Goal: Transaction & Acquisition: Purchase product/service

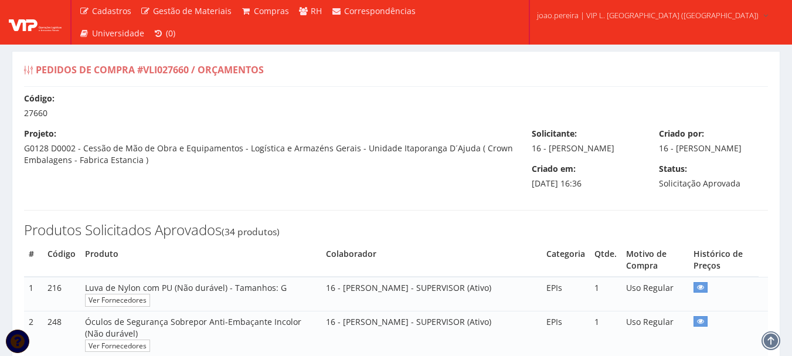
select select "0"
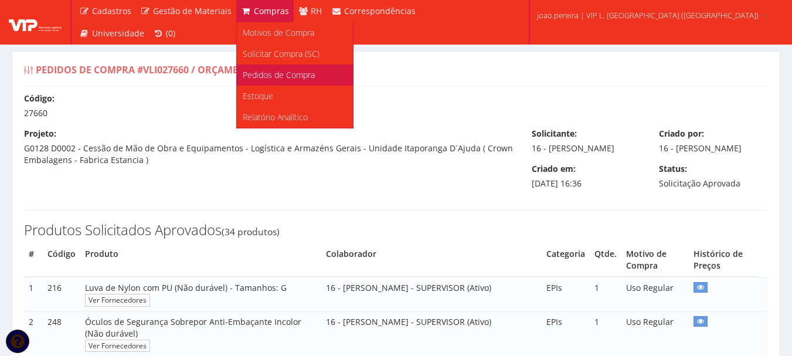
click at [276, 81] on link "Pedidos de Compra" at bounding box center [295, 74] width 116 height 21
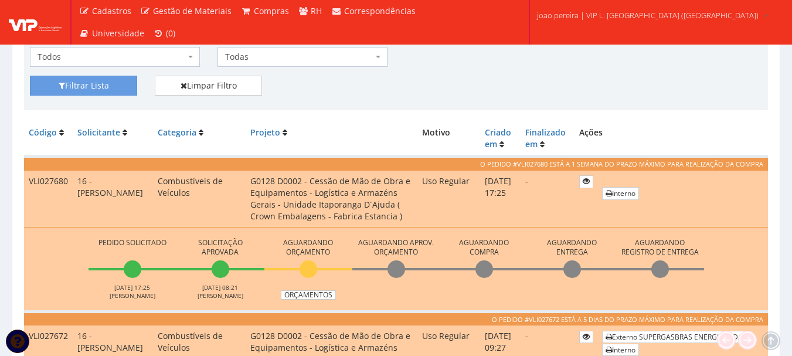
scroll to position [235, 0]
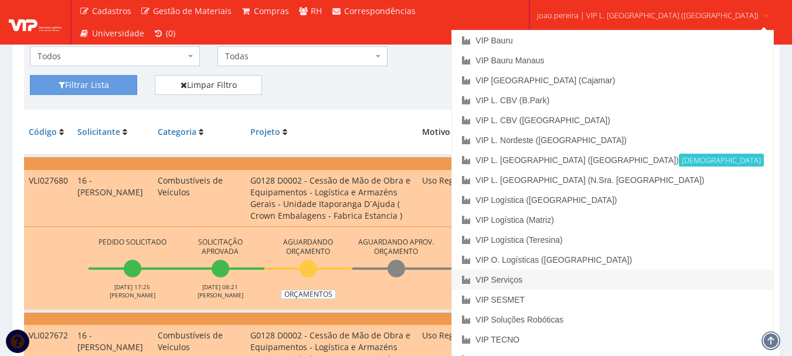
click at [581, 282] on link "VIP Serviços" at bounding box center [612, 280] width 321 height 20
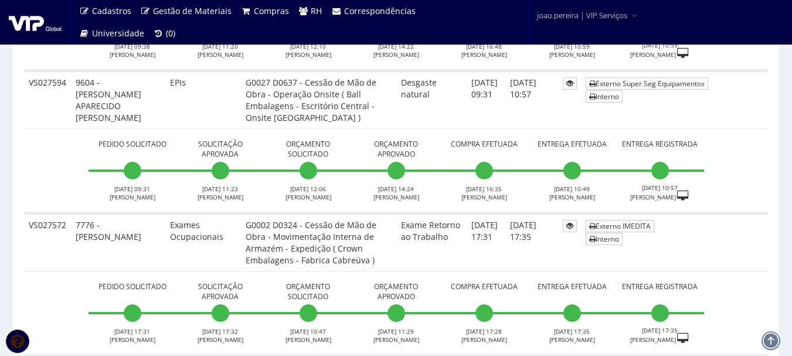
scroll to position [1818, 0]
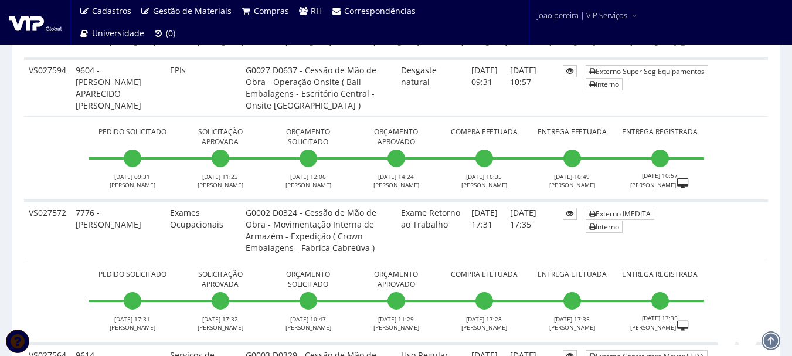
click at [468, 245] on td "02/07/2025 17:31" at bounding box center [486, 230] width 39 height 58
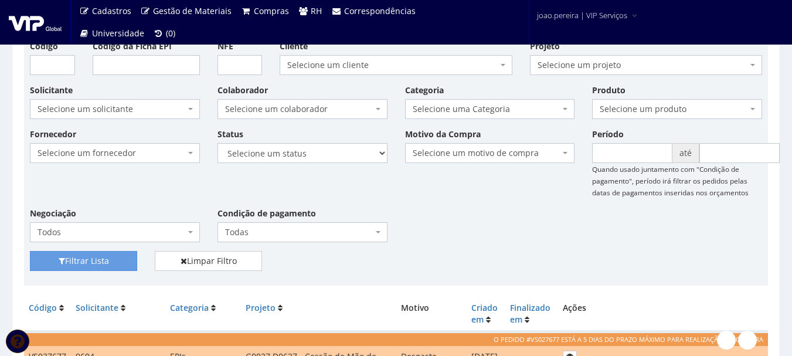
scroll to position [0, 0]
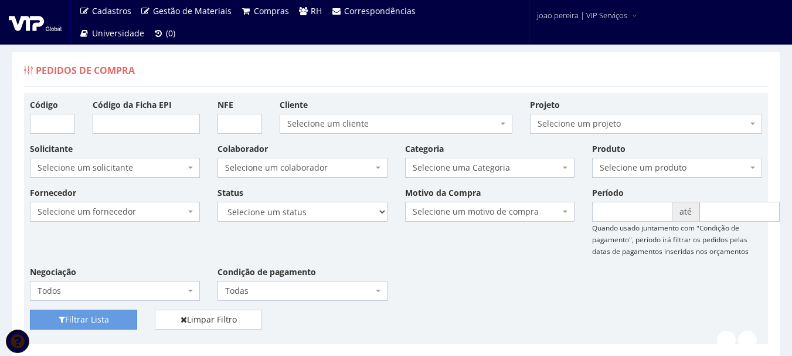
click at [532, 277] on div "Fornecedor Selecione um fornecedor ******** ******** 1000 MARCAS BRASIL 123 MIL…" at bounding box center [396, 247] width 750 height 123
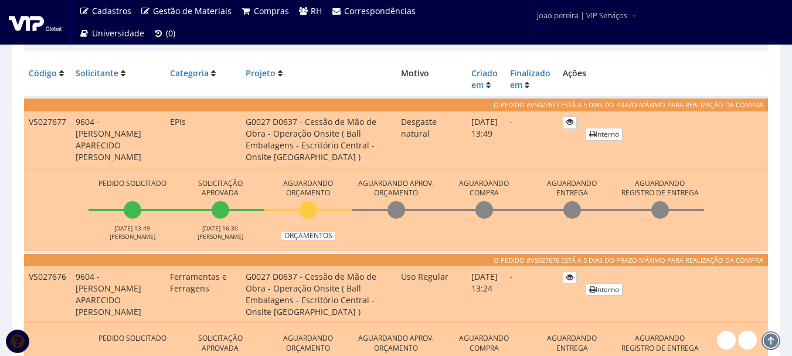
scroll to position [235, 0]
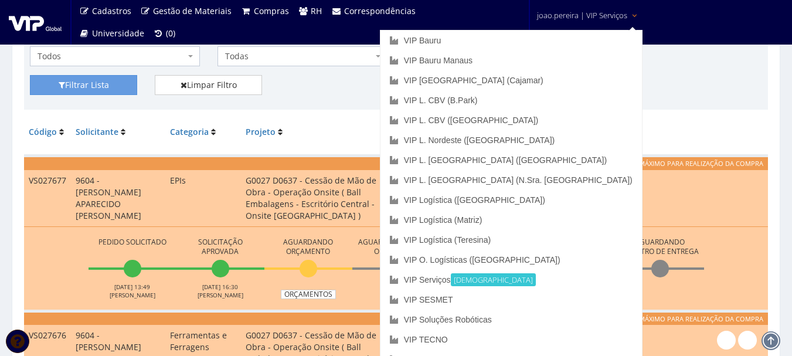
click at [603, 18] on span "joao.pereira | VIP Serviços" at bounding box center [582, 15] width 90 height 12
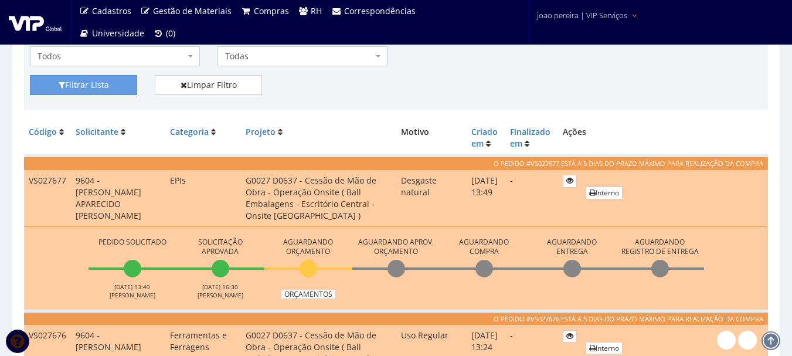
click at [603, 18] on span "joao.pereira | VIP Serviços" at bounding box center [582, 15] width 90 height 12
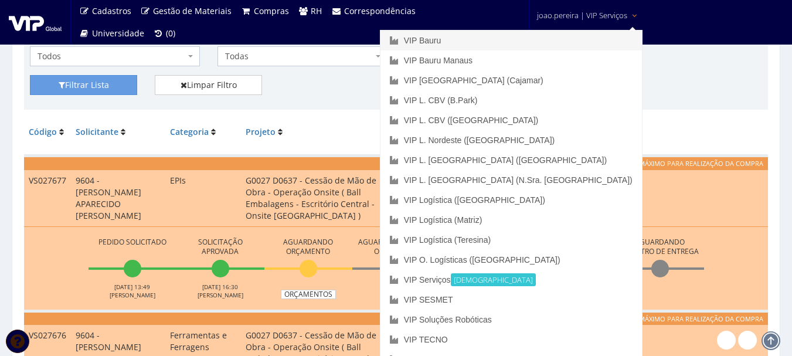
click at [534, 40] on link "VIP Bauru" at bounding box center [512, 40] width 262 height 20
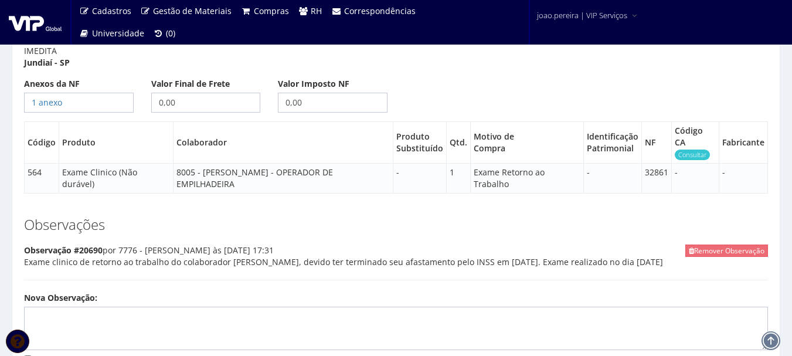
scroll to position [645, 0]
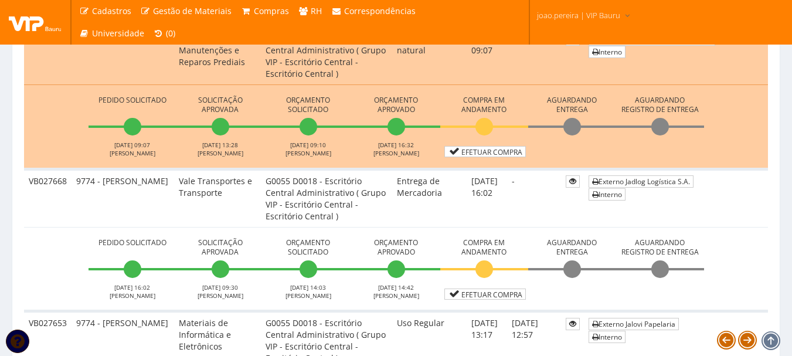
scroll to position [528, 0]
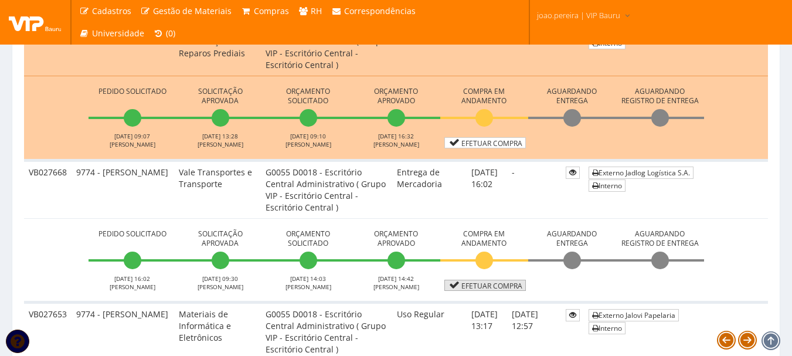
click at [493, 287] on link "Efetuar Compra" at bounding box center [485, 285] width 82 height 11
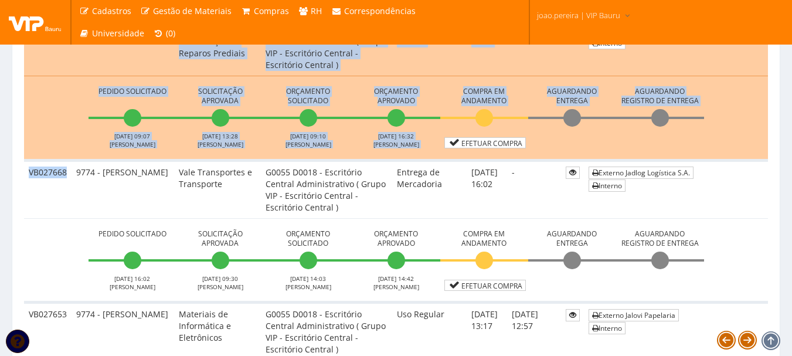
drag, startPoint x: 66, startPoint y: 172, endPoint x: 22, endPoint y: 167, distance: 43.8
click at [28, 196] on td "VB027668" at bounding box center [47, 189] width 47 height 58
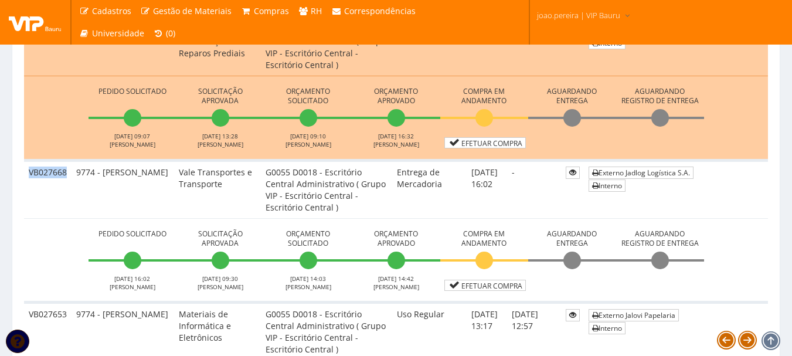
drag, startPoint x: 67, startPoint y: 174, endPoint x: 28, endPoint y: 179, distance: 39.6
click at [28, 179] on td "VB027668" at bounding box center [47, 189] width 47 height 58
copy td "VB027668"
click at [487, 283] on link "Efetuar Compra" at bounding box center [485, 285] width 82 height 11
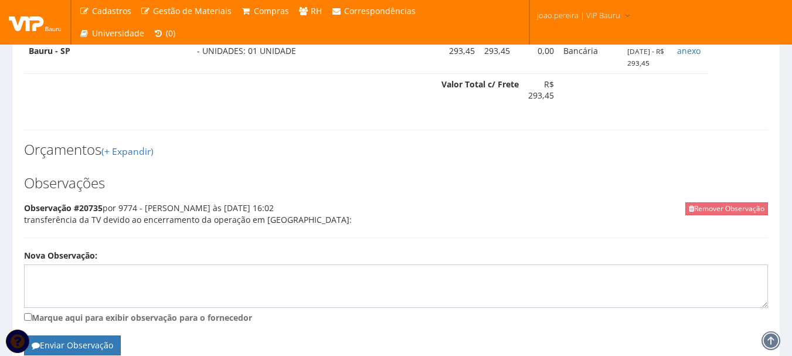
scroll to position [469, 0]
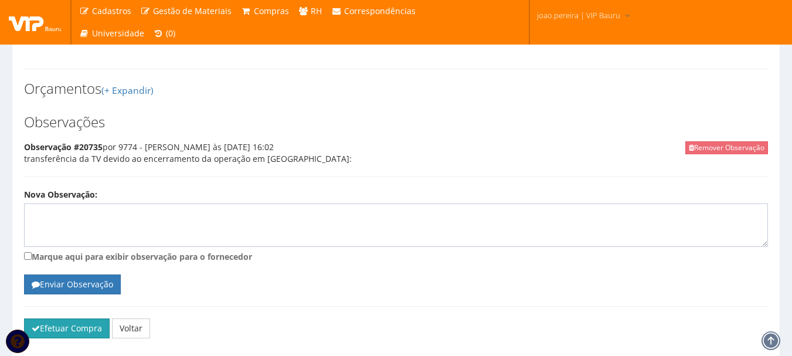
click at [55, 338] on button "Efetuar Compra" at bounding box center [67, 328] width 86 height 20
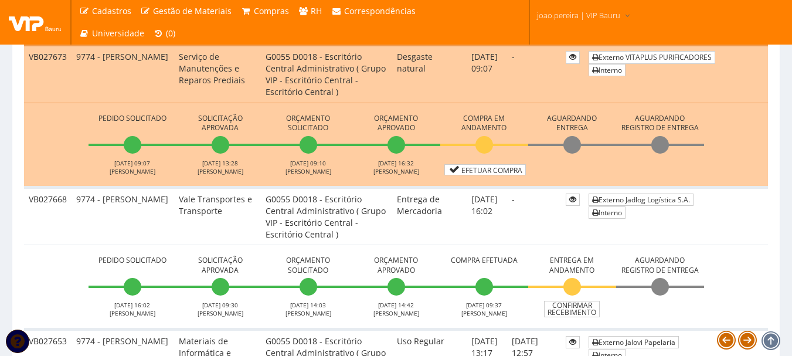
scroll to position [586, 0]
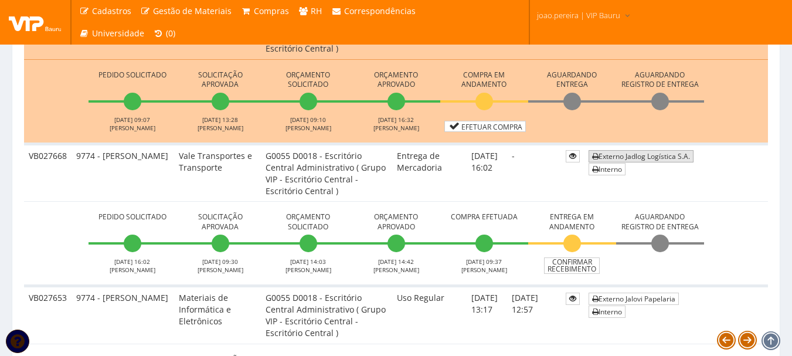
click at [636, 154] on link "Externo Jadlog Logística S.A." at bounding box center [641, 156] width 105 height 12
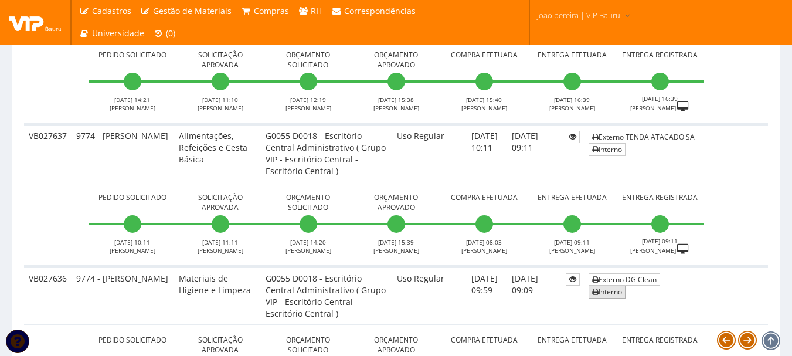
scroll to position [1700, 0]
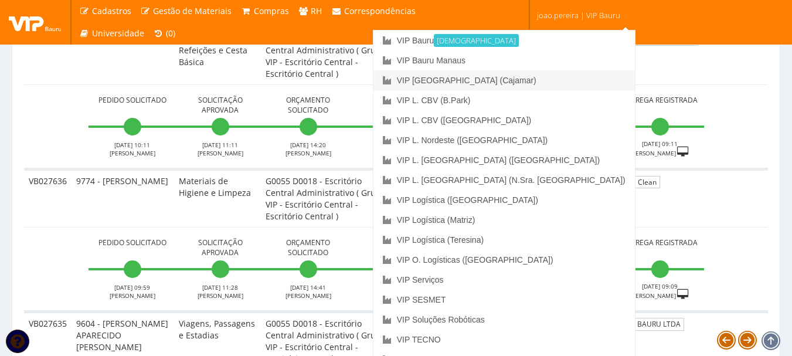
click at [558, 83] on link "VIP [GEOGRAPHIC_DATA] (Cajamar)" at bounding box center [505, 80] width 262 height 20
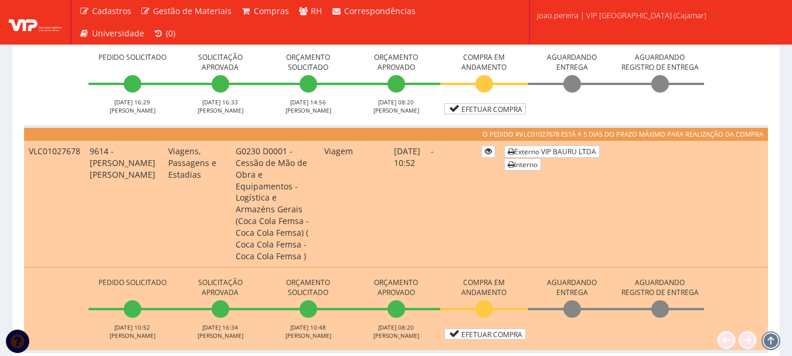
scroll to position [469, 0]
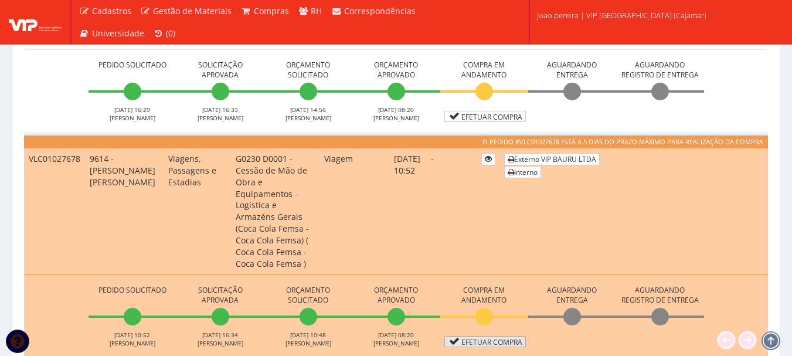
click at [488, 336] on link "Efetuar Compra" at bounding box center [485, 341] width 82 height 11
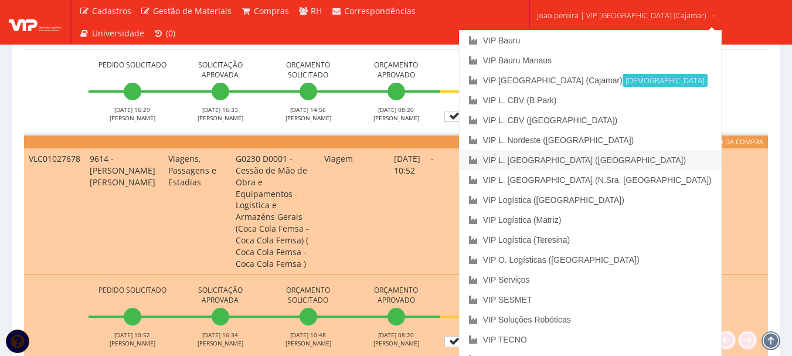
click at [579, 161] on link "VIP L. [GEOGRAPHIC_DATA] ([GEOGRAPHIC_DATA])" at bounding box center [591, 160] width 262 height 20
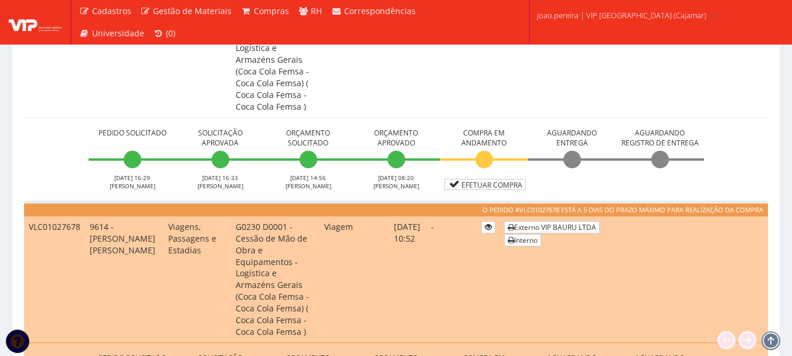
scroll to position [293, 0]
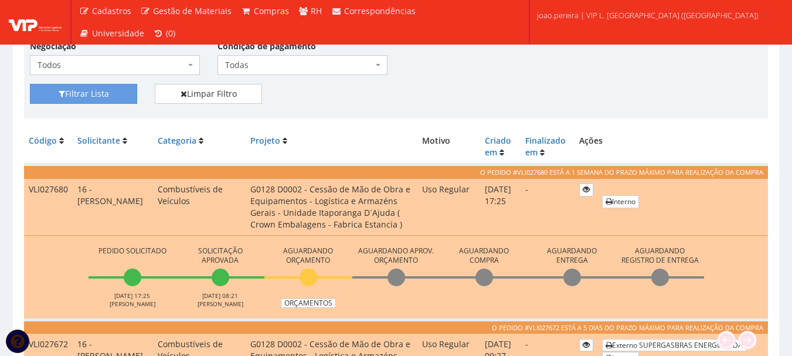
scroll to position [293, 0]
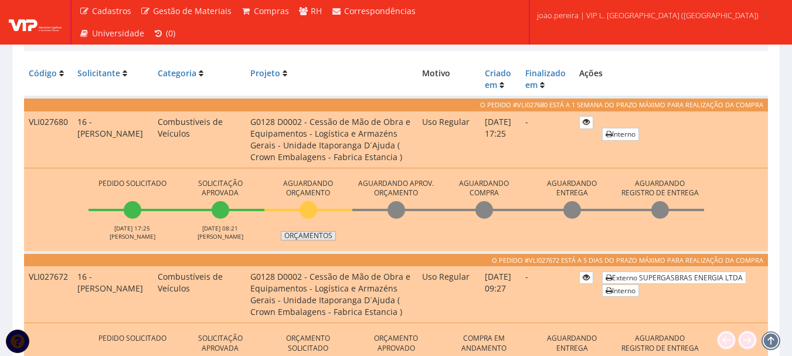
click at [313, 231] on link "Orçamentos" at bounding box center [308, 235] width 55 height 9
click at [307, 237] on link "Orçamentos" at bounding box center [308, 235] width 55 height 9
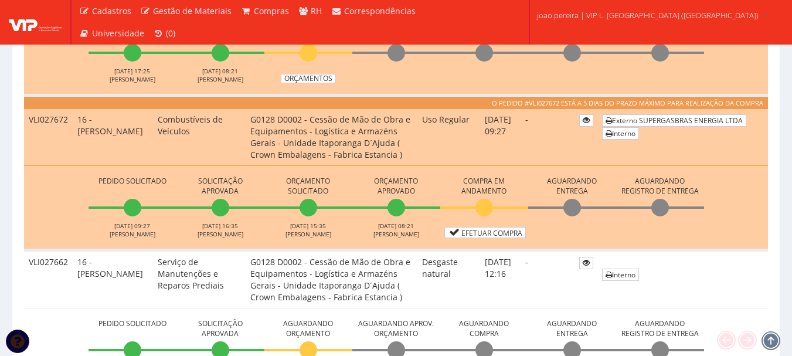
scroll to position [528, 0]
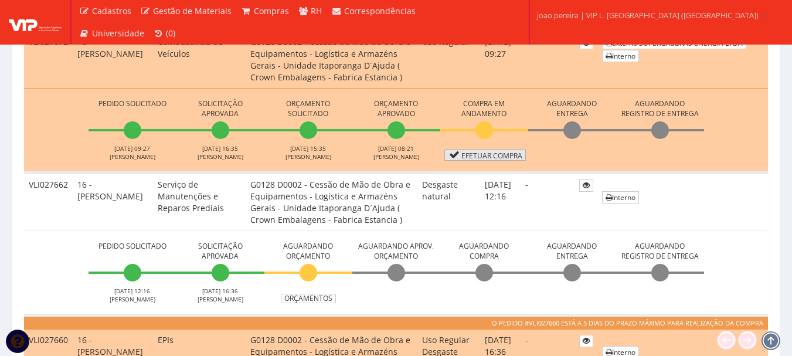
click at [494, 153] on link "Efetuar Compra" at bounding box center [485, 155] width 82 height 11
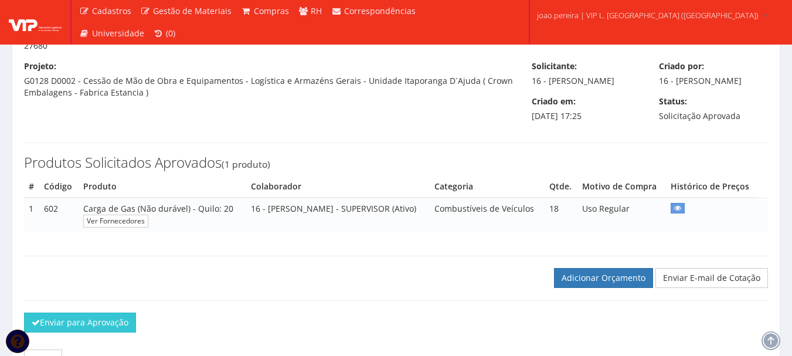
scroll to position [117, 0]
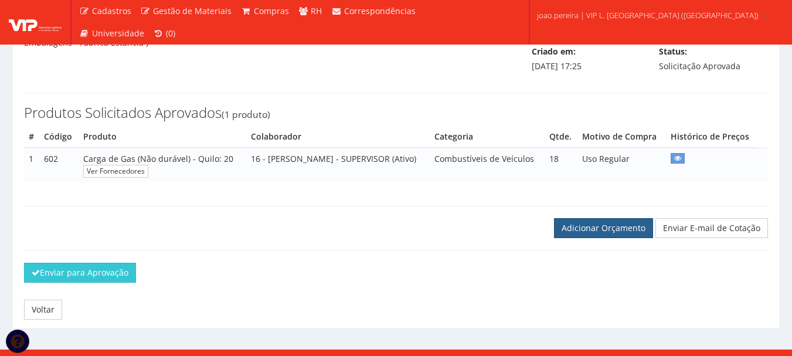
click at [619, 238] on link "Adicionar Orçamento" at bounding box center [603, 228] width 99 height 20
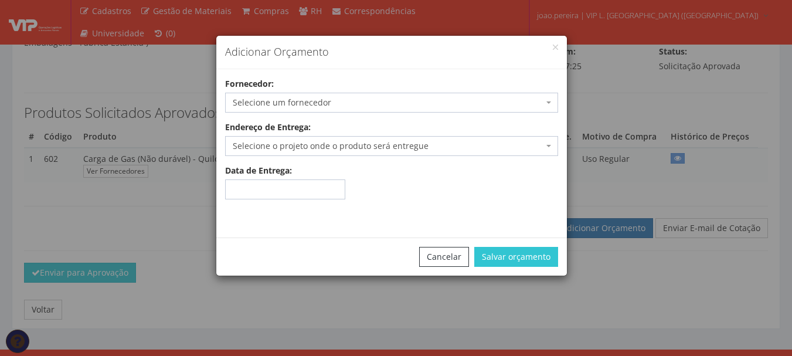
click at [644, 217] on div "Adicionar Orçamento Fornecedor: Selecione um fornecedor Comercial Amorim Eireli…" at bounding box center [396, 178] width 792 height 356
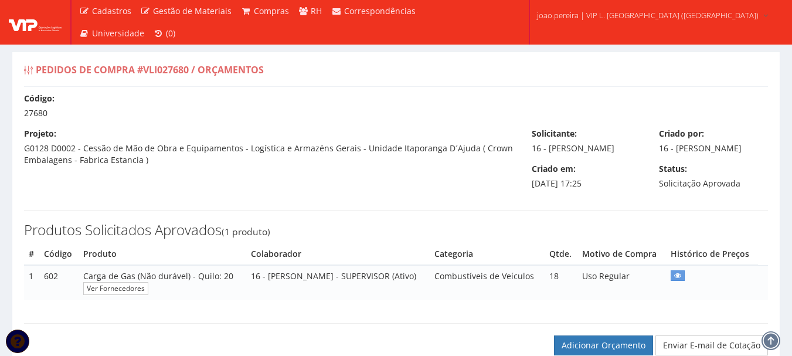
click at [318, 222] on div "Produtos Solicitados Aprovados (1 produto) # Código Produto Colaborador Categor…" at bounding box center [396, 254] width 762 height 113
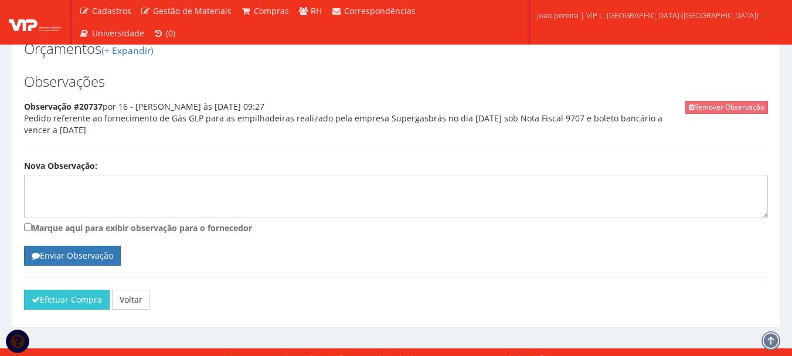
scroll to position [542, 0]
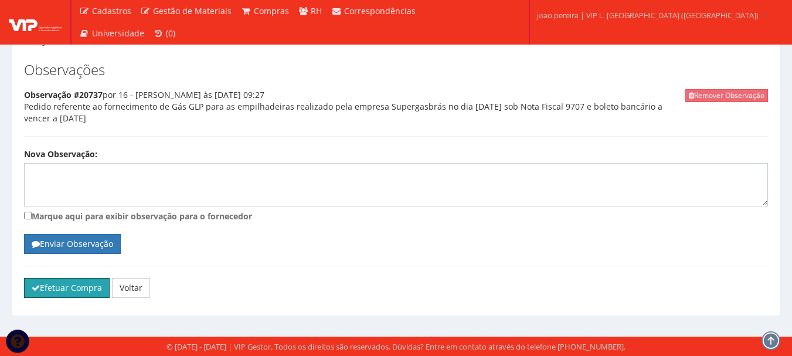
drag, startPoint x: 47, startPoint y: 288, endPoint x: 439, endPoint y: 43, distance: 462.4
click at [48, 288] on button "Efetuar Compra" at bounding box center [67, 288] width 86 height 20
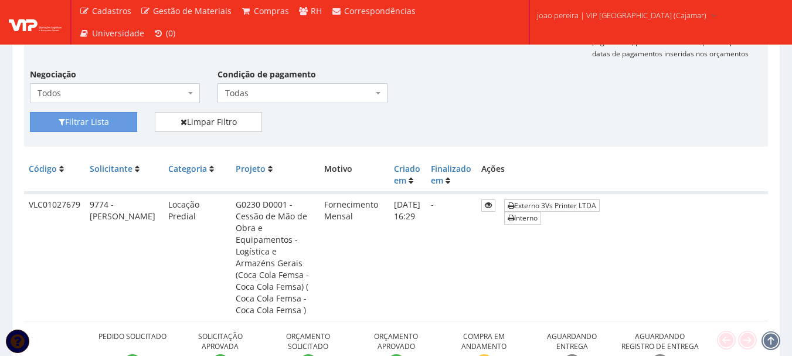
scroll to position [235, 0]
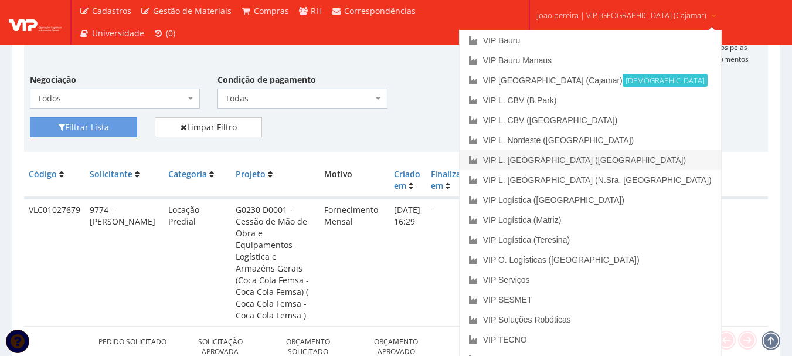
click at [608, 162] on link "VIP L. [GEOGRAPHIC_DATA] ([GEOGRAPHIC_DATA])" at bounding box center [591, 160] width 262 height 20
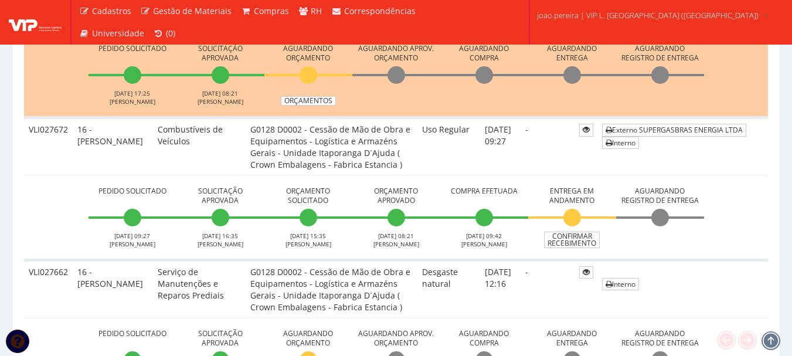
scroll to position [407, 0]
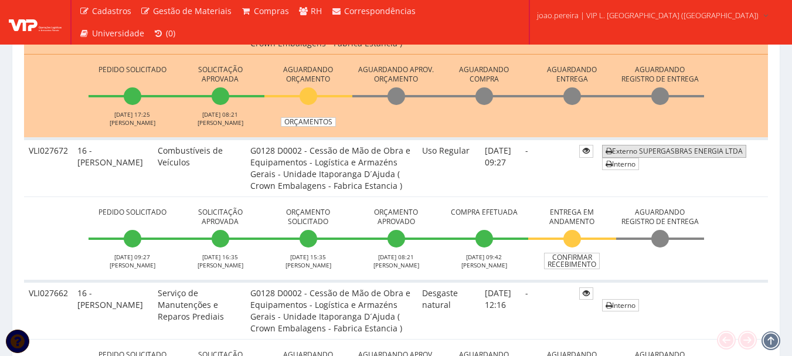
click at [660, 152] on link "Externo SUPERGASBRAS ENERGIA LTDA" at bounding box center [674, 151] width 144 height 12
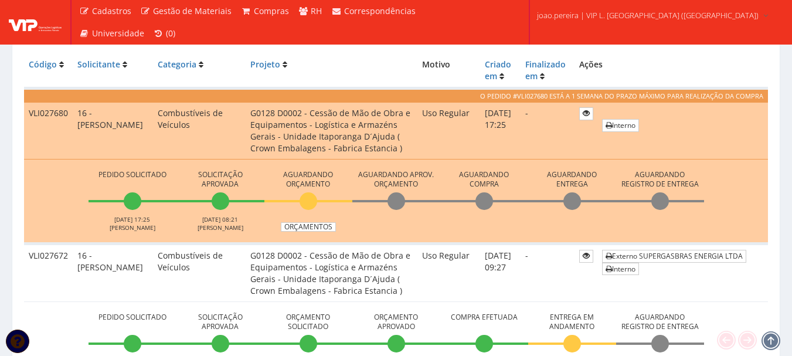
scroll to position [290, 0]
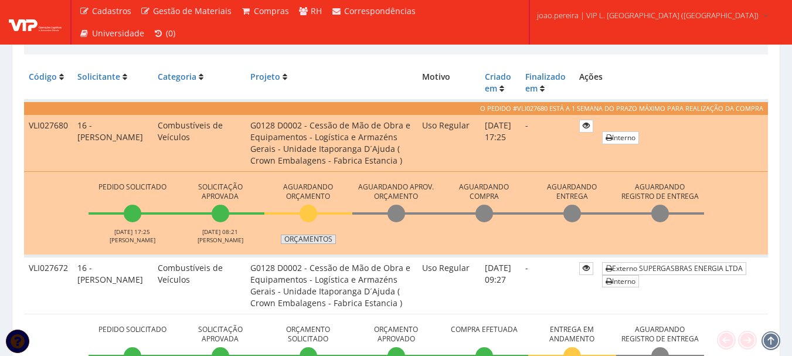
click at [307, 236] on link "Orçamentos" at bounding box center [308, 239] width 55 height 9
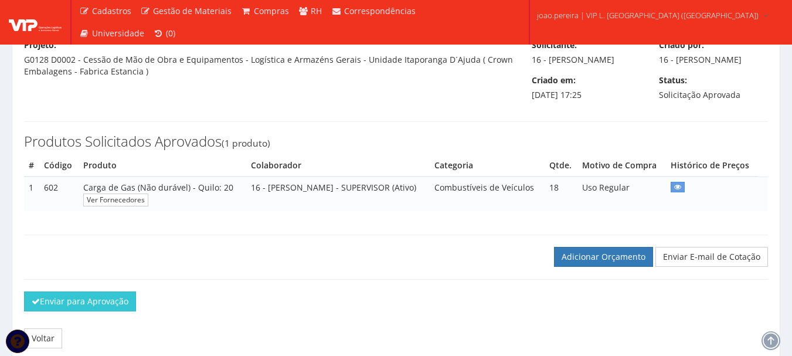
scroll to position [165, 0]
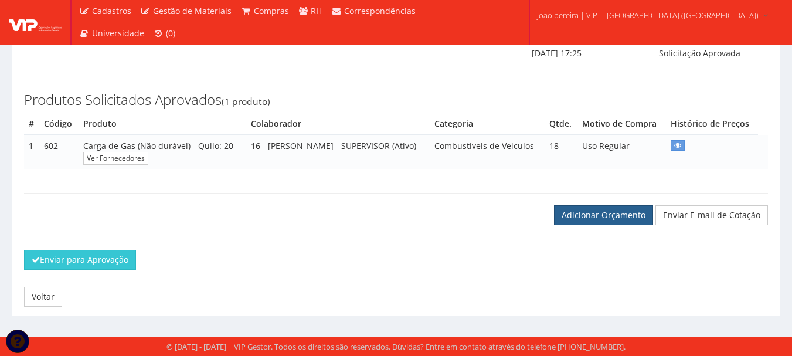
click at [598, 218] on link "Adicionar Orçamento" at bounding box center [603, 215] width 99 height 20
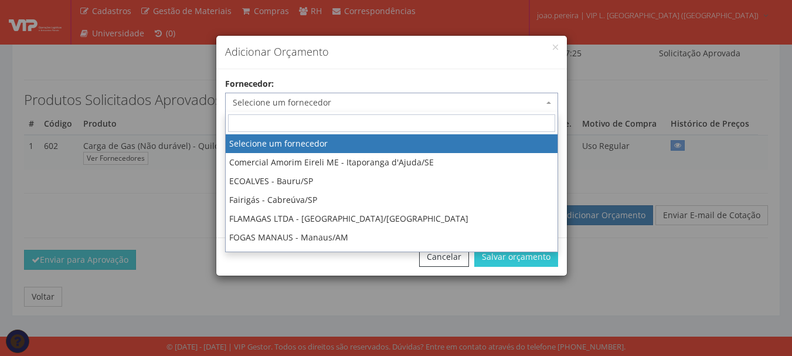
click at [327, 100] on span "Selecione um fornecedor" at bounding box center [388, 103] width 311 height 12
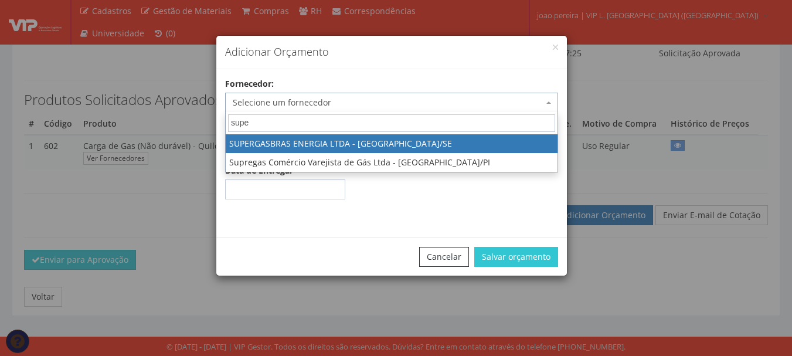
type input "super"
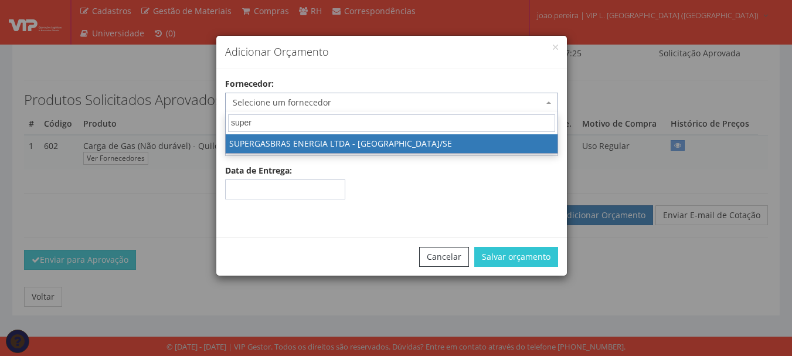
select select "1629"
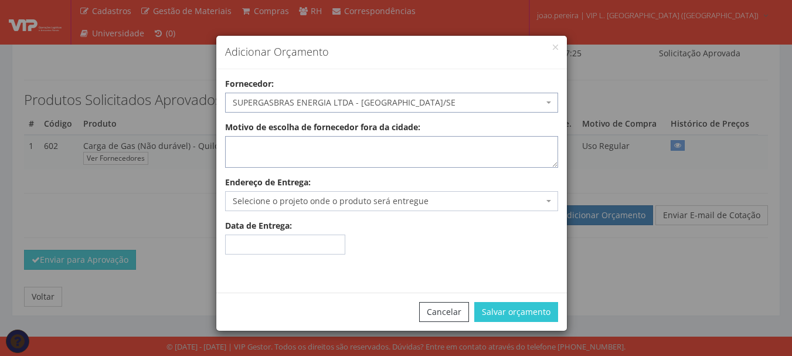
click at [333, 152] on textarea "Motivo de escolha de fornecedor fora da cidade:" at bounding box center [391, 152] width 333 height 32
click at [327, 202] on span "Selecione o projeto onde o produto será entregue" at bounding box center [388, 201] width 311 height 12
type textarea "Abastecimento"
click at [299, 198] on span "Selecione o projeto onde o produto será entregue" at bounding box center [388, 201] width 311 height 12
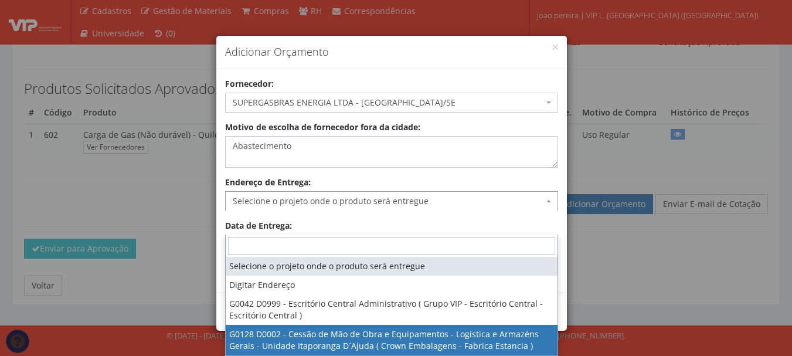
select select "128"
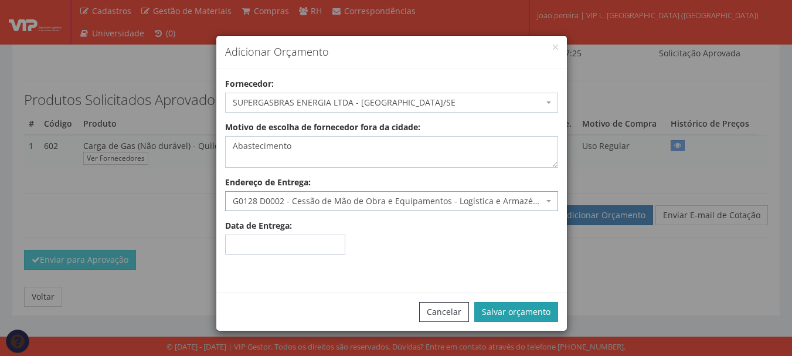
click at [506, 306] on button "Salvar orçamento" at bounding box center [516, 312] width 84 height 20
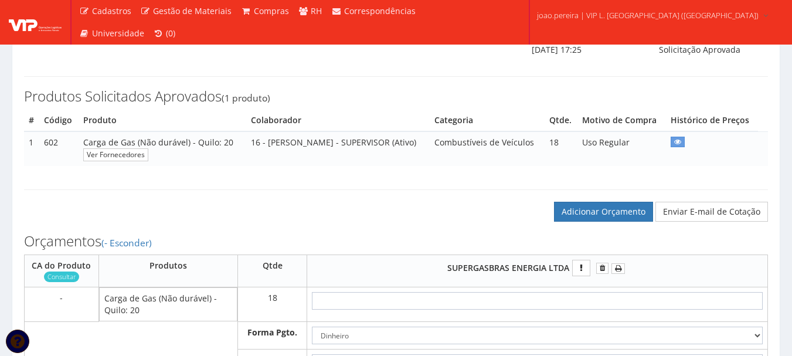
scroll to position [352, 0]
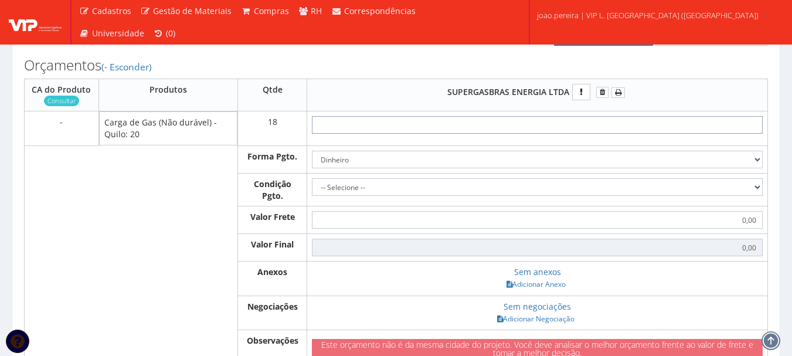
click at [563, 134] on input "text" at bounding box center [537, 125] width 451 height 18
type input "1"
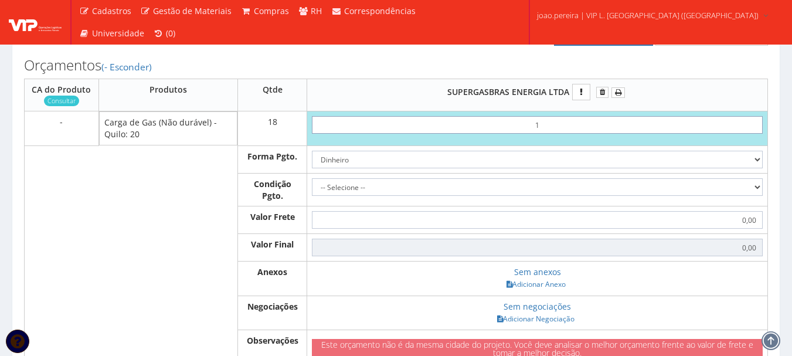
type input "18,00"
type input "19"
type input "342,00"
type input "1,99"
type input "35,82"
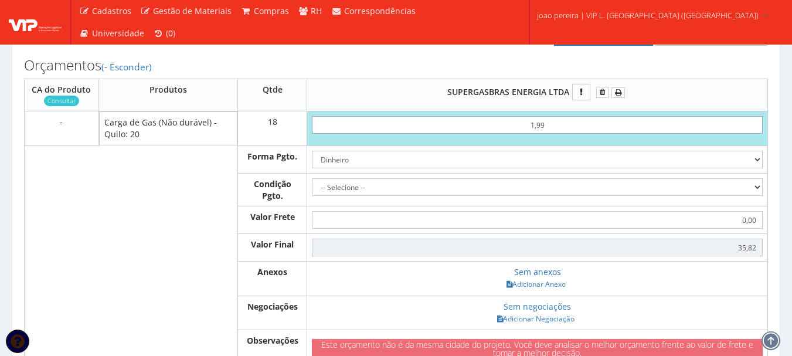
type input "19,93"
type input "358,74"
type input "199,33"
type input "3587,94"
type input "199,33"
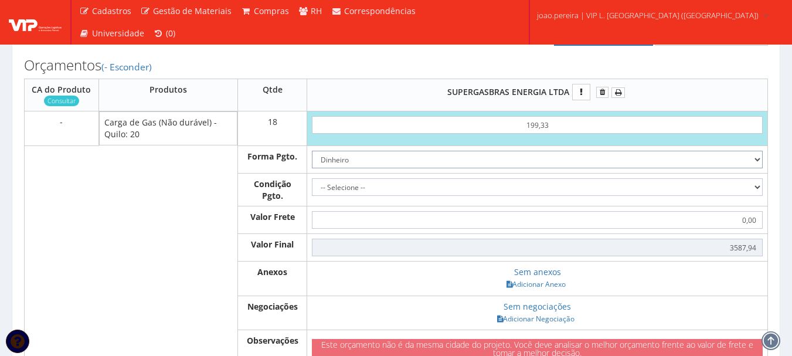
click at [757, 168] on select "Dinheiro Boleto Bancário Depósito Transferência Bancária Cartão de Crédito Cart…" at bounding box center [537, 160] width 451 height 18
select select "1"
click at [312, 168] on select "Dinheiro Boleto Bancário Depósito Transferência Bancária Cartão de Crédito Cart…" at bounding box center [537, 160] width 451 height 18
click at [729, 196] on select "-- Selecione -- À vista 7 dias 10 dias" at bounding box center [537, 187] width 451 height 18
click at [730, 196] on select "-- Selecione -- À vista 7 dias 10 dias" at bounding box center [537, 187] width 451 height 18
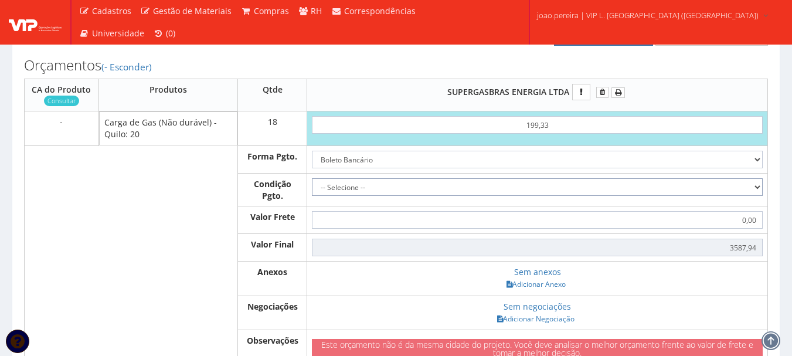
click at [730, 196] on select "-- Selecione -- À vista 7 dias 10 dias" at bounding box center [537, 187] width 451 height 18
select select "outros"
click at [312, 196] on select "-- Selecione -- À vista 7 dias 10 dias" at bounding box center [537, 187] width 451 height 18
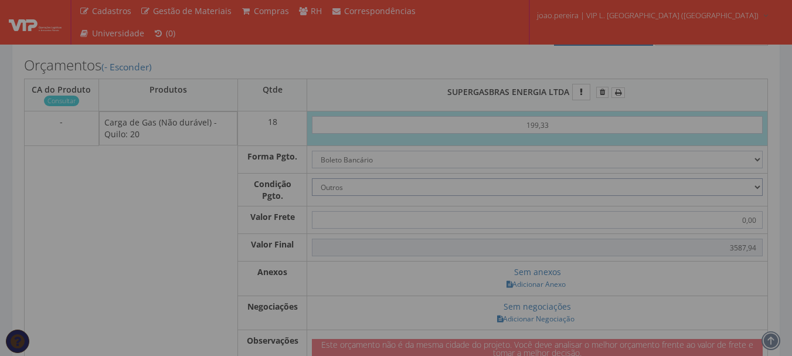
type input "3.587,94"
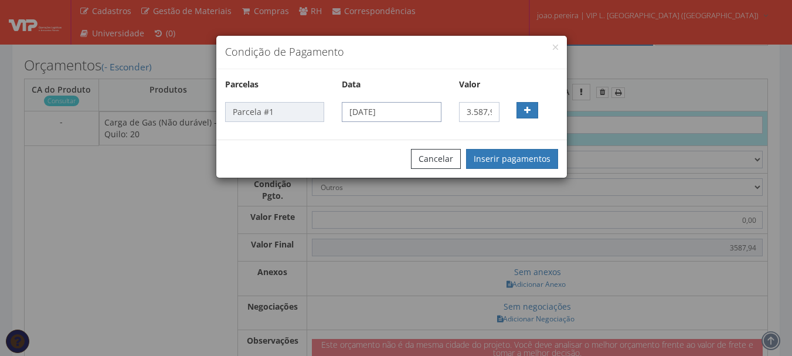
click at [429, 111] on input "03/09/2025" at bounding box center [391, 112] width 99 height 20
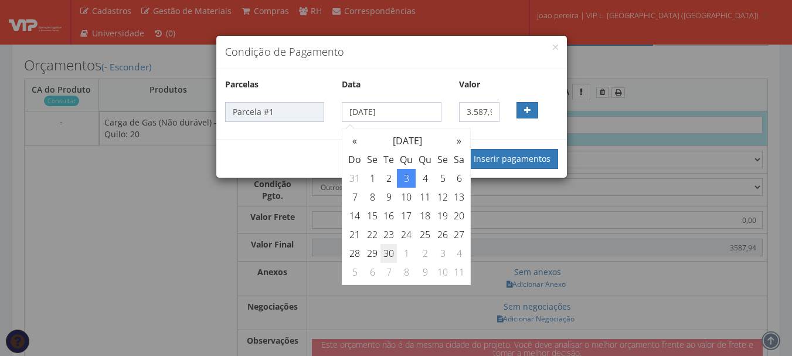
click at [385, 253] on td "30" at bounding box center [389, 253] width 16 height 19
type input "30/09/2025"
click at [519, 161] on button "Inserir pagamentos" at bounding box center [512, 159] width 92 height 20
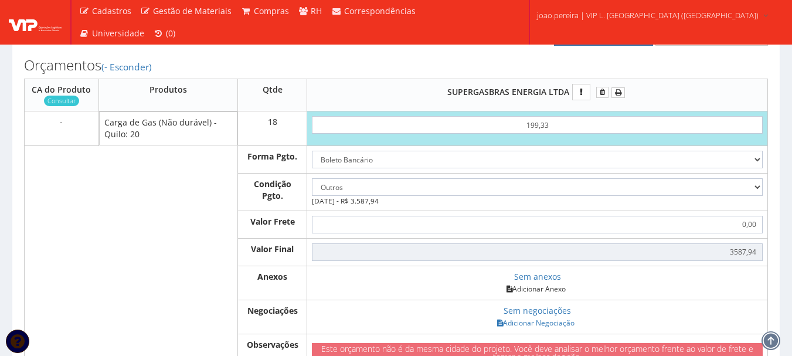
click at [537, 295] on link "Adicionar Anexo" at bounding box center [536, 289] width 66 height 12
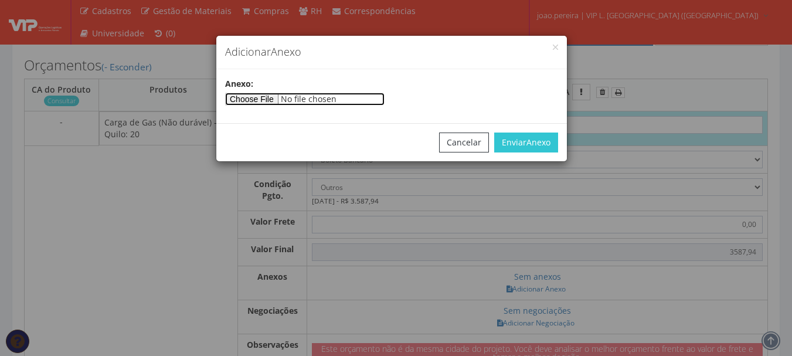
click at [266, 96] on input"] "file" at bounding box center [304, 99] width 159 height 13
type input"] "C:\fakepath\NF 9764 - SUPERGASBRAS.pdf"
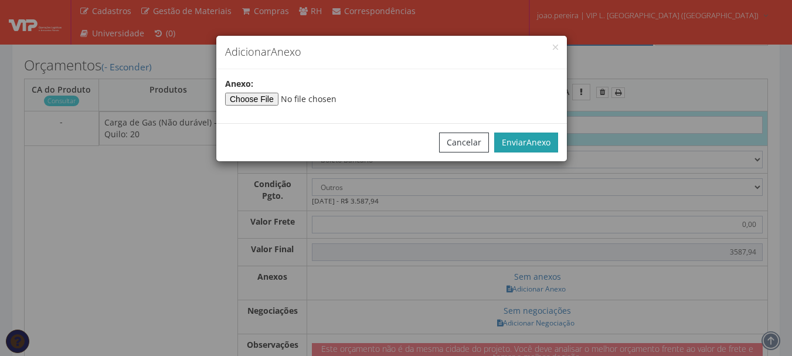
click at [539, 138] on span "Anexo" at bounding box center [539, 142] width 24 height 11
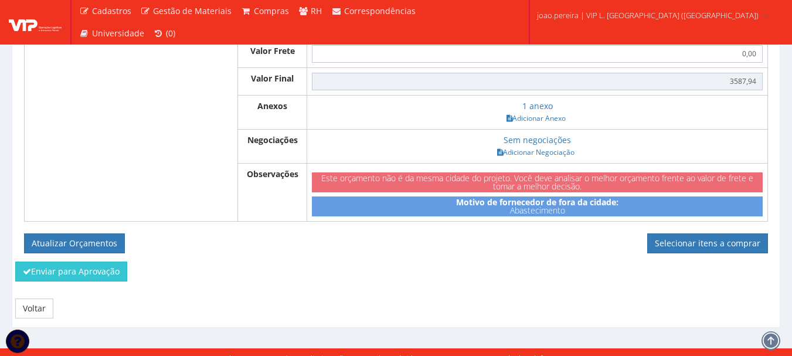
scroll to position [569, 0]
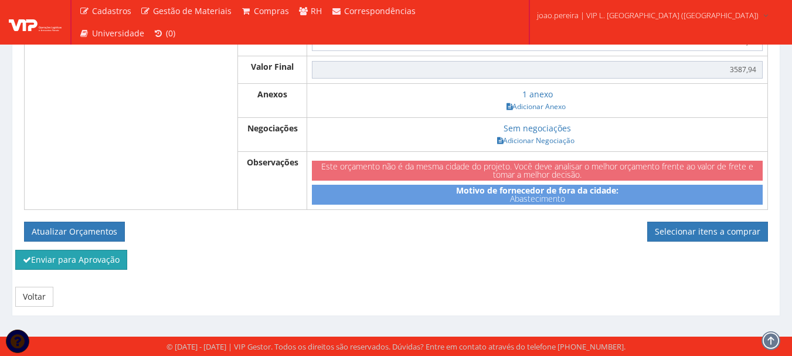
click at [82, 260] on button "Enviar para Aprovação" at bounding box center [71, 260] width 112 height 20
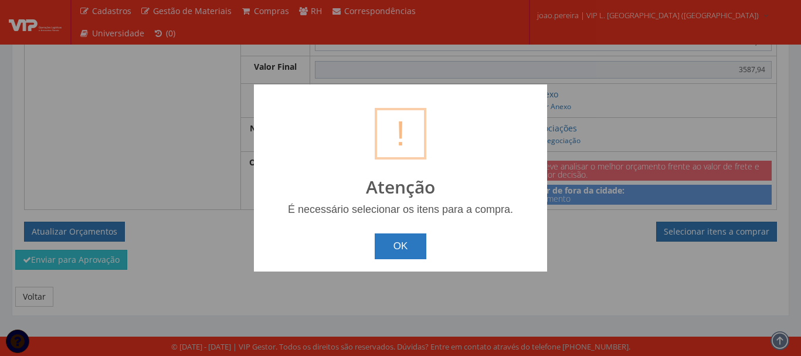
click at [393, 245] on button "OK" at bounding box center [401, 246] width 52 height 26
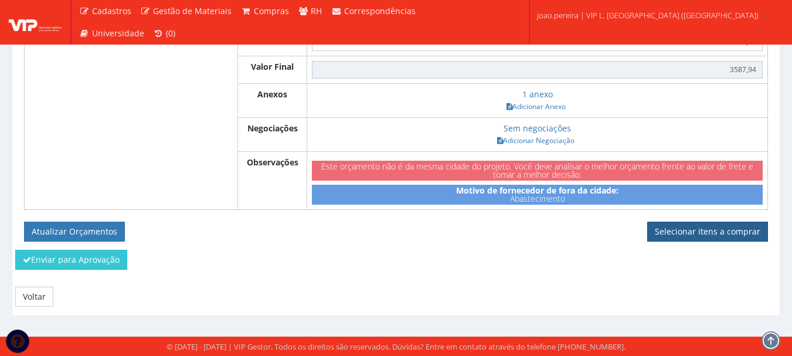
click at [707, 225] on link "Selecionar itens a comprar" at bounding box center [707, 232] width 121 height 20
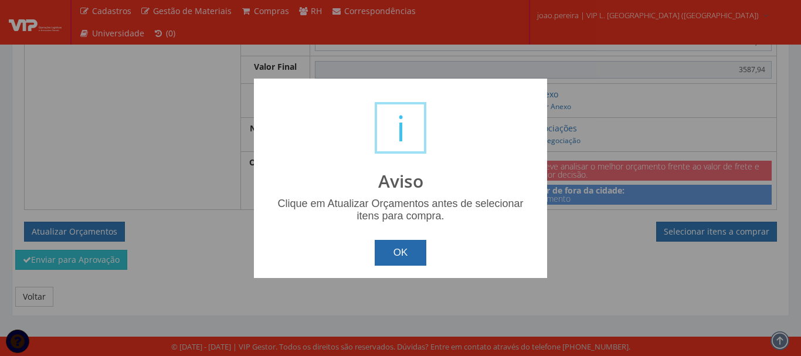
click at [402, 246] on button "OK" at bounding box center [401, 253] width 52 height 26
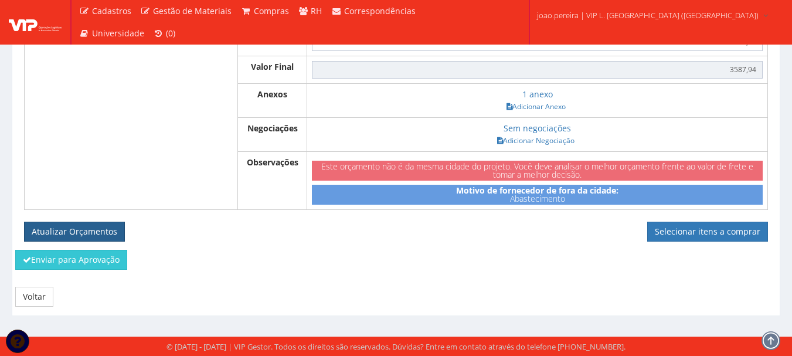
click at [62, 226] on button "Atualizar Orçamentos" at bounding box center [74, 232] width 101 height 20
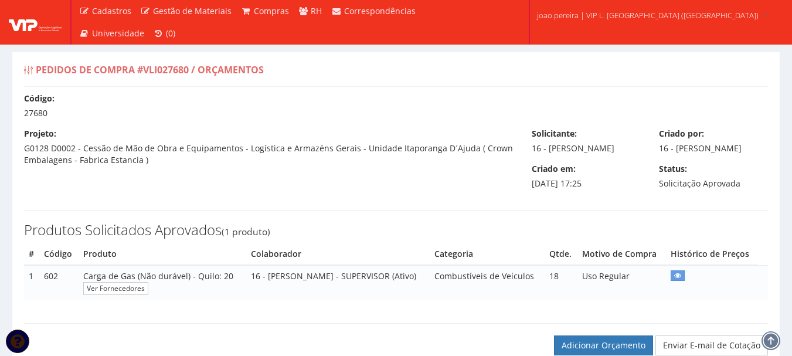
select select "outros"
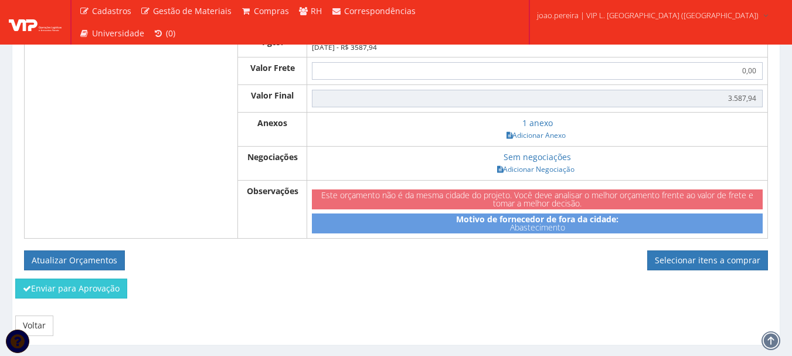
scroll to position [527, 0]
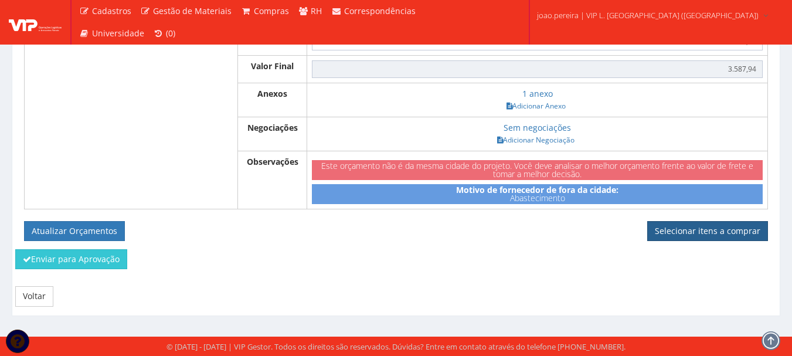
click at [728, 233] on link "Selecionar itens a comprar" at bounding box center [707, 231] width 121 height 20
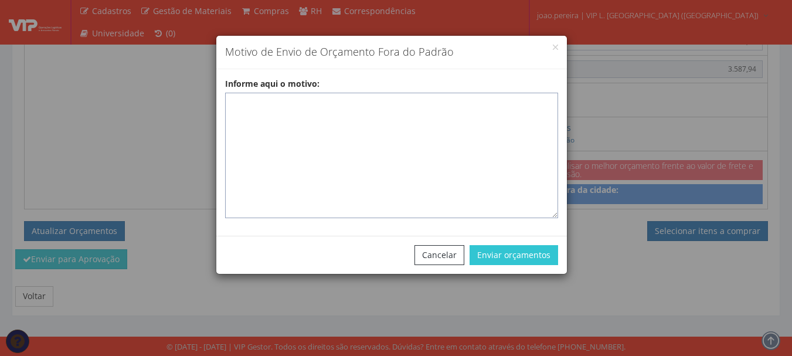
click at [372, 107] on textarea "Informe aqui o motivo:" at bounding box center [391, 155] width 333 height 125
click at [250, 106] on textarea "Informe aqui o motivo:" at bounding box center [391, 155] width 333 height 125
paste textarea "Fornecedor Homologado responsável pelo abastecimento de gás GLP para uso nas em…"
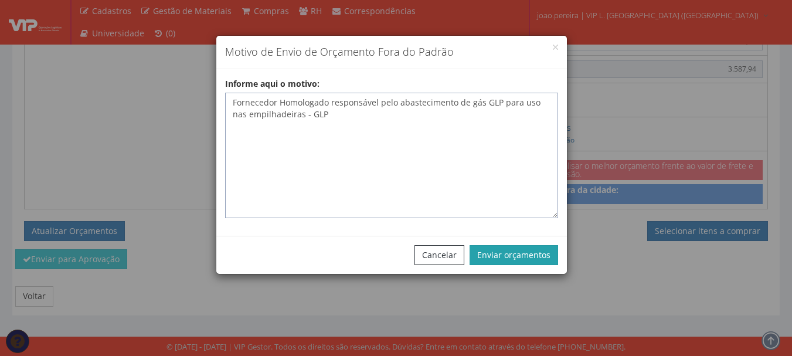
type textarea "Fornecedor Homologado responsável pelo abastecimento de gás GLP para uso nas em…"
click at [508, 250] on button "Enviar orçamentos" at bounding box center [514, 255] width 89 height 20
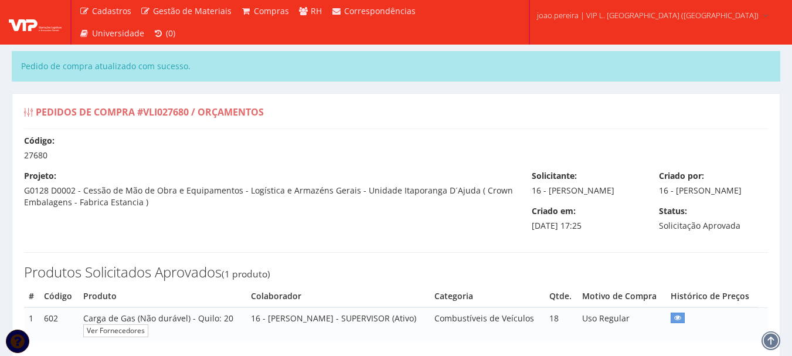
select select "outros"
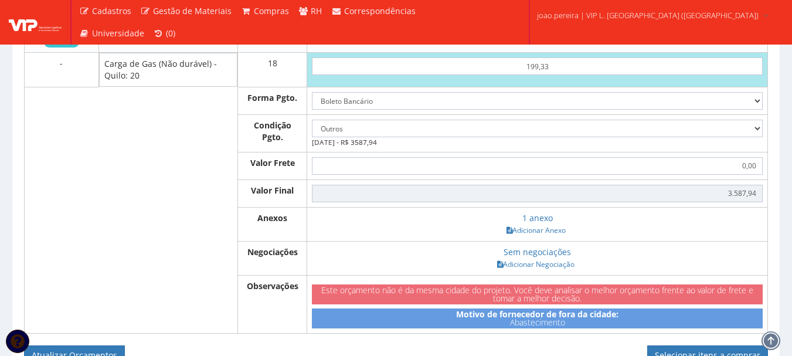
scroll to position [632, 0]
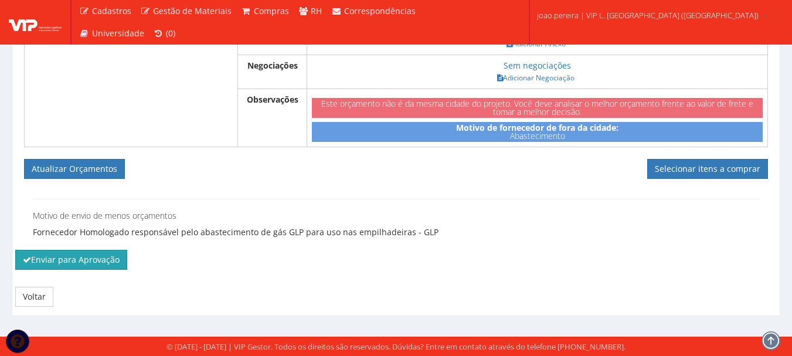
click at [70, 259] on button "Enviar para Aprovação" at bounding box center [71, 260] width 112 height 20
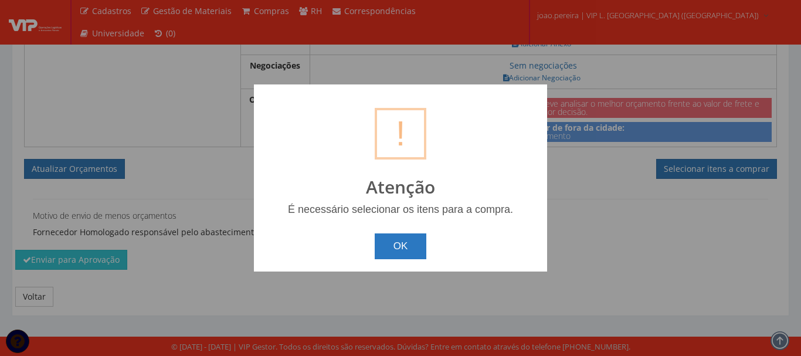
click at [401, 244] on button "OK" at bounding box center [401, 246] width 52 height 26
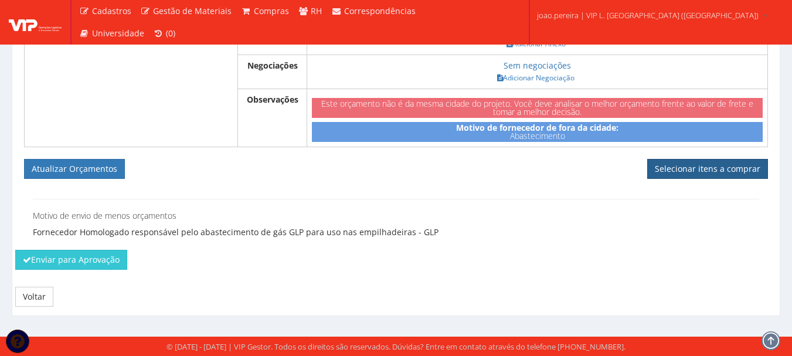
click at [724, 170] on link "Selecionar itens a comprar" at bounding box center [707, 169] width 121 height 20
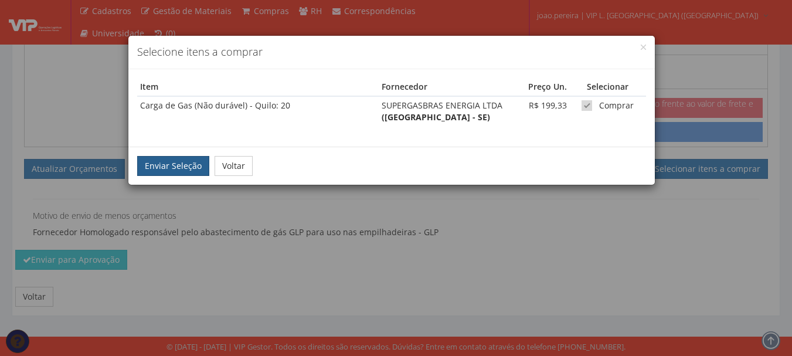
click at [168, 176] on button "Enviar Seleção" at bounding box center [173, 166] width 72 height 20
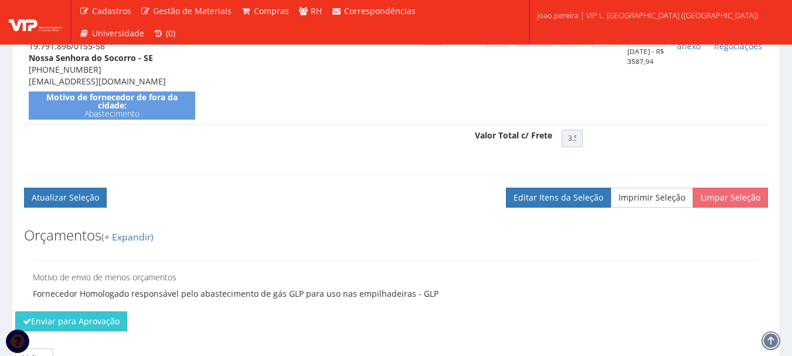
scroll to position [469, 0]
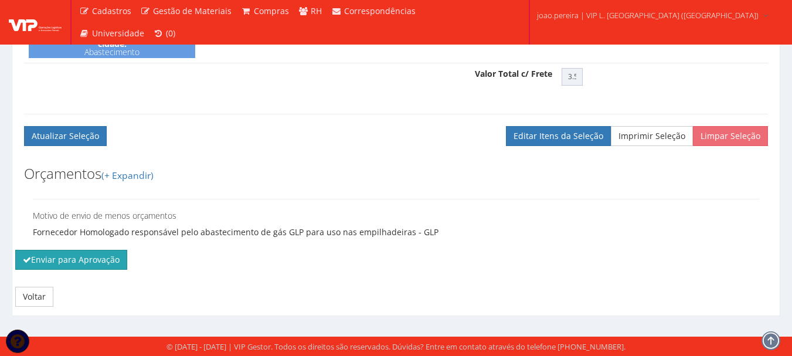
click at [80, 270] on button "Enviar para Aprovação" at bounding box center [71, 260] width 112 height 20
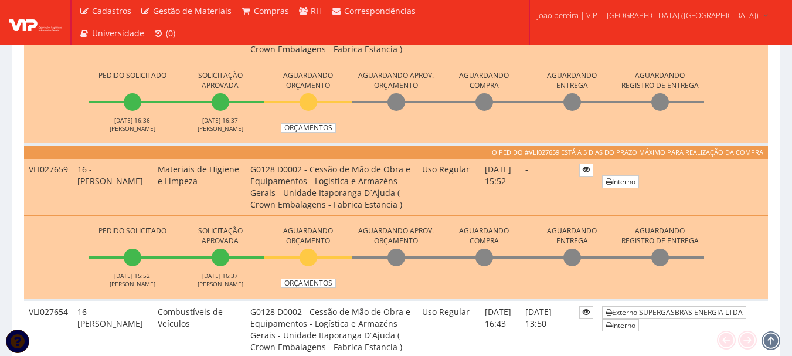
scroll to position [821, 0]
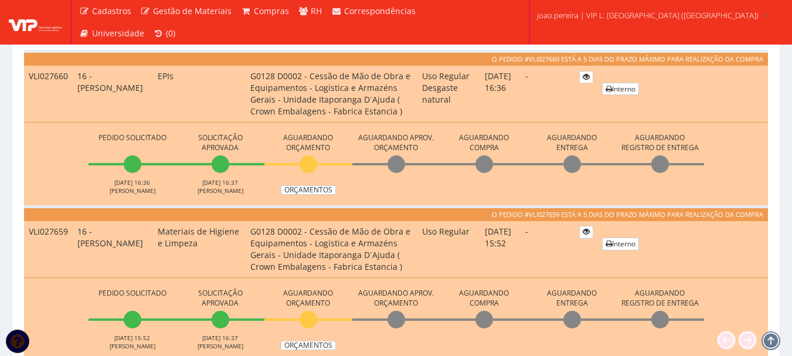
click at [765, 108] on td "Interno" at bounding box center [682, 94] width 171 height 57
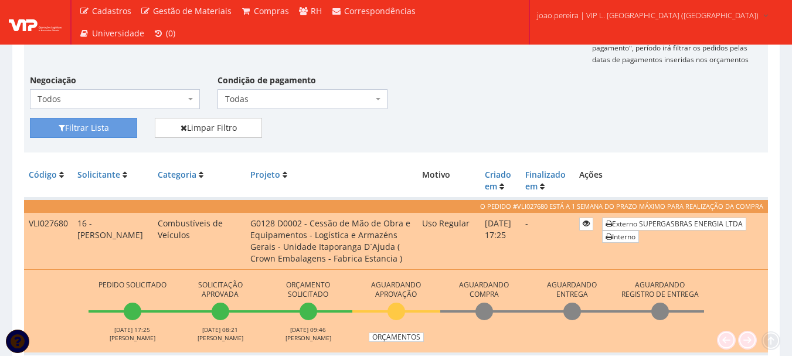
scroll to position [235, 0]
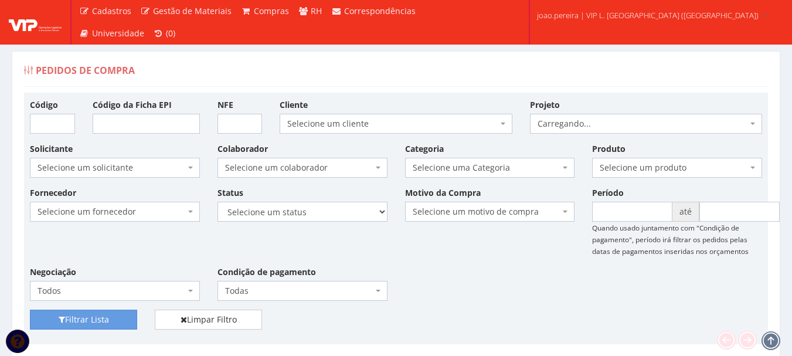
scroll to position [368, 0]
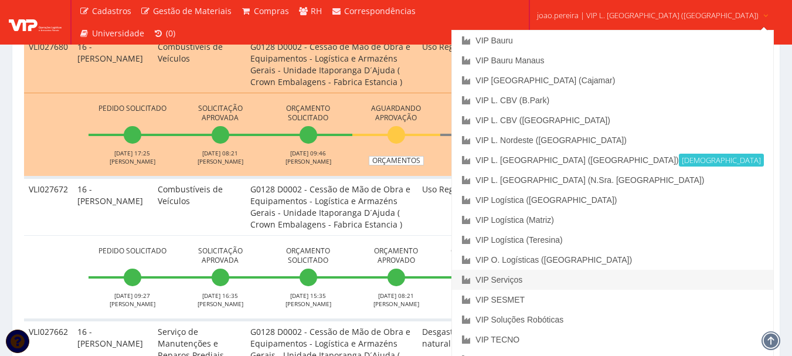
click at [582, 283] on link "VIP Serviços" at bounding box center [612, 280] width 321 height 20
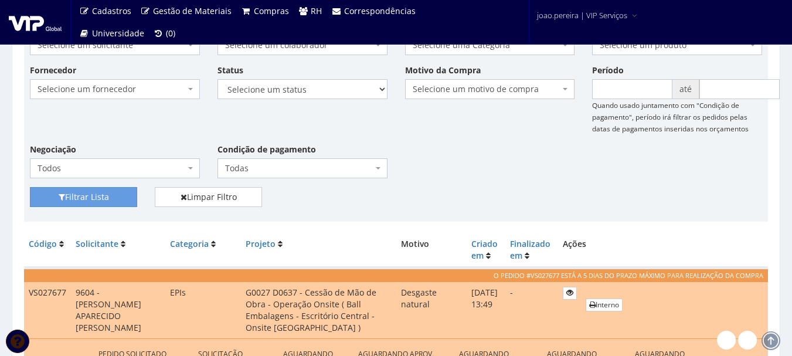
scroll to position [117, 0]
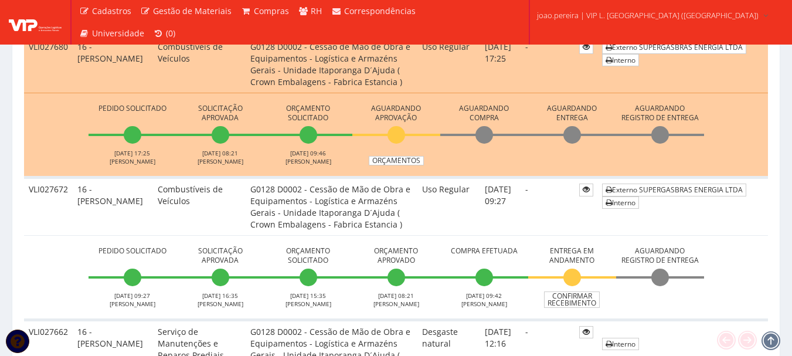
scroll to position [368, 0]
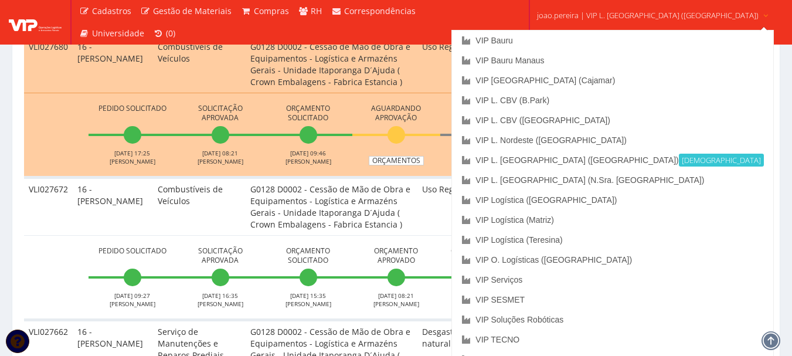
click at [622, 13] on span "joao.pereira | VIP L. [GEOGRAPHIC_DATA] ([GEOGRAPHIC_DATA])" at bounding box center [648, 15] width 222 height 12
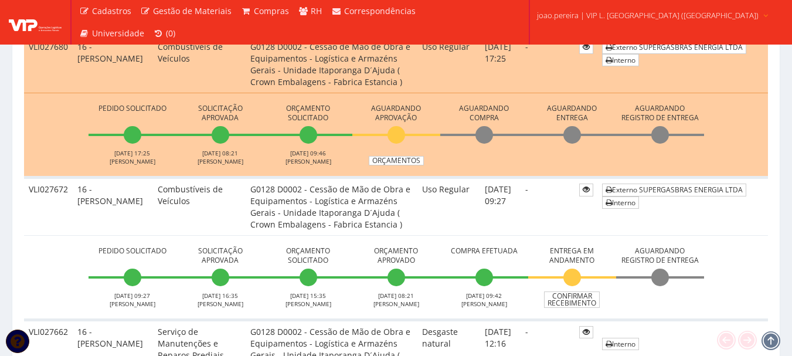
click at [622, 13] on span "joao.pereira | VIP L. [GEOGRAPHIC_DATA] ([GEOGRAPHIC_DATA])" at bounding box center [648, 15] width 222 height 12
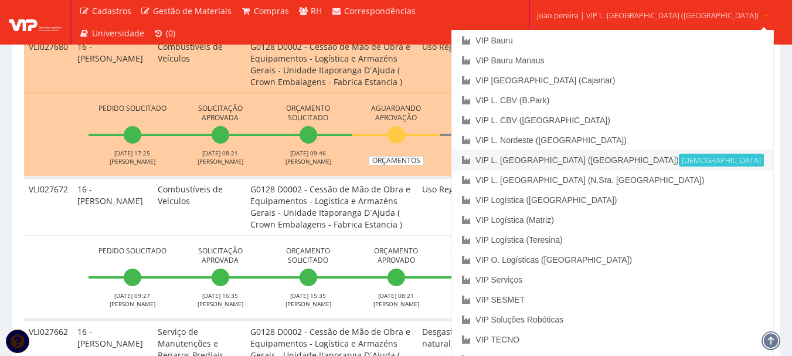
click at [605, 158] on link "VIP L. Sergipe (Itaporanga) Ativa" at bounding box center [612, 160] width 321 height 20
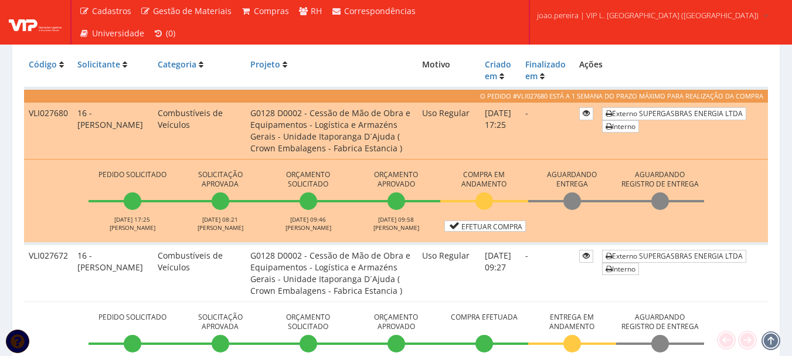
scroll to position [352, 0]
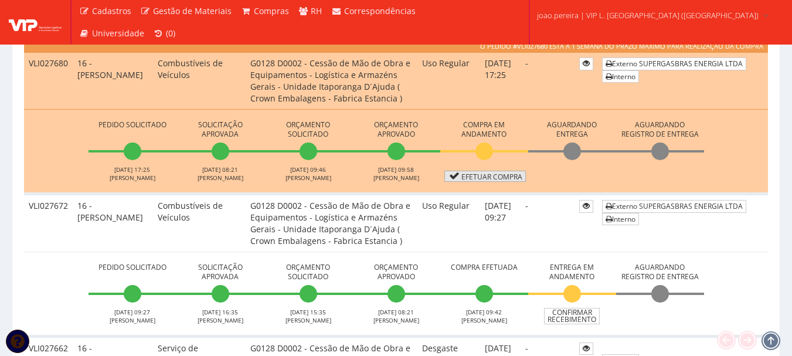
click at [484, 175] on link "Efetuar Compra" at bounding box center [485, 176] width 82 height 11
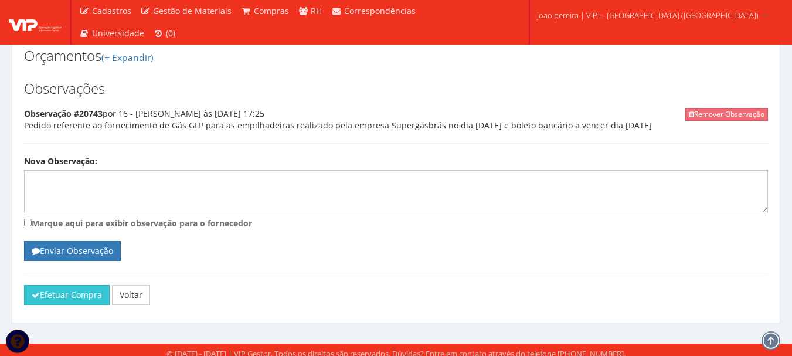
scroll to position [530, 0]
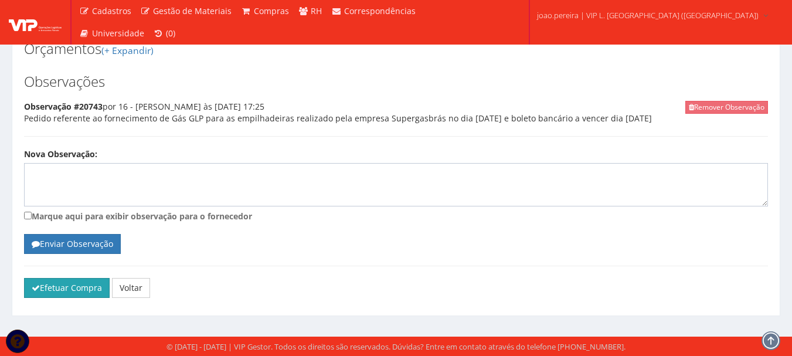
click at [77, 289] on button "Efetuar Compra" at bounding box center [67, 288] width 86 height 20
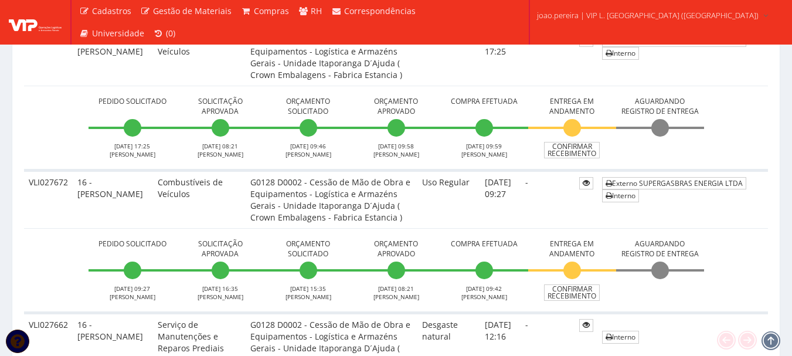
scroll to position [352, 0]
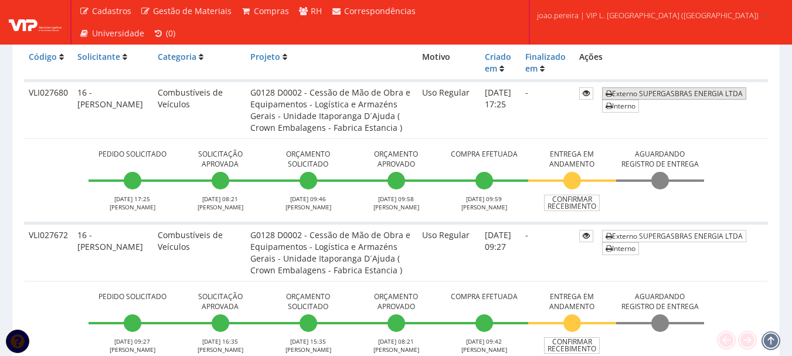
click at [686, 91] on link "Externo SUPERGASBRAS ENERGIA LTDA" at bounding box center [674, 93] width 144 height 12
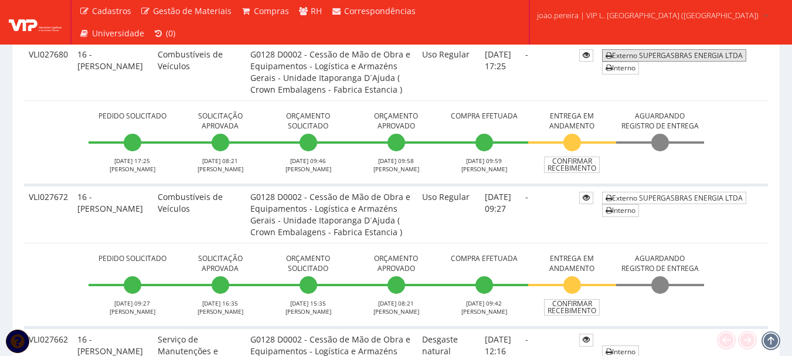
scroll to position [469, 0]
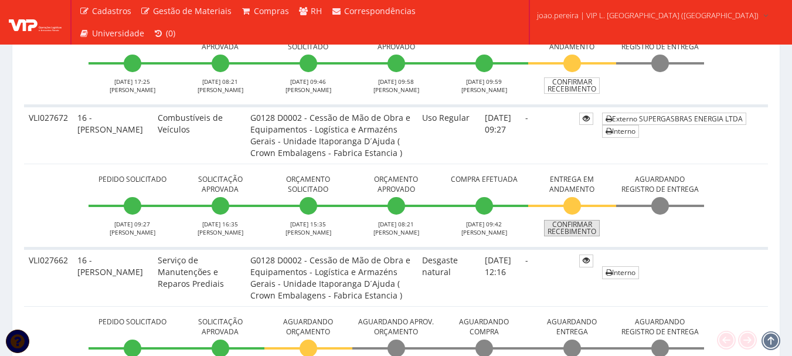
click at [581, 230] on link "Confirmar Recebimento" at bounding box center [572, 228] width 56 height 16
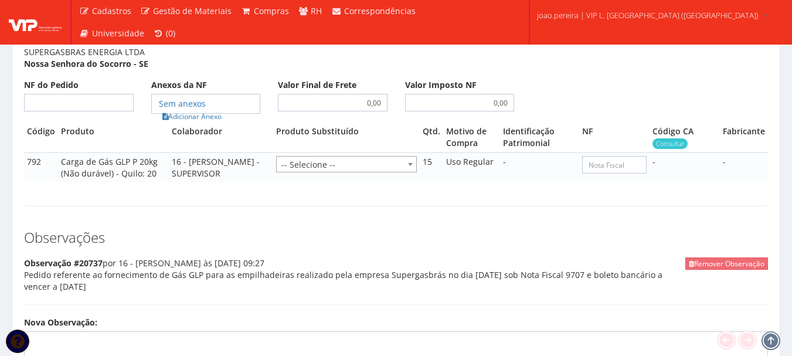
scroll to position [645, 0]
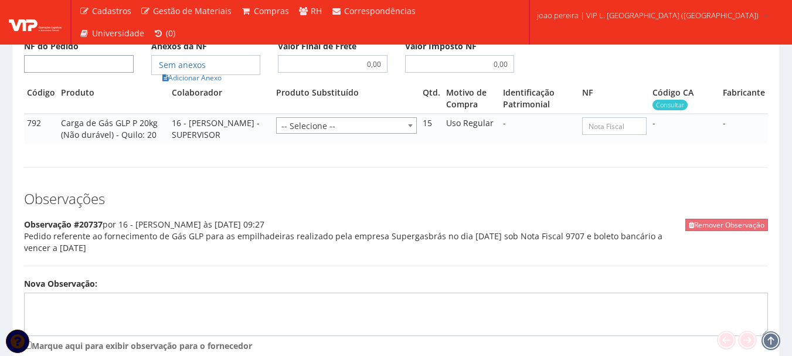
click at [99, 65] on input "NF do Pedido" at bounding box center [79, 64] width 110 height 18
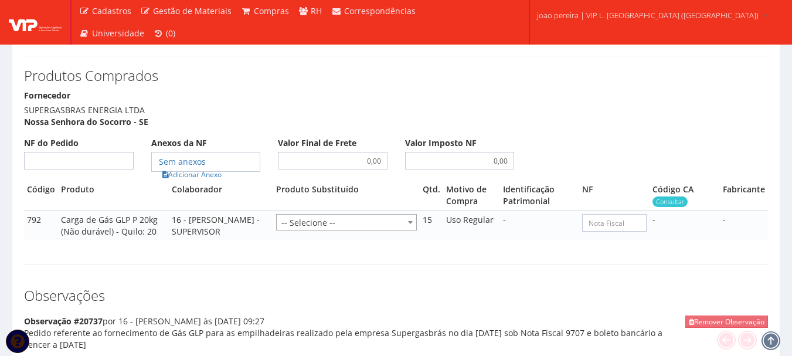
scroll to position [528, 0]
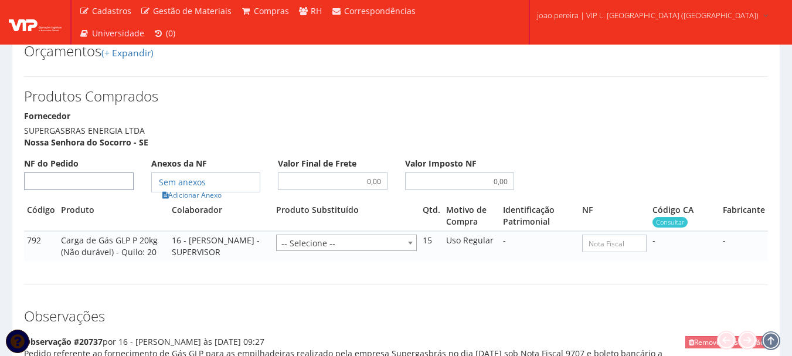
click at [86, 181] on input "NF do Pedido" at bounding box center [79, 181] width 110 height 18
type input "9707"
click at [213, 198] on link "Adicionar Anexo" at bounding box center [192, 195] width 66 height 12
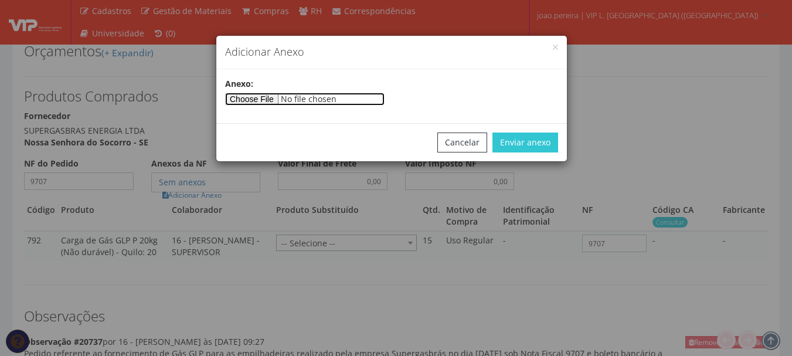
click at [269, 96] on input"] "file" at bounding box center [304, 99] width 159 height 13
type input"] "C:\fakepath\NF 9707 - SUPERGASBRAS.pdf"
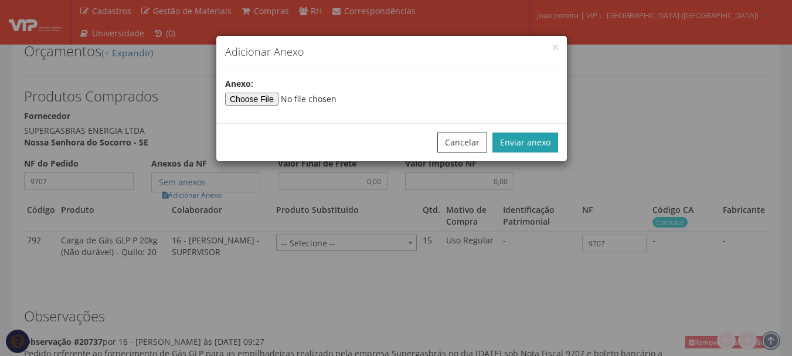
click at [535, 135] on button "Enviar anexo" at bounding box center [526, 143] width 66 height 20
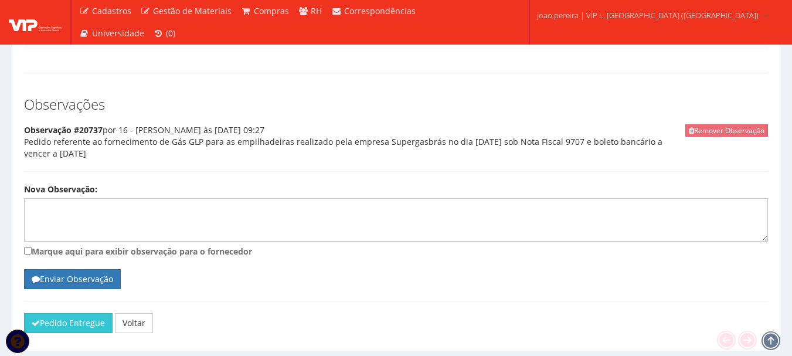
scroll to position [775, 0]
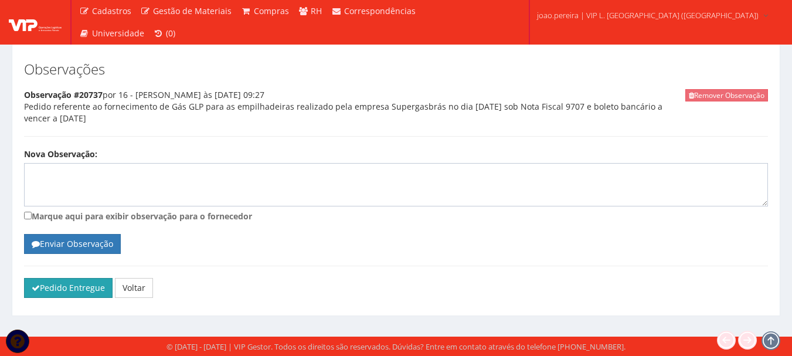
click at [70, 287] on button "Pedido Entregue" at bounding box center [68, 288] width 89 height 20
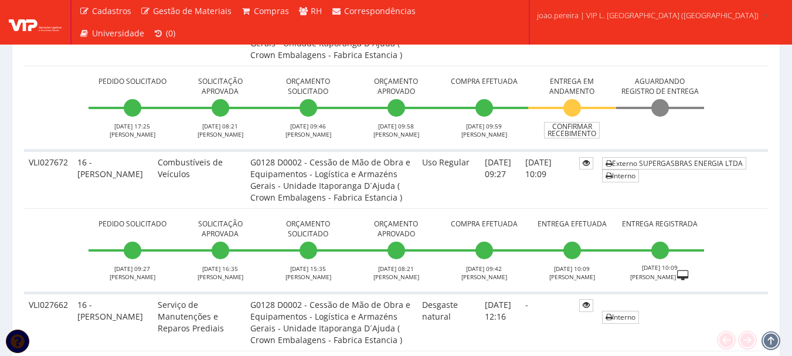
scroll to position [352, 0]
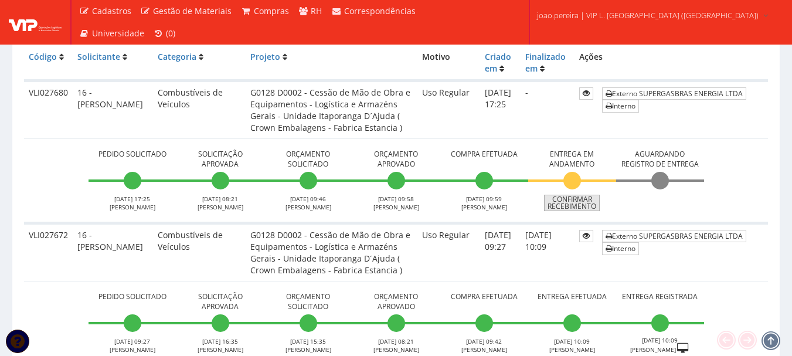
click at [572, 207] on link "Confirmar Recebimento" at bounding box center [572, 203] width 56 height 16
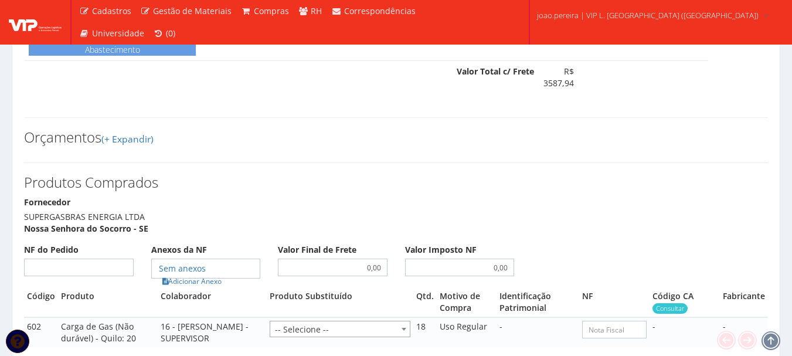
scroll to position [469, 0]
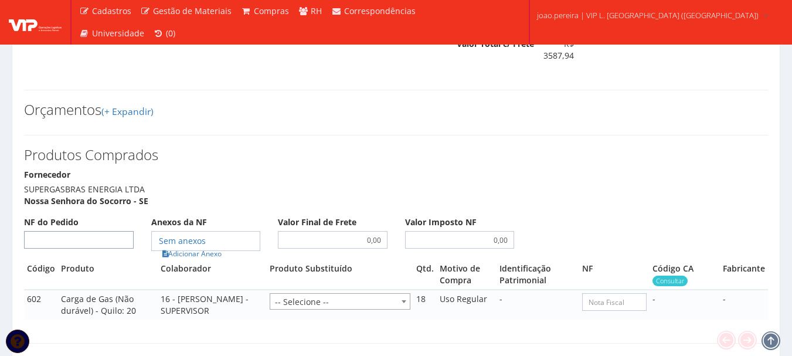
click at [66, 237] on input "NF do Pedido" at bounding box center [79, 240] width 110 height 18
type input "9764"
click at [212, 252] on link "Adicionar Anexo" at bounding box center [192, 253] width 66 height 12
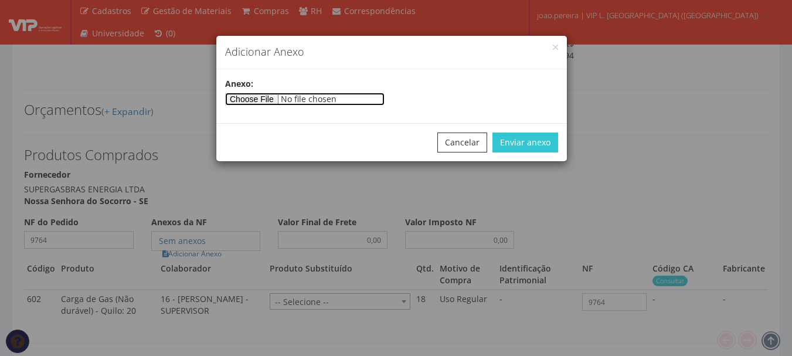
click at [277, 97] on input"] "file" at bounding box center [304, 99] width 159 height 13
type input"] "C:\fakepath\NF 9764 - SUPERGASBRAS.pdf"
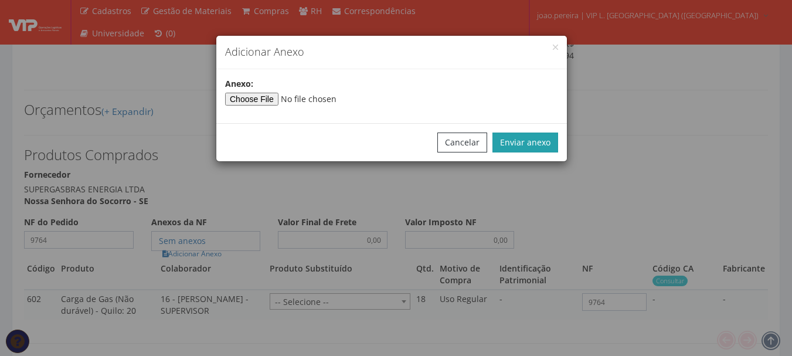
click at [542, 150] on button "Enviar anexo" at bounding box center [526, 143] width 66 height 20
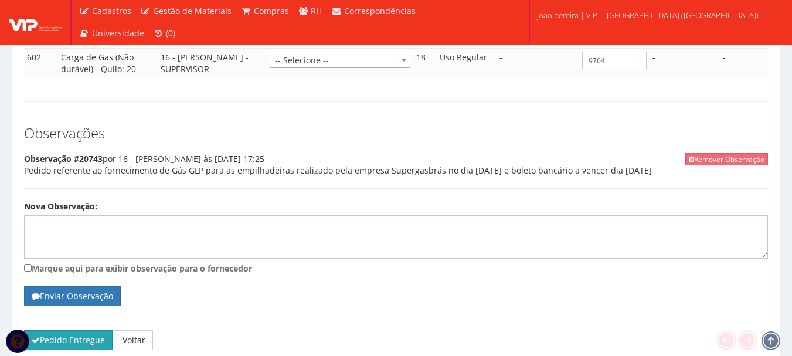
scroll to position [763, 0]
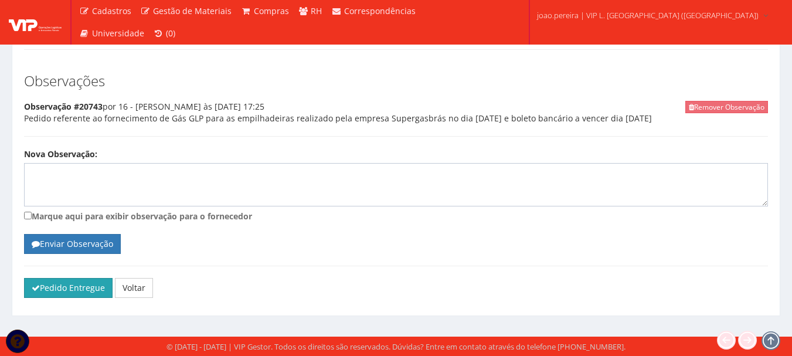
click at [55, 288] on button "Pedido Entregue" at bounding box center [68, 288] width 89 height 20
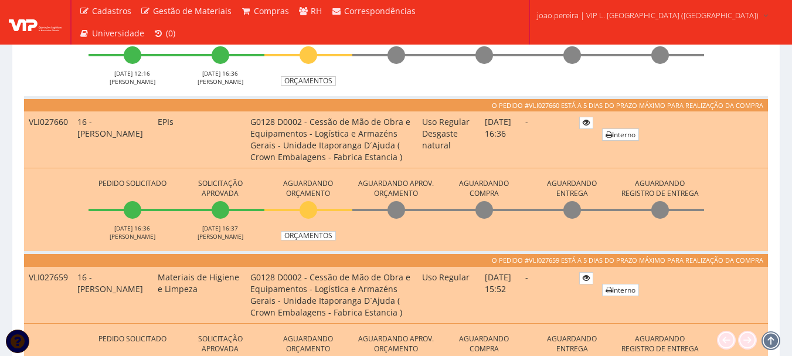
scroll to position [821, 0]
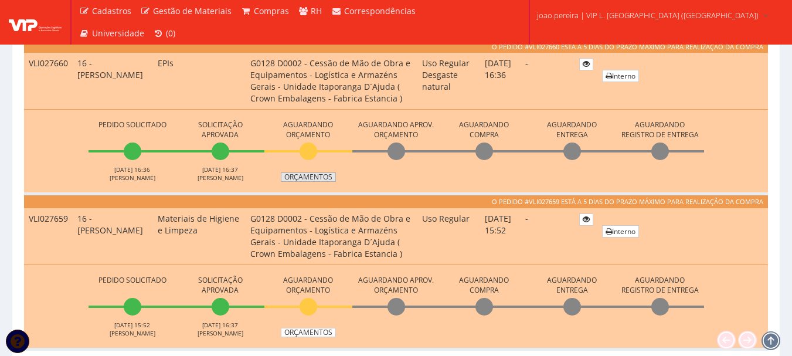
click at [319, 176] on link "Orçamentos" at bounding box center [308, 176] width 55 height 9
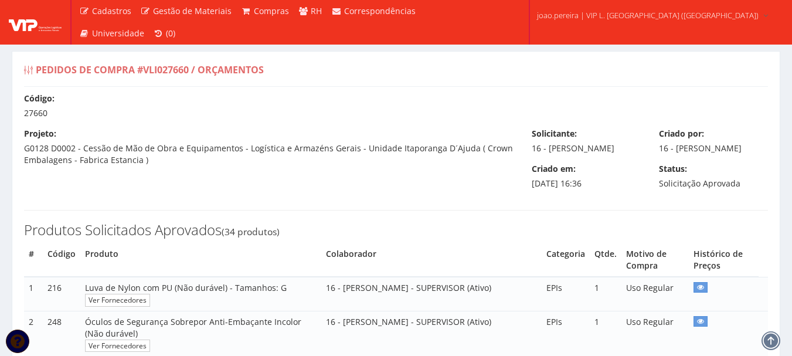
select select "0"
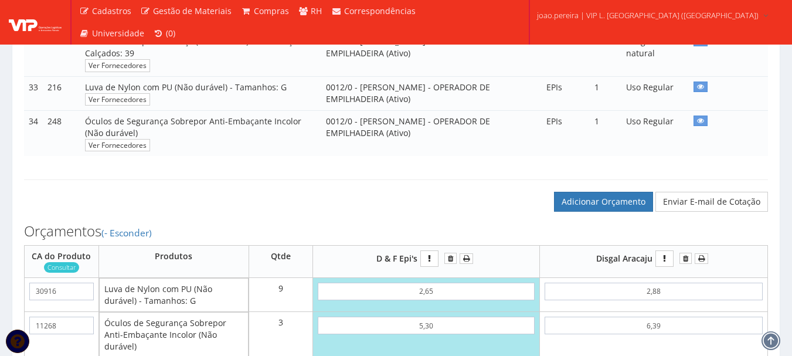
scroll to position [1525, 0]
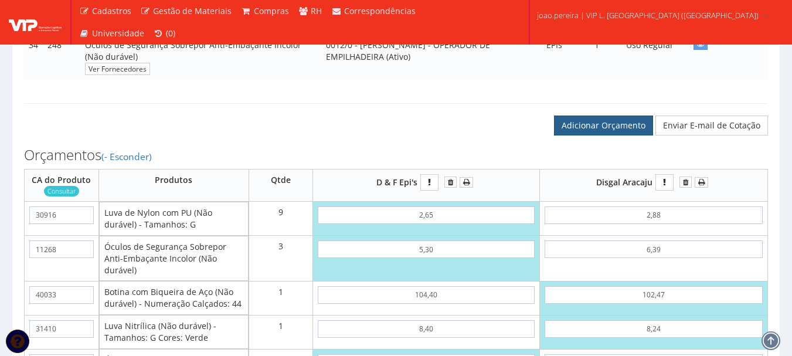
click at [613, 135] on link "Adicionar Orçamento" at bounding box center [603, 126] width 99 height 20
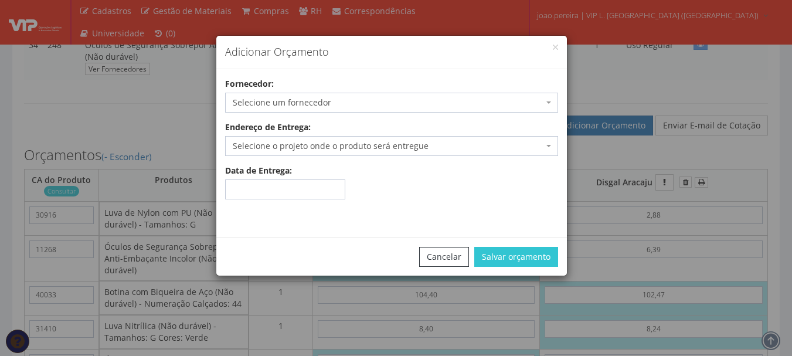
click at [342, 97] on span "Selecione um fornecedor" at bounding box center [388, 103] width 311 height 12
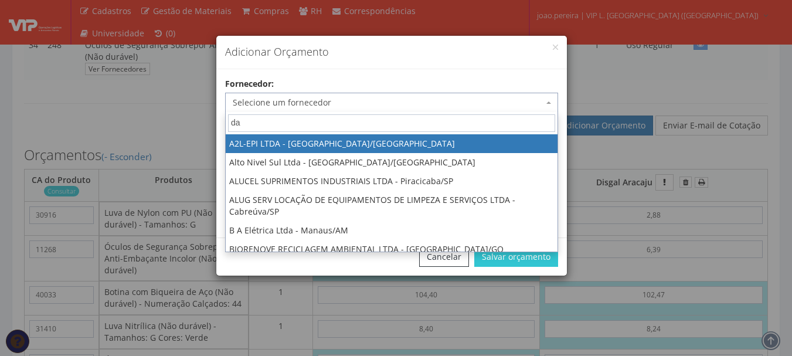
type input "dal"
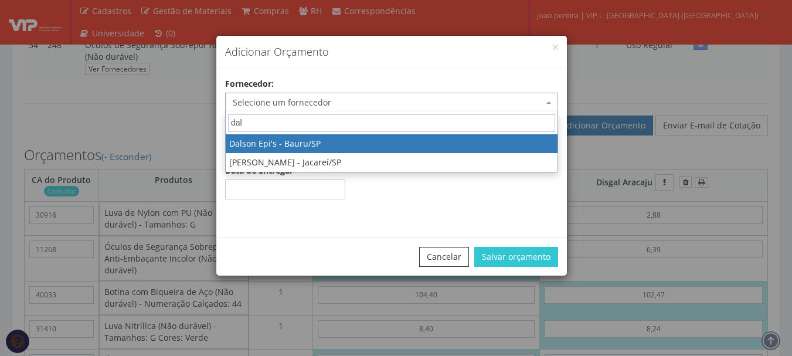
select select "141"
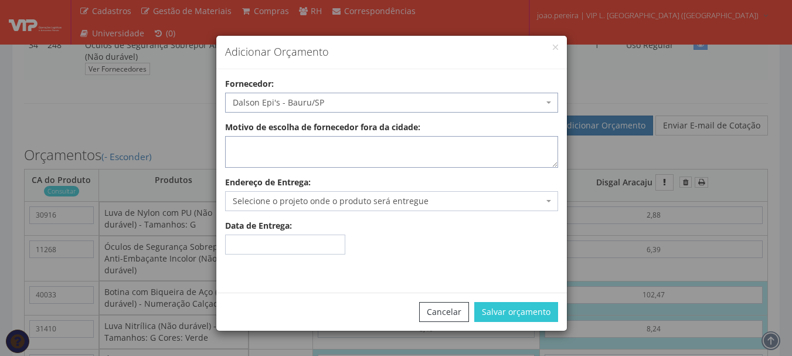
click at [334, 150] on textarea "Motivo de escolha de fornecedor fora da cidade:" at bounding box center [391, 152] width 333 height 32
type textarea "Estoque"
click at [327, 203] on span "Selecione o projeto onde o produto será entregue" at bounding box center [388, 201] width 311 height 12
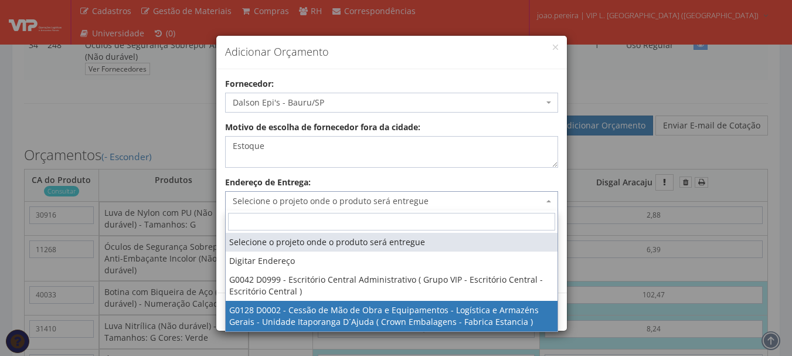
select select "128"
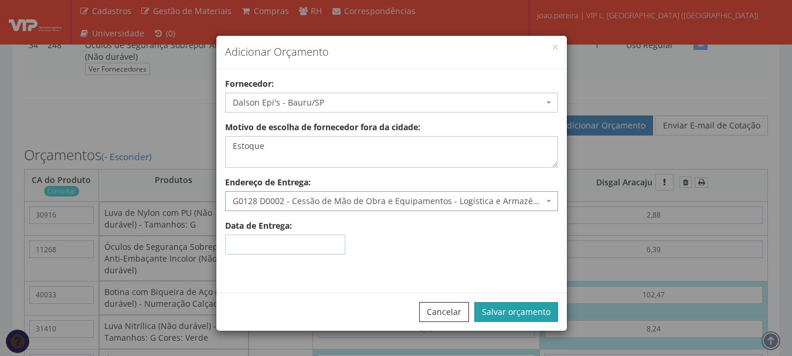
click at [541, 313] on button "Salvar orçamento" at bounding box center [516, 312] width 84 height 20
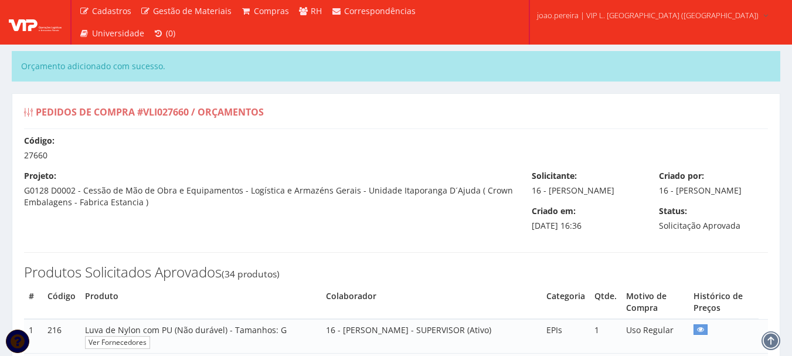
select select "0"
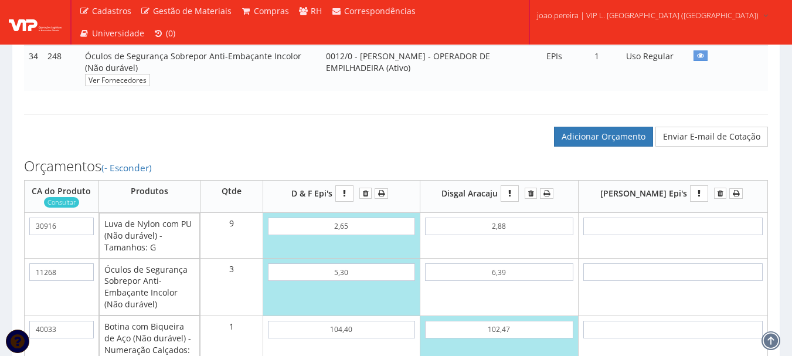
scroll to position [1583, 0]
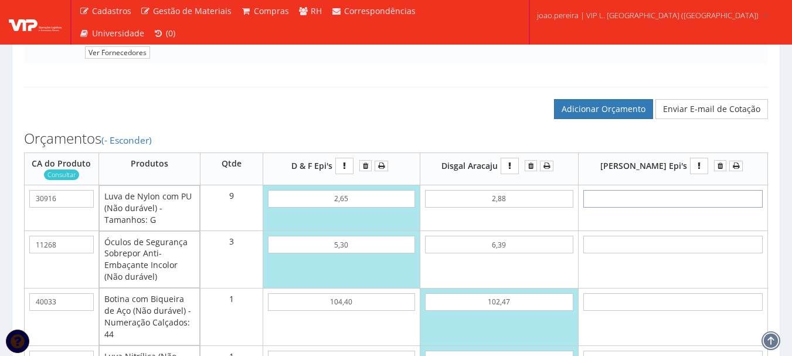
click at [705, 208] on input "text" at bounding box center [672, 199] width 179 height 18
type input "4"
type input "36,00"
type input "4"
click at [705, 226] on td "4" at bounding box center [672, 208] width 189 height 46
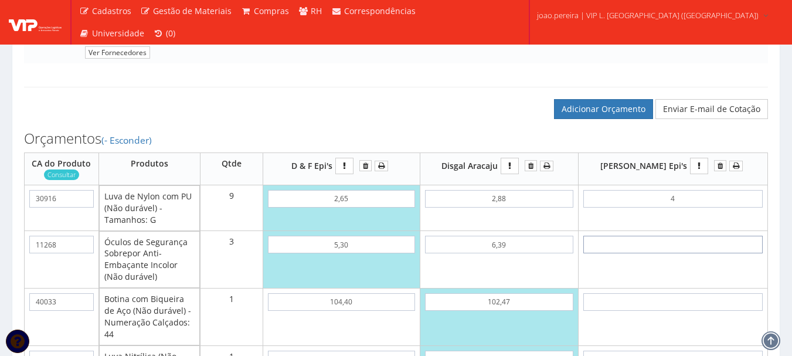
click at [697, 253] on input "text" at bounding box center [672, 245] width 179 height 18
type input "5"
type input "51,00"
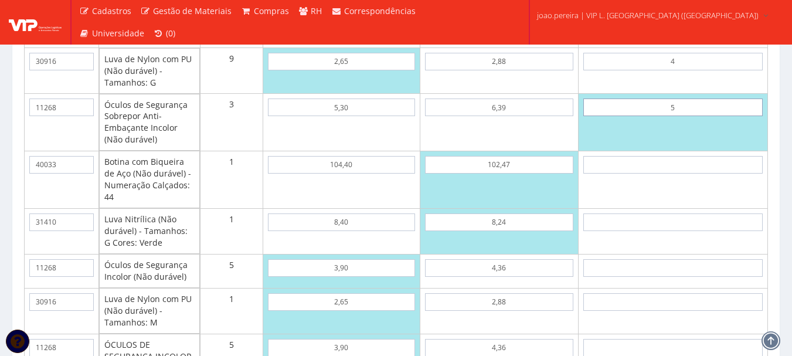
scroll to position [1700, 0]
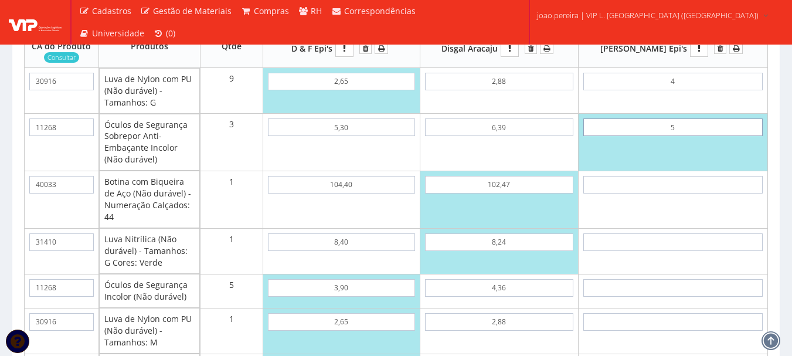
type input "5"
click at [697, 193] on input "text" at bounding box center [672, 185] width 179 height 18
type input "7"
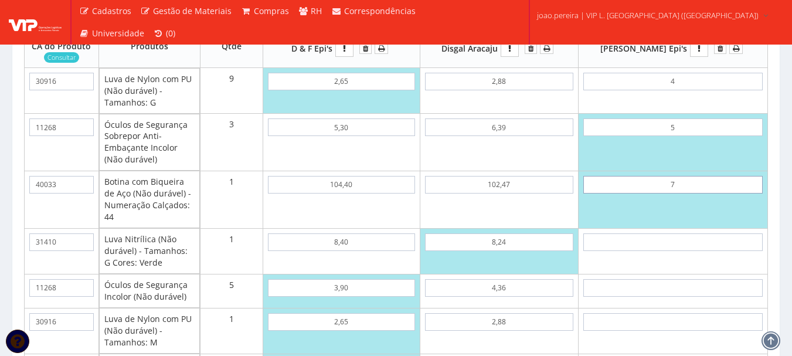
type input "58,00"
type input "70"
type input "121,00"
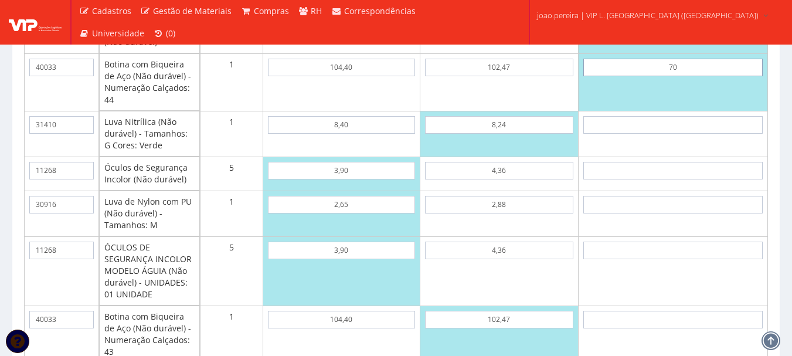
type input "70"
click at [696, 134] on input "text" at bounding box center [672, 125] width 179 height 18
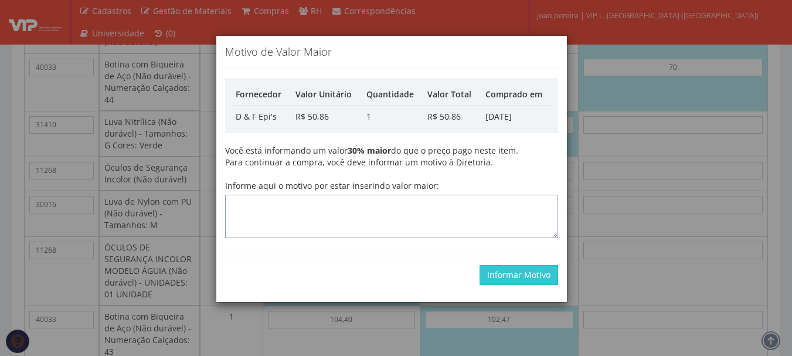
click at [473, 207] on textarea "Informe aqui o motivo por estar inserindo valor maior:" at bounding box center [391, 216] width 333 height 43
type textarea "Atualizaqção"
click at [520, 277] on button "Informar Motivo" at bounding box center [519, 275] width 79 height 20
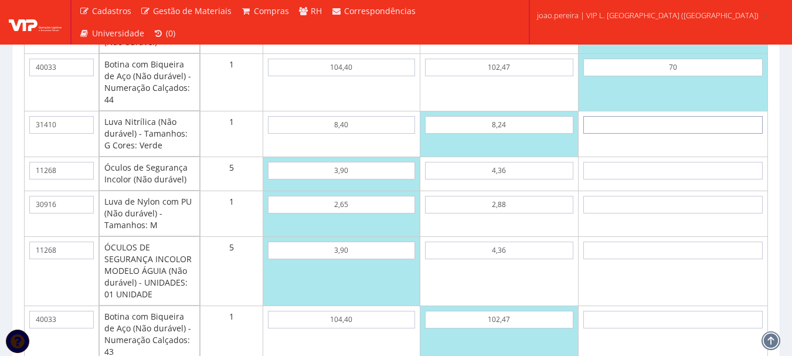
click at [682, 134] on input "text" at bounding box center [672, 125] width 179 height 18
type input "8"
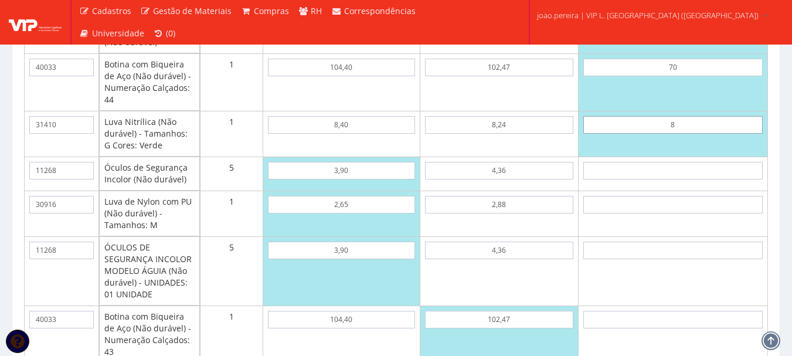
type input "129,00"
type input "8"
click at [690, 179] on input "text" at bounding box center [672, 171] width 179 height 18
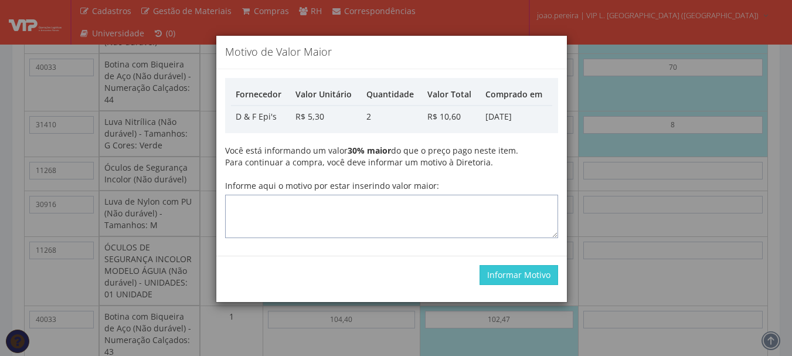
click at [398, 208] on textarea "Informe aqui o motivo por estar inserindo valor maior:" at bounding box center [391, 216] width 333 height 43
type textarea "atualização"
click at [515, 274] on button "Informar Motivo" at bounding box center [519, 275] width 79 height 20
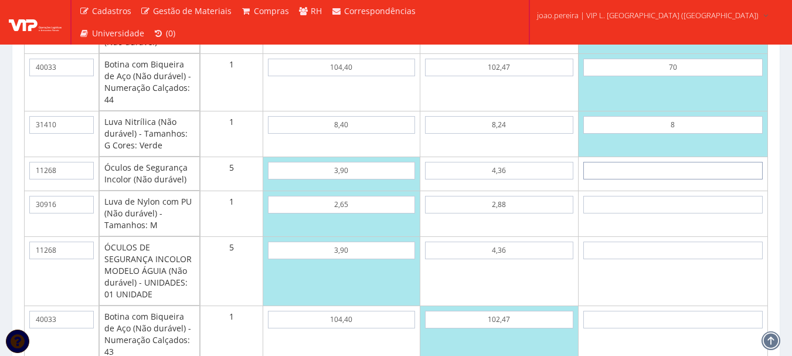
click at [715, 179] on input "text" at bounding box center [672, 171] width 179 height 18
type input "5"
type input "154,00"
type input "5"
click at [703, 213] on input "text" at bounding box center [672, 205] width 179 height 18
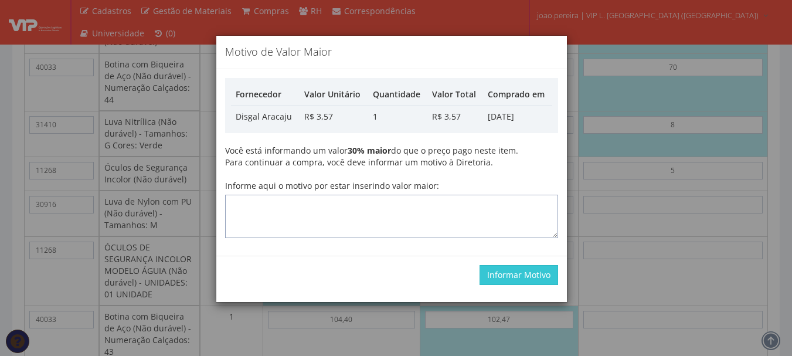
click at [486, 218] on textarea "Informe aqui o motivo por estar inserindo valor maior:" at bounding box center [391, 216] width 333 height 43
type textarea "atualização"
click at [524, 280] on button "Informar Motivo" at bounding box center [519, 275] width 79 height 20
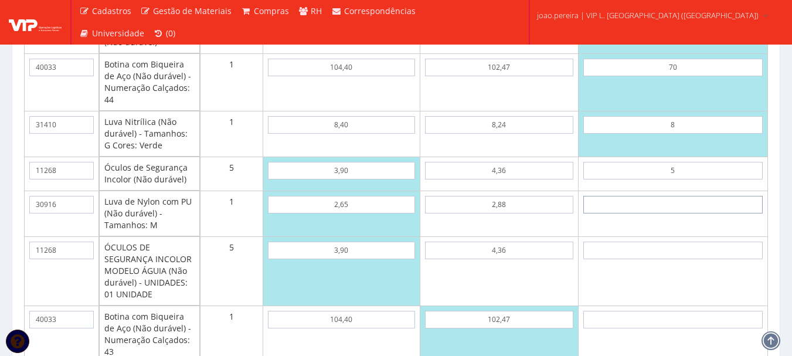
click at [708, 213] on input "text" at bounding box center [672, 205] width 179 height 18
type input "4"
type input "158,00"
type input "4"
click at [694, 259] on input "text" at bounding box center [672, 251] width 179 height 18
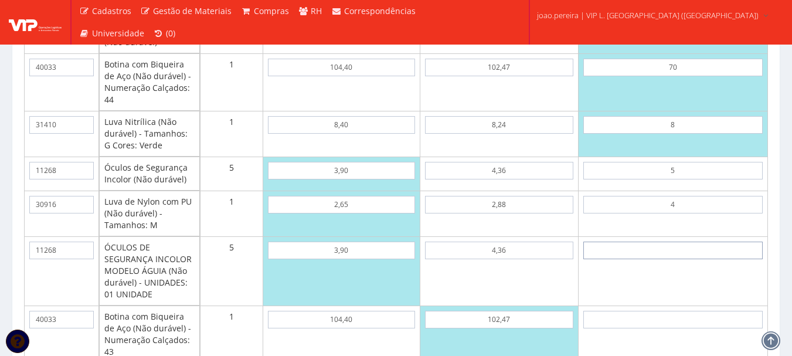
type input "5"
type input "183,00"
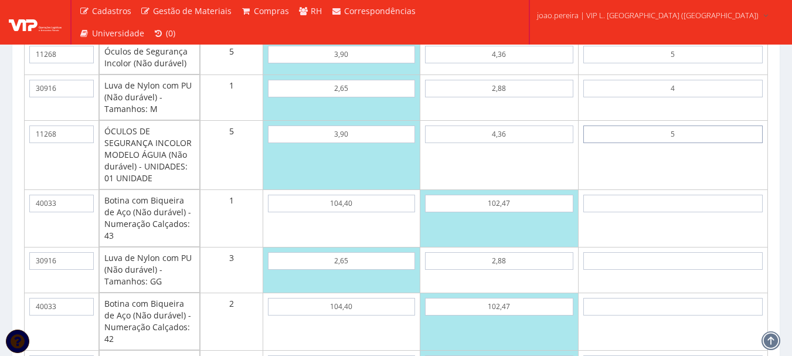
scroll to position [1935, 0]
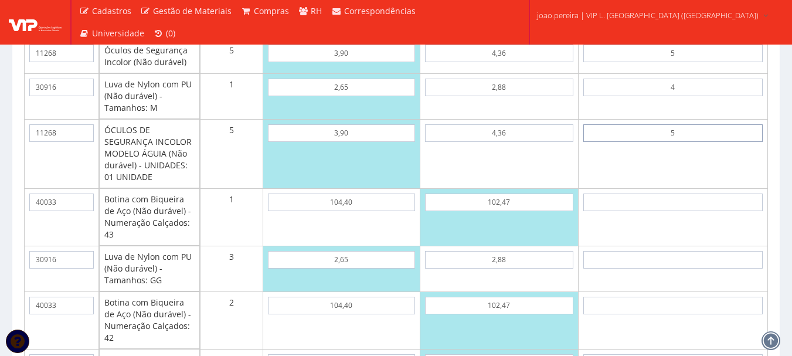
type input "5"
click at [698, 211] on input "text" at bounding box center [672, 202] width 179 height 18
type input "7"
type input "190,00"
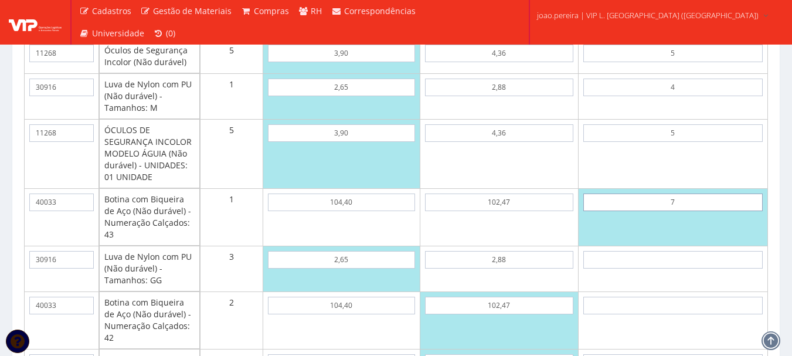
type input "70"
type input "253,00"
type input "70"
click at [696, 269] on input "text" at bounding box center [672, 260] width 179 height 18
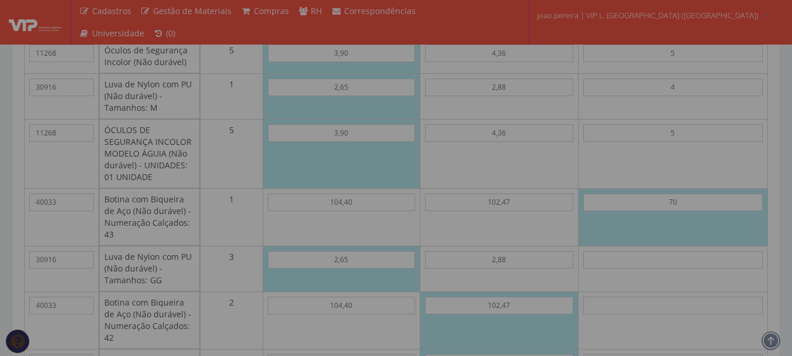
click at [0, 0] on div "Motivo de Valor Maior Fornecedor Valor Unitário Quantidade Valor Total Comprado…" at bounding box center [0, 0] width 0 height 0
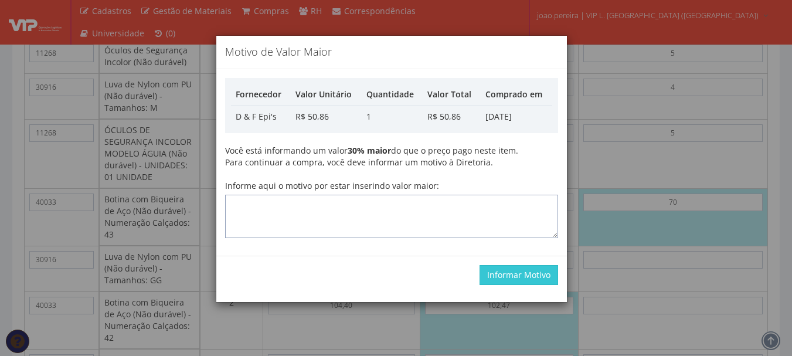
click at [444, 218] on textarea "Informe aqui o motivo por estar inserindo valor maior:" at bounding box center [391, 216] width 333 height 43
type textarea "atualização"
click at [534, 278] on button "Informar Motivo" at bounding box center [519, 275] width 79 height 20
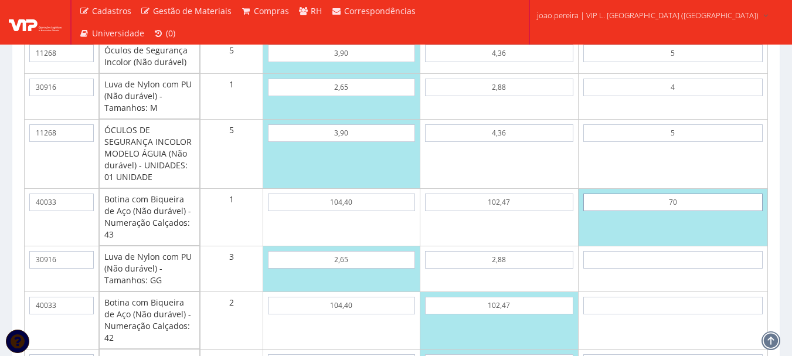
click at [698, 211] on input "70" at bounding box center [672, 202] width 179 height 18
type input "7,00"
type input "190,00"
type input "70,00"
type input "253,00"
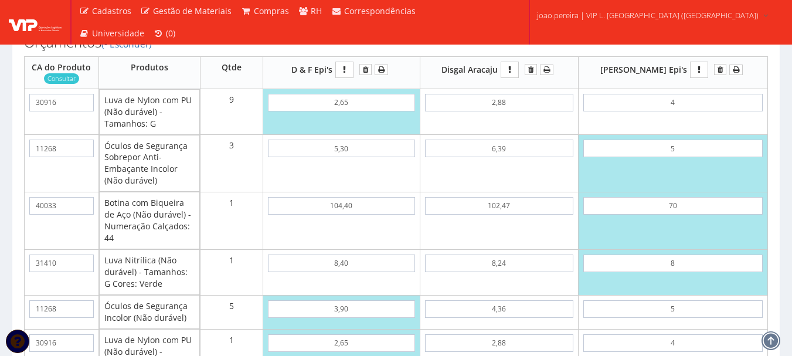
scroll to position [1642, 0]
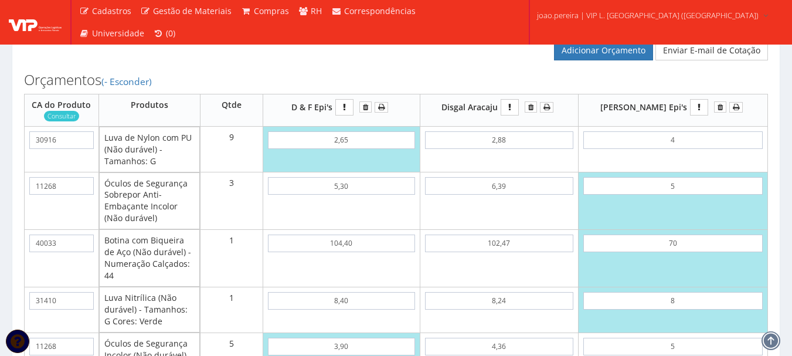
type input "70,00"
click at [704, 148] on input "4" at bounding box center [672, 140] width 179 height 18
type input "40"
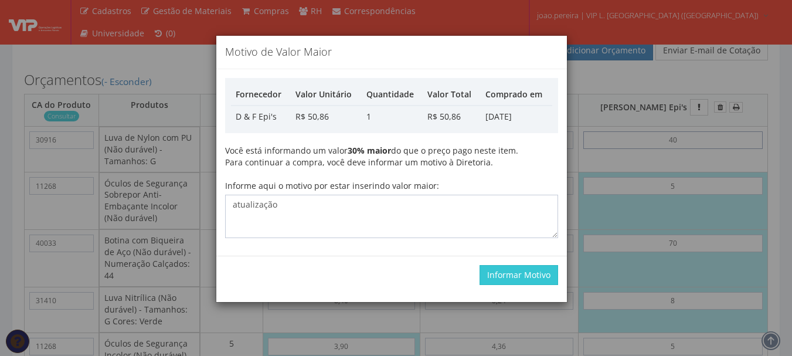
type input "577,00"
type input "4,00"
type input "253,00"
type input "4,00"
click at [527, 279] on button "Informar Motivo" at bounding box center [519, 275] width 79 height 20
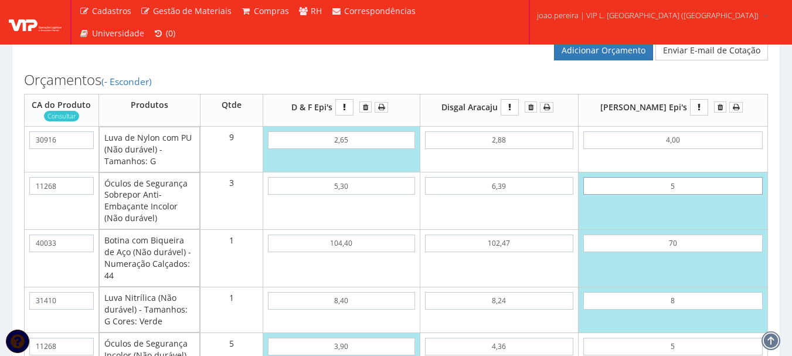
click at [702, 195] on input "5" at bounding box center [672, 186] width 179 height 18
type input "50"
type input "388,00"
type input "5,00"
type input "253,00"
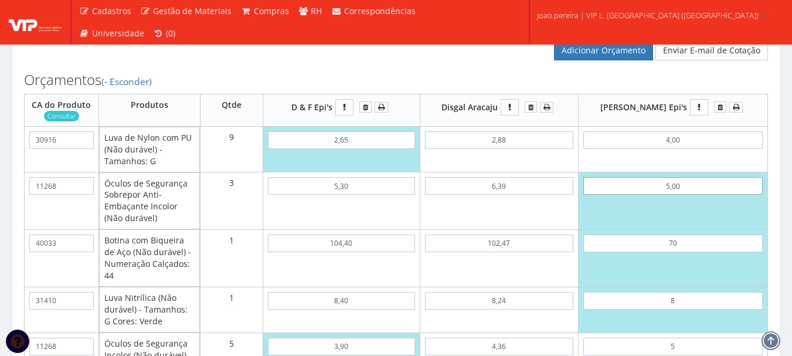
type input "5,00"
click at [700, 252] on input "70" at bounding box center [672, 244] width 179 height 18
type input "7,00"
type input "190,00"
type input "70,00"
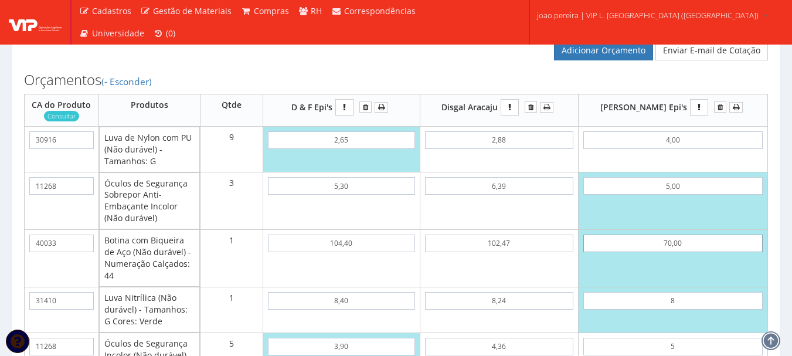
type input "253,00"
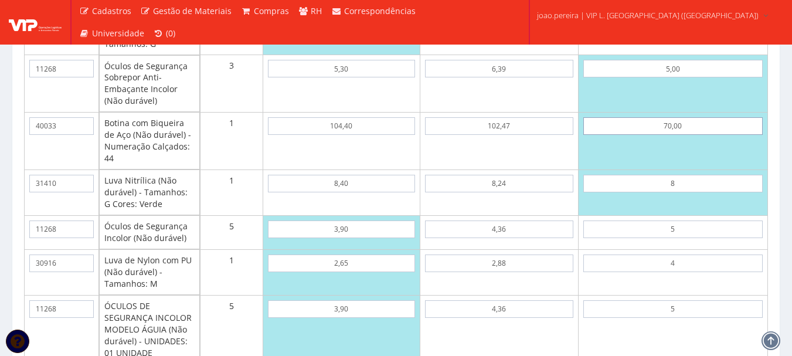
type input "70,00"
click at [709, 192] on input "8" at bounding box center [672, 184] width 179 height 18
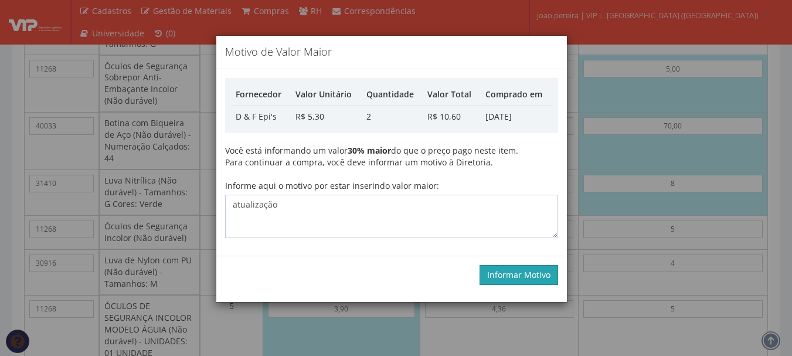
click at [519, 271] on button "Informar Motivo" at bounding box center [519, 275] width 79 height 20
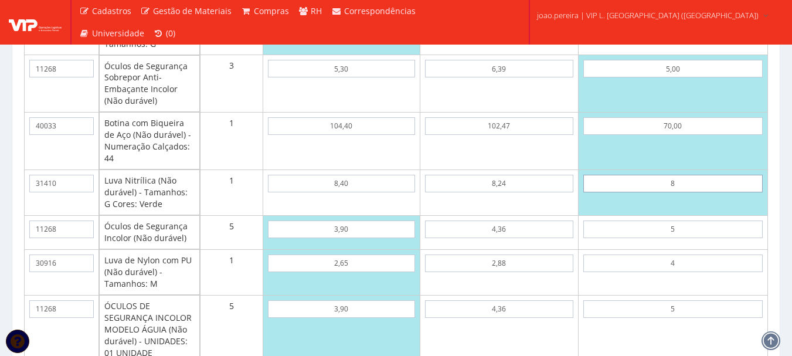
click at [708, 192] on input "8" at bounding box center [672, 184] width 179 height 18
type input "80"
type input "325,00"
type input "8,00"
type input "253,00"
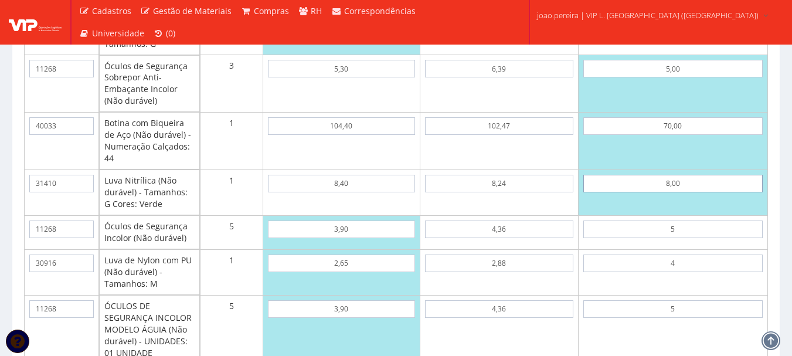
type input "8,00"
click at [705, 238] on input "5" at bounding box center [672, 229] width 179 height 18
type input "50"
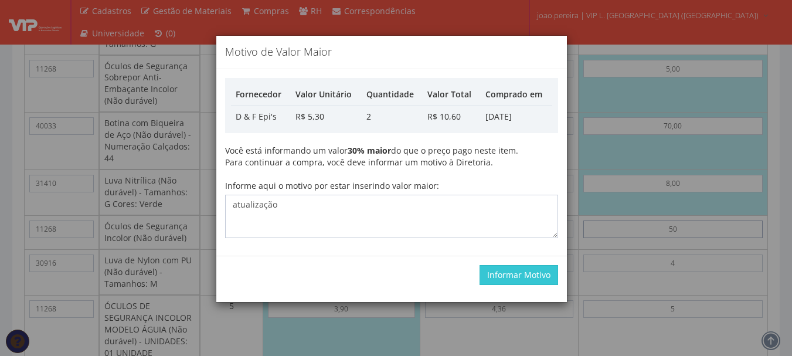
type input "478,00"
type input "5,00"
type input "253,00"
type input "5,00"
click at [505, 276] on button "Informar Motivo" at bounding box center [519, 275] width 79 height 20
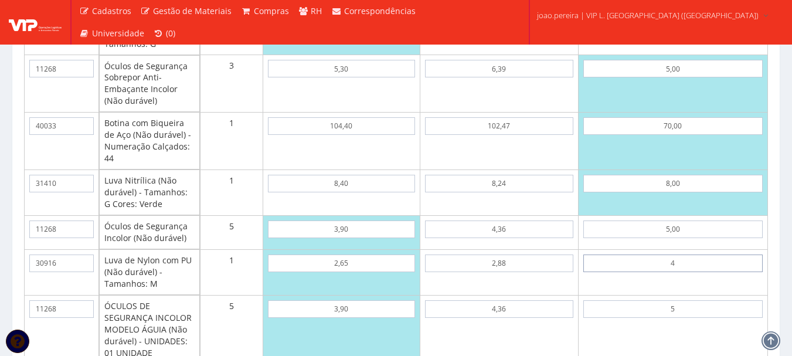
click at [707, 272] on input "4" at bounding box center [672, 263] width 179 height 18
type input "40"
type input "289,00"
type input "4,00"
type input "253,00"
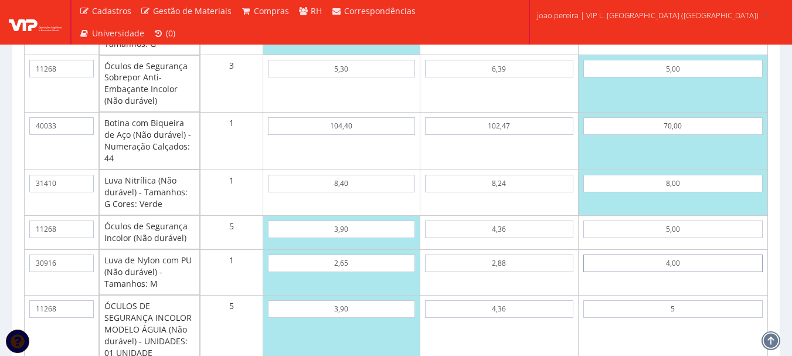
scroll to position [1818, 0]
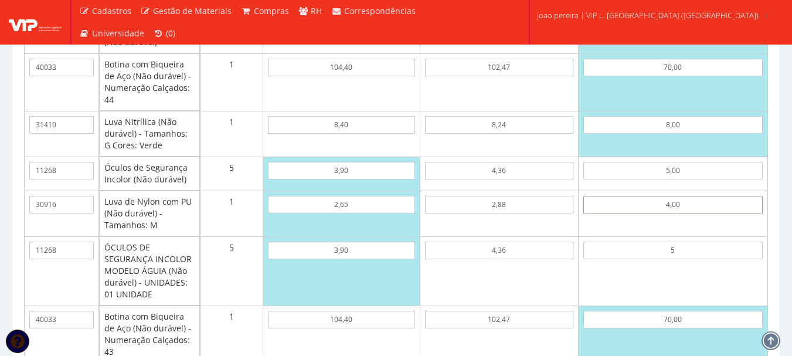
type input "4,00"
click at [711, 259] on input "5" at bounding box center [672, 251] width 179 height 18
type input "50"
type input "478,00"
type input "5,00"
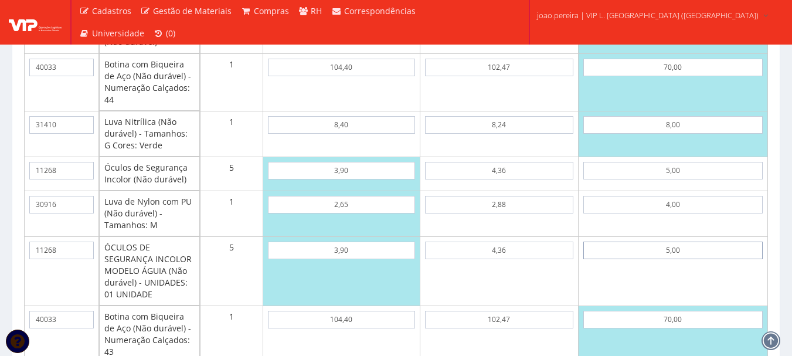
type input "253,00"
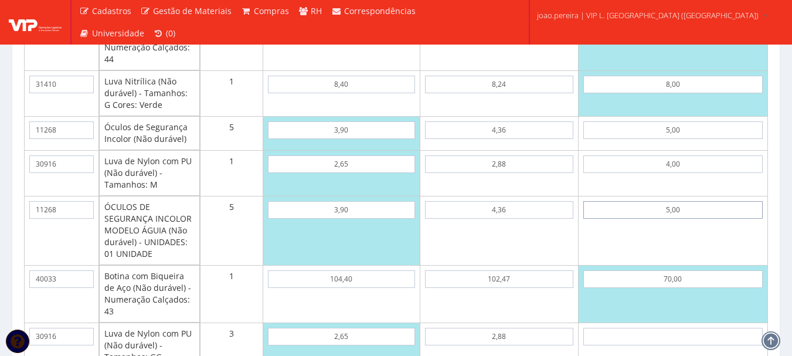
scroll to position [1935, 0]
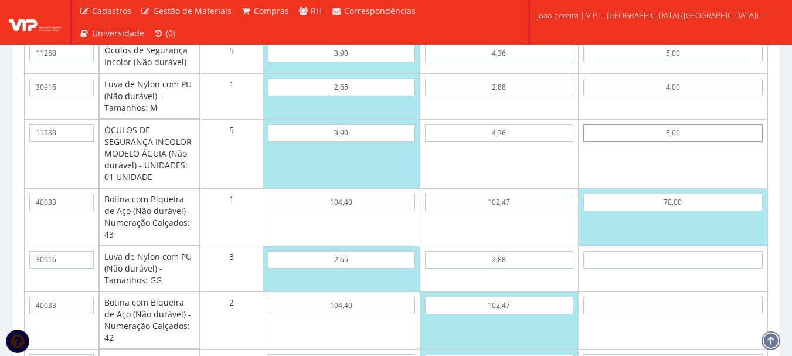
type input "5,00"
click at [705, 269] on input "text" at bounding box center [672, 260] width 179 height 18
type input "4"
type input "265,00"
type input "40"
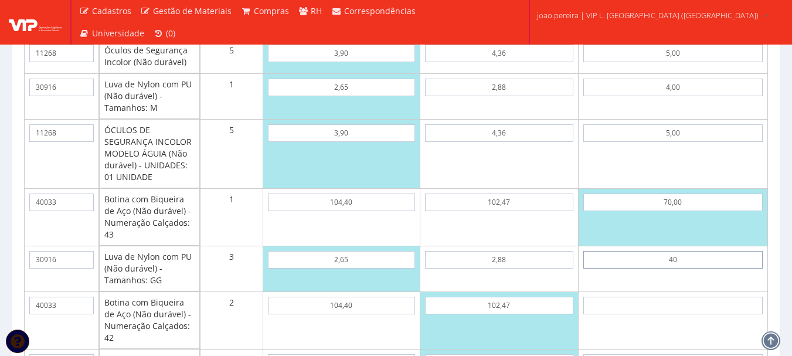
type input "373,00"
type input "4,00"
type input "265,00"
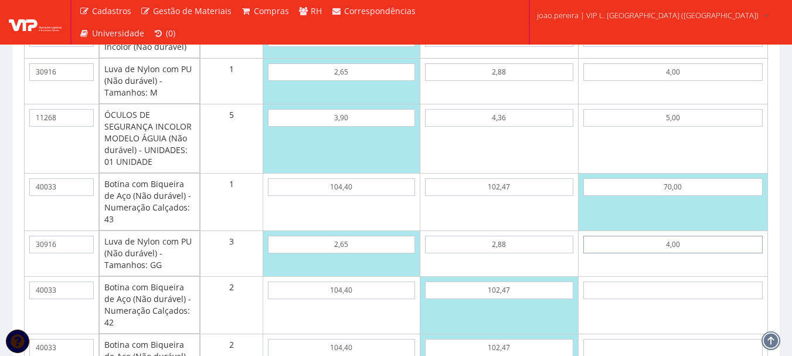
scroll to position [1994, 0]
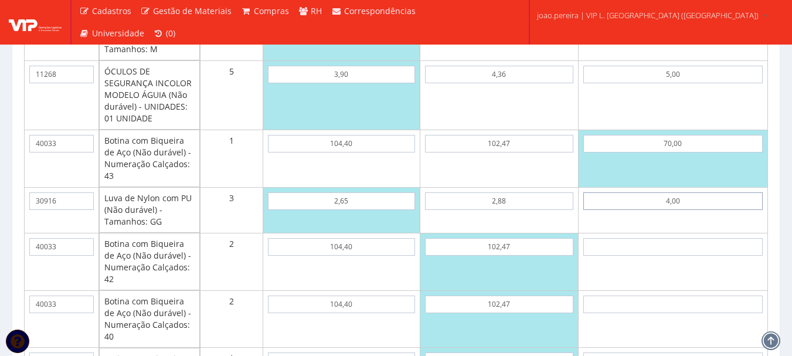
type input "4,00"
click at [706, 256] on input "text" at bounding box center [672, 247] width 179 height 18
type input "7"
type input "279,00"
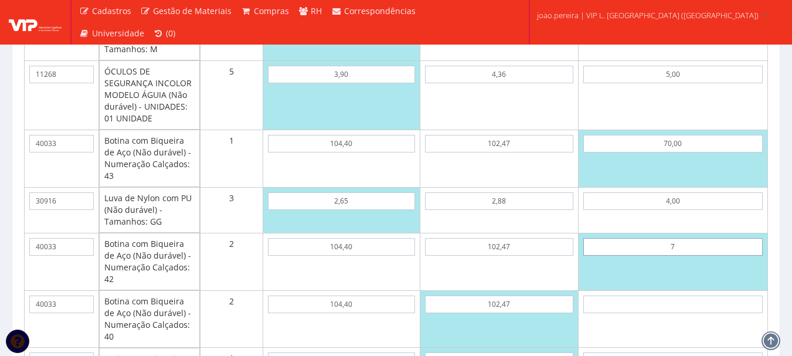
type input "70"
type input "405,00"
type input "7,00"
type input "279,00"
type input "70,00"
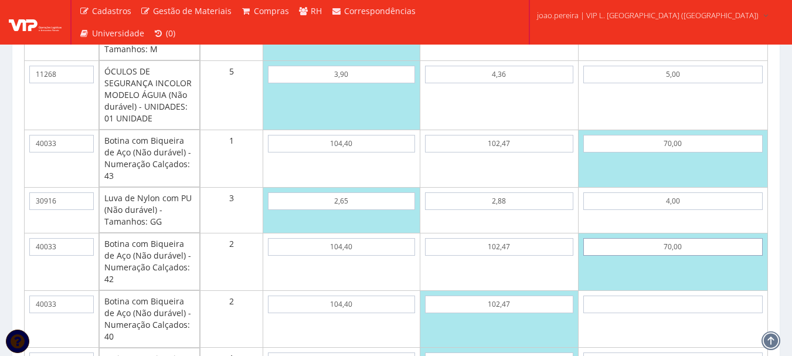
type input "405,00"
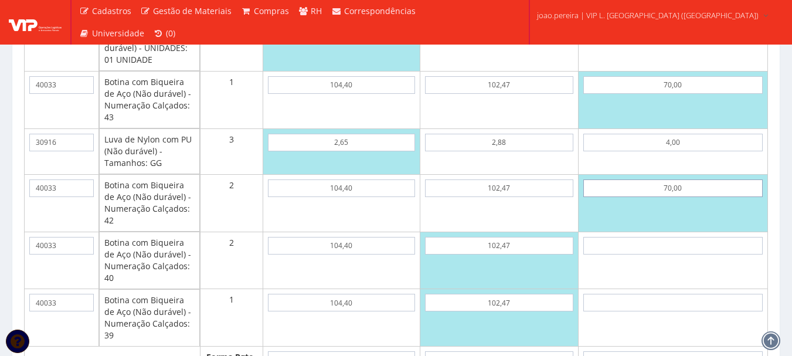
type input "70,00"
click at [705, 254] on input "text" at bounding box center [672, 246] width 179 height 18
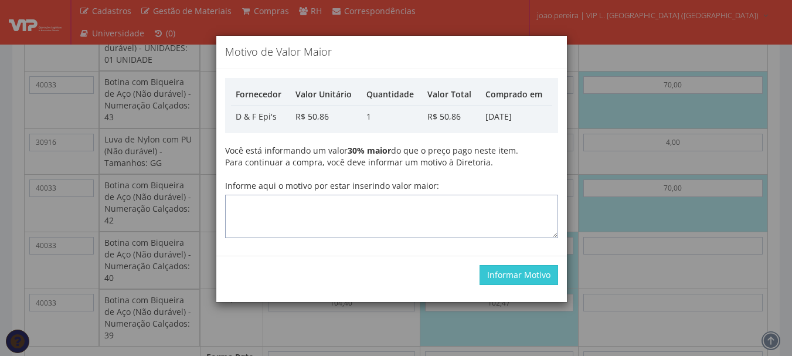
click at [477, 207] on textarea "Informe aqui o motivo por estar inserindo valor maior:" at bounding box center [391, 216] width 333 height 43
type textarea "atualização"
click at [527, 280] on button "Informar Motivo" at bounding box center [519, 275] width 79 height 20
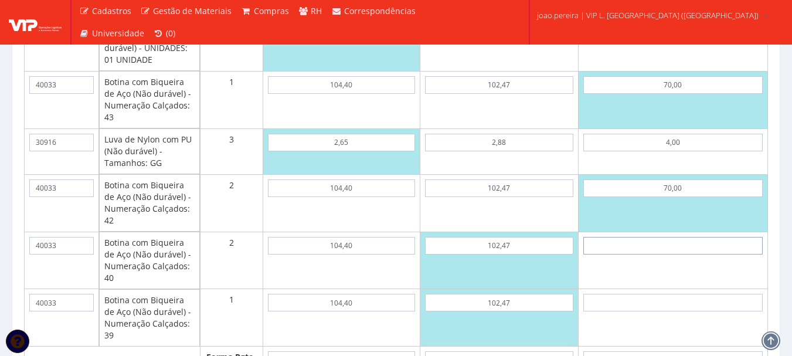
click at [700, 254] on input "text" at bounding box center [672, 246] width 179 height 18
type input "4"
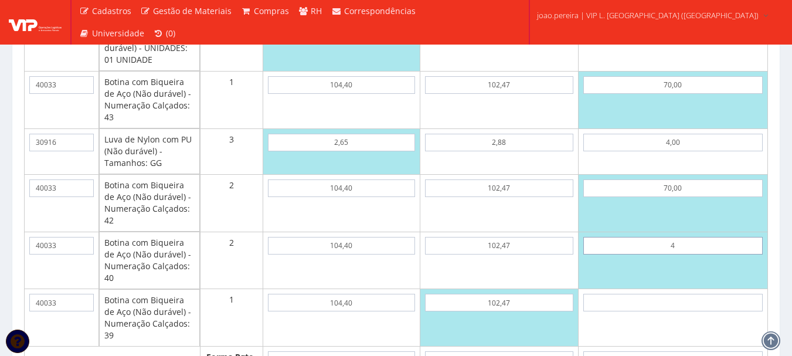
type input "413,00"
type input "405,00"
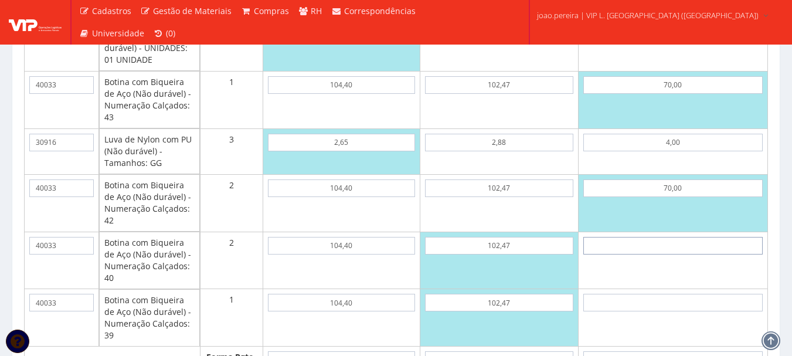
type input "7"
type input "419,00"
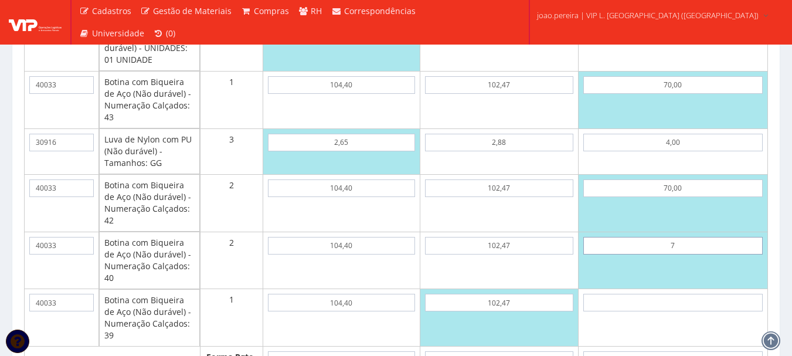
type input "70"
type input "545,00"
type input "7,00"
type input "419,00"
type input "70,00"
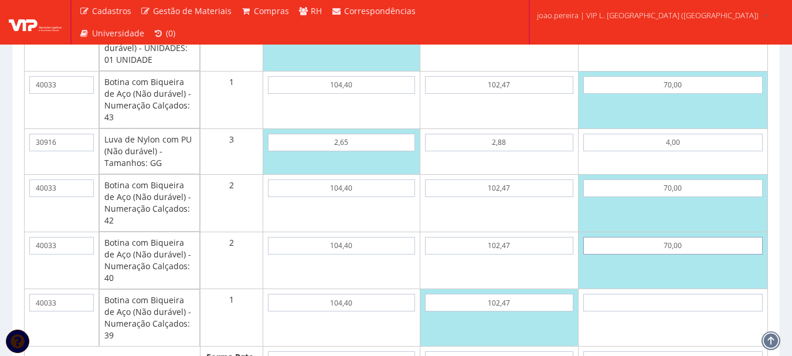
type input "545,00"
type input "70,00"
click at [699, 311] on input "text" at bounding box center [672, 303] width 179 height 18
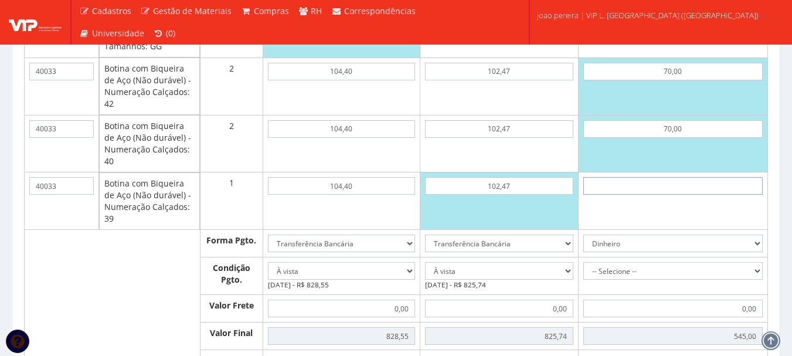
scroll to position [2169, 0]
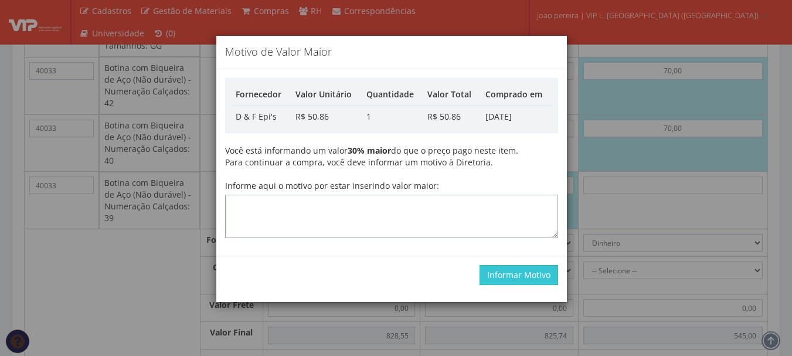
click at [413, 212] on textarea "Informe aqui o motivo por estar inserindo valor maior:" at bounding box center [391, 216] width 333 height 43
type textarea "atualização"
click at [505, 277] on button "Informar Motivo" at bounding box center [519, 275] width 79 height 20
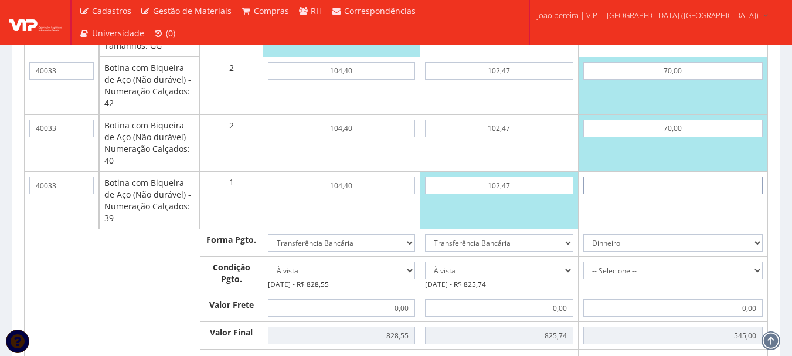
click at [700, 194] on input "text" at bounding box center [672, 185] width 179 height 18
type input "7"
type input "552,00"
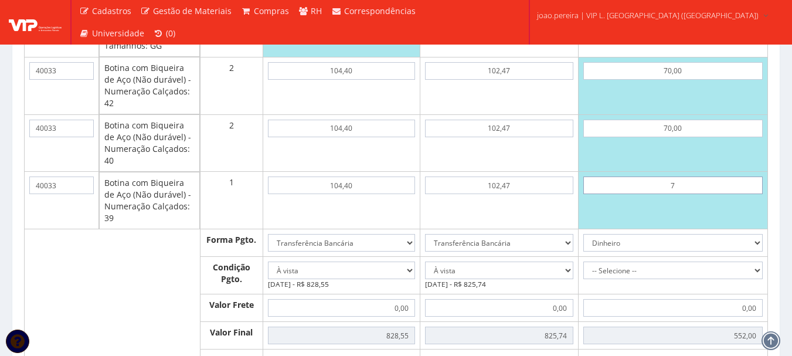
type input "70"
type input "615,00"
type input "7,00"
type input "552,00"
type input "70,00"
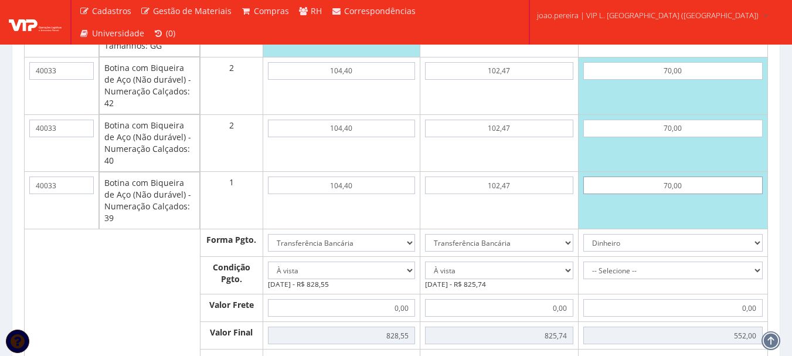
type input "615,00"
type input "70,00"
click at [697, 229] on td "70,00" at bounding box center [672, 200] width 189 height 57
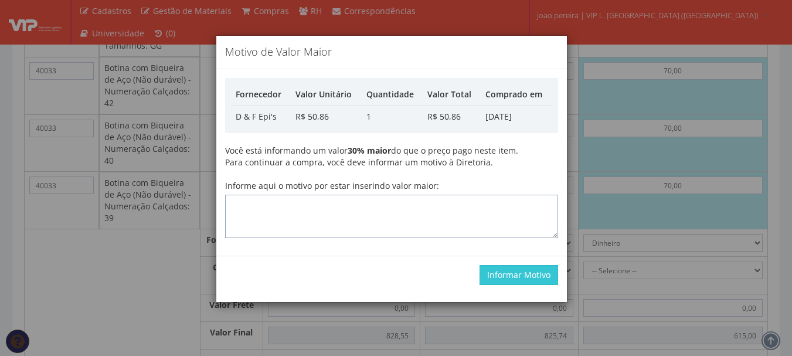
click at [315, 210] on textarea "Informe aqui o motivo por estar inserindo valor maior:" at bounding box center [391, 216] width 333 height 43
type textarea "atualização"
click at [534, 280] on button "Informar Motivo" at bounding box center [519, 275] width 79 height 20
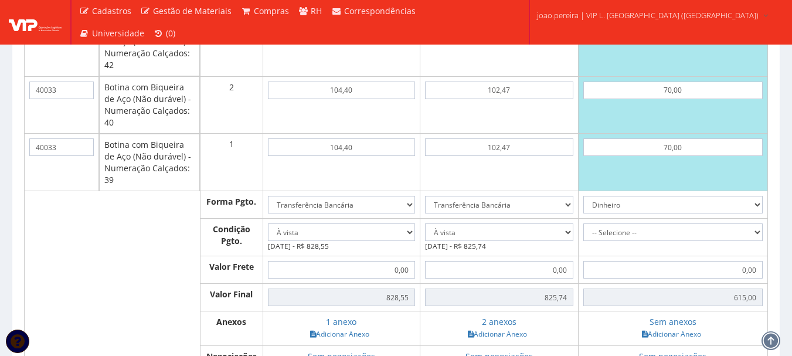
scroll to position [2228, 0]
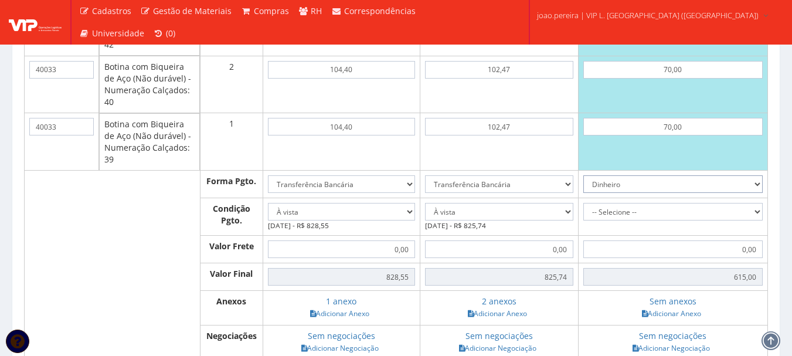
click at [755, 193] on select "Dinheiro Boleto Bancário Depósito Transferência Bancária Cartão de Crédito Cart…" at bounding box center [672, 184] width 179 height 18
select select "1"
click at [606, 187] on select "Dinheiro Boleto Bancário Depósito Transferência Bancária Cartão de Crédito Cart…" at bounding box center [672, 184] width 179 height 18
click at [755, 220] on select "-- Selecione -- À vista 7 dias 10 dias" at bounding box center [672, 212] width 179 height 18
select select "30"
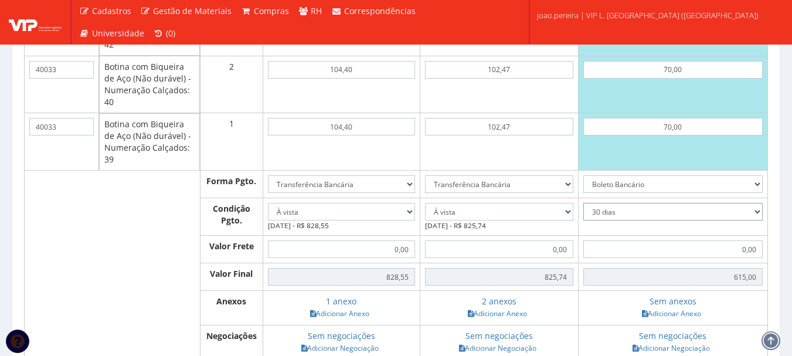
click at [606, 215] on select "-- Selecione -- À vista 7 dias 10 dias" at bounding box center [672, 212] width 179 height 18
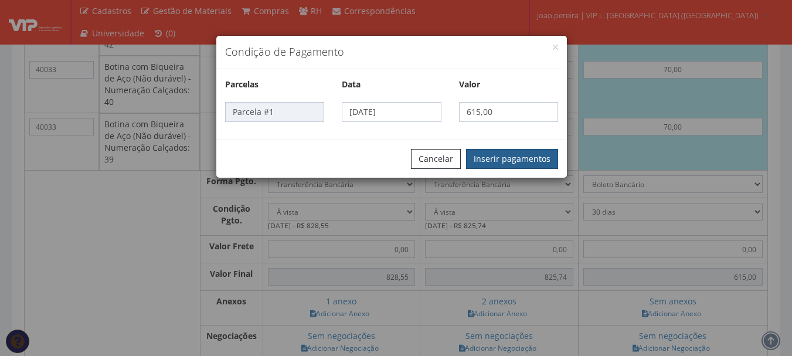
click at [524, 159] on button "Inserir pagamentos" at bounding box center [512, 159] width 92 height 20
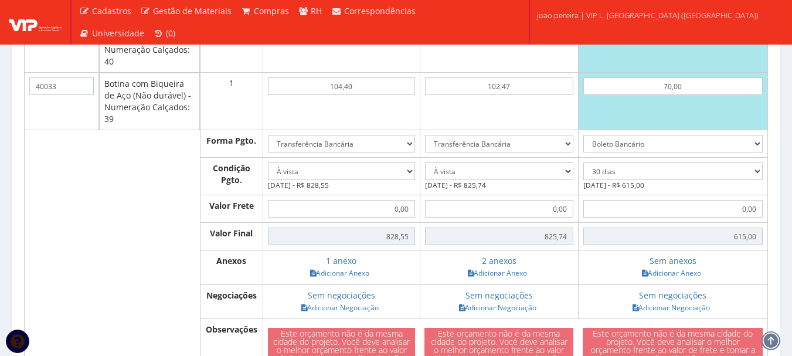
scroll to position [2287, 0]
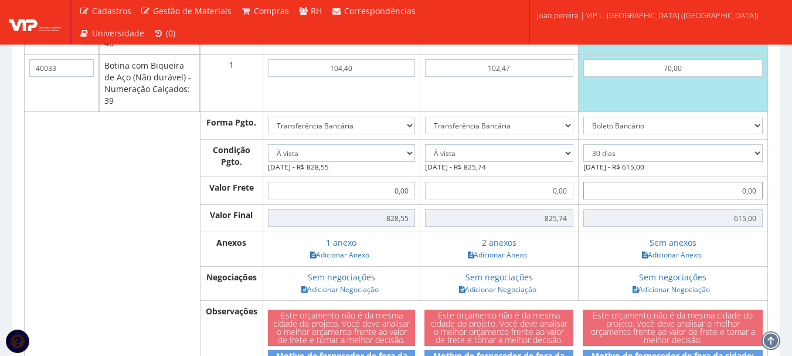
click at [742, 199] on input "0,00" at bounding box center [672, 191] width 179 height 18
type input "20,00"
type input "635,00"
type input "200,00"
type input "815,00"
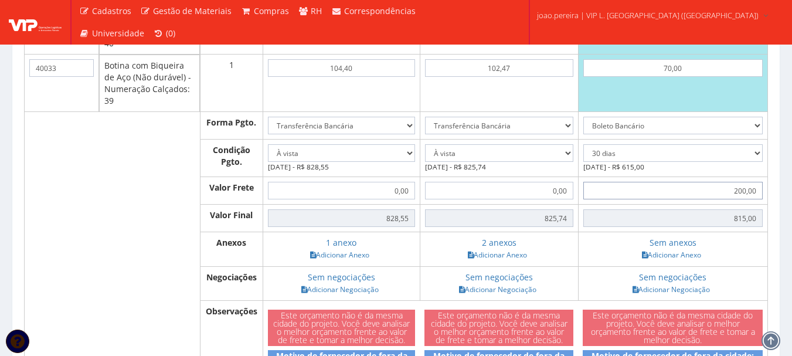
type input "2.050,00"
type input "2665,00"
type input "200,00"
type input "815,00"
type input "20,00"
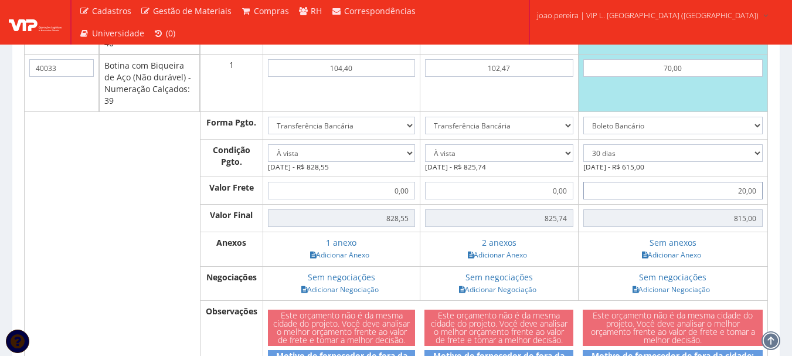
type input "635,00"
type input "0,00"
type input "615,00"
type input "00,02"
type input "615,02"
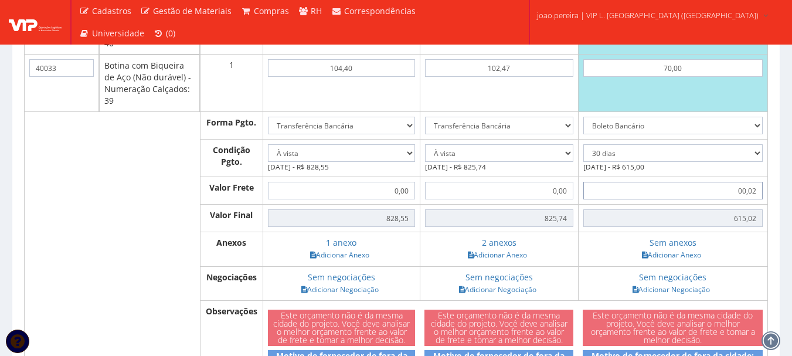
type input "000,20"
type input "615,20"
type input "0.002,05"
type input "617,05"
type input "000,20"
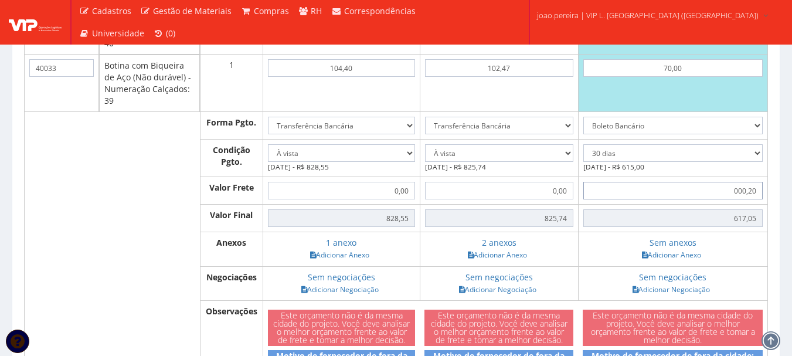
type input "615,20"
type input "00,02"
type input "615,02"
type input "0,00"
type input "615,00"
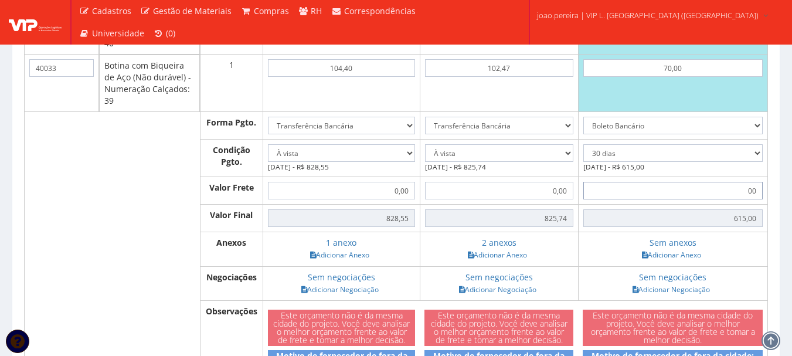
type input "0"
type input "2"
type input "617,00"
type input "20"
type input "635,00"
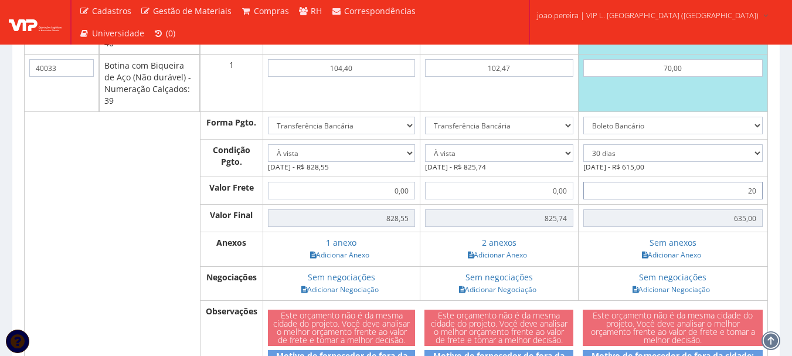
type input "2,05"
type input "617,05"
type input "20,50"
type input "635,50"
type input "205,00"
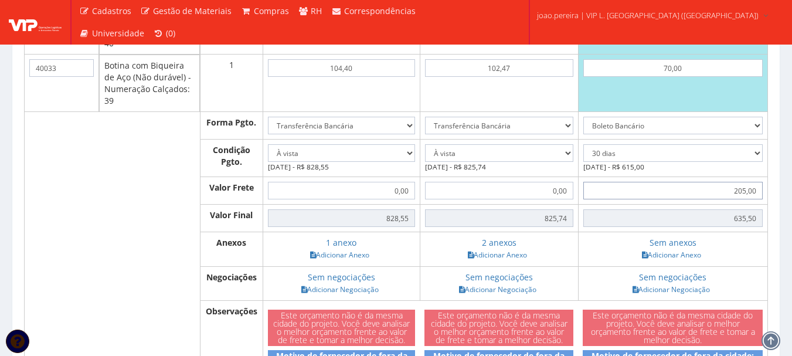
type input "820,00"
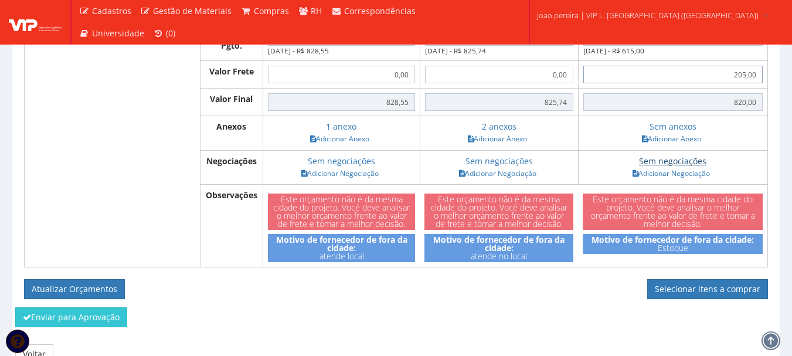
scroll to position [2404, 0]
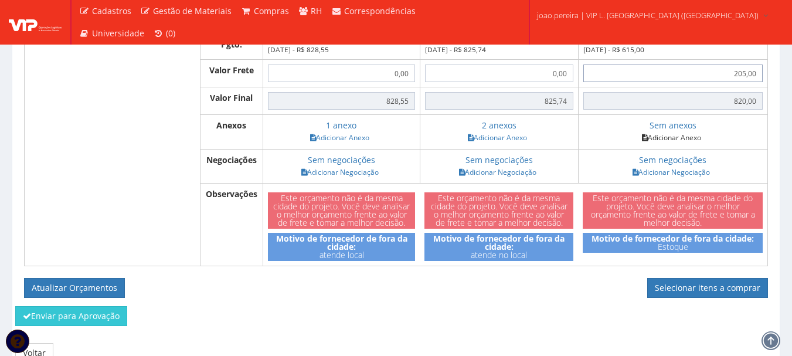
type input "205,00"
select select
click at [697, 144] on link "Adicionar Anexo" at bounding box center [672, 137] width 66 height 12
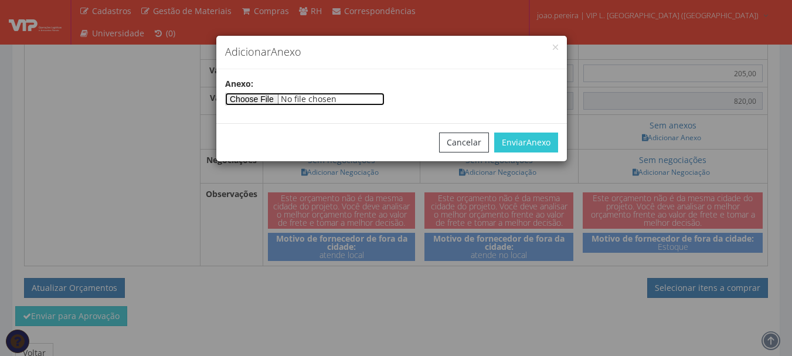
click at [268, 99] on input"] "file" at bounding box center [304, 99] width 159 height 13
type input"] "C:\fakepath\VIP SERVICOS LOGISTICOS E ARMAZENS GERAIS DO CENTRO OESTE LT 02 09 …"
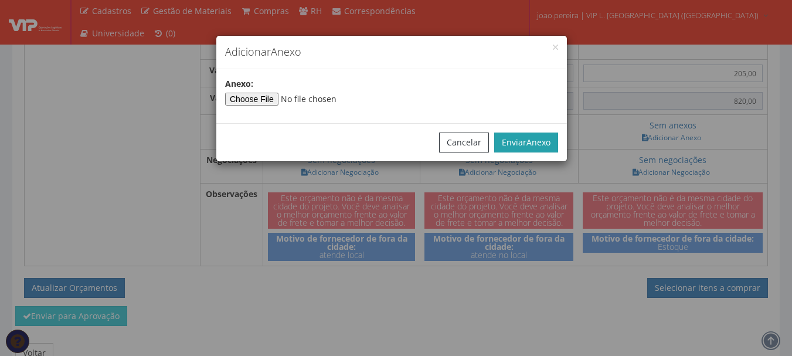
click at [531, 138] on span "Anexo" at bounding box center [539, 142] width 24 height 11
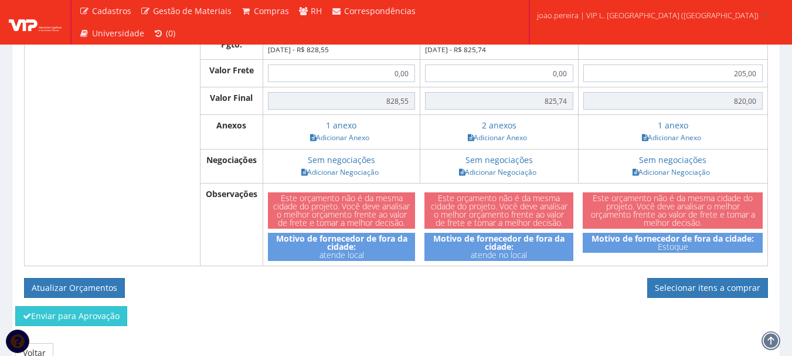
scroll to position [2463, 0]
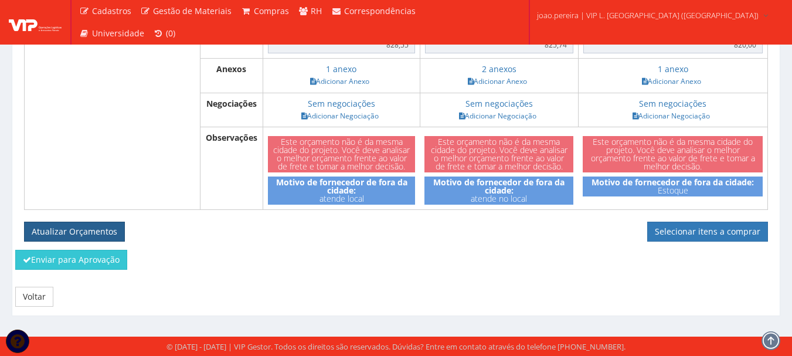
click at [77, 240] on button "Atualizar Orçamentos" at bounding box center [74, 232] width 101 height 20
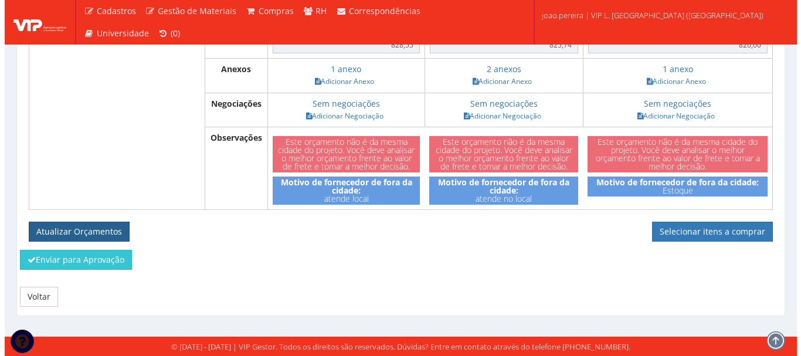
scroll to position [2392, 0]
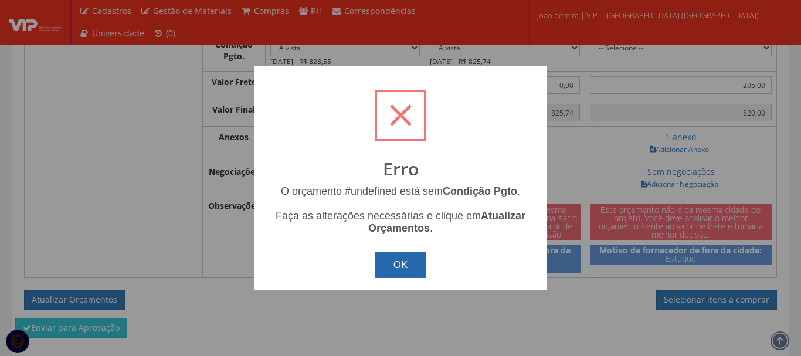
click at [404, 261] on button "OK" at bounding box center [401, 265] width 52 height 26
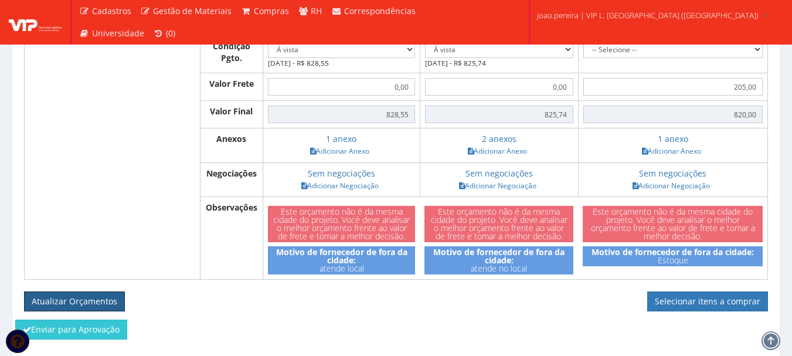
scroll to position [2287, 0]
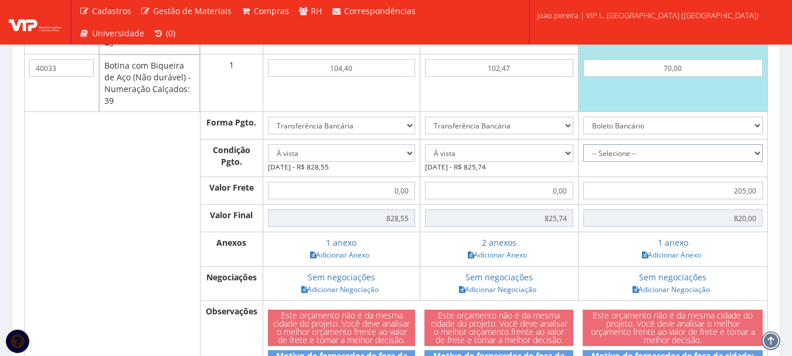
drag, startPoint x: 746, startPoint y: 163, endPoint x: 731, endPoint y: 167, distance: 15.2
click at [746, 162] on select "-- Selecione -- À vista 7 dias 10 dias" at bounding box center [672, 153] width 179 height 18
select select "30"
click at [606, 156] on select "-- Selecione -- À vista 7 dias 10 dias" at bounding box center [672, 153] width 179 height 18
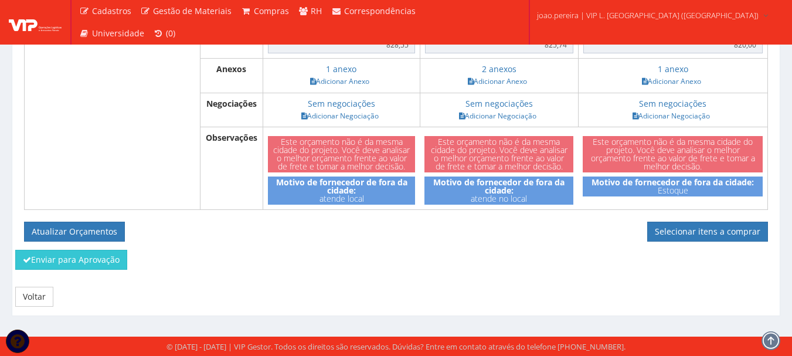
scroll to position [2472, 0]
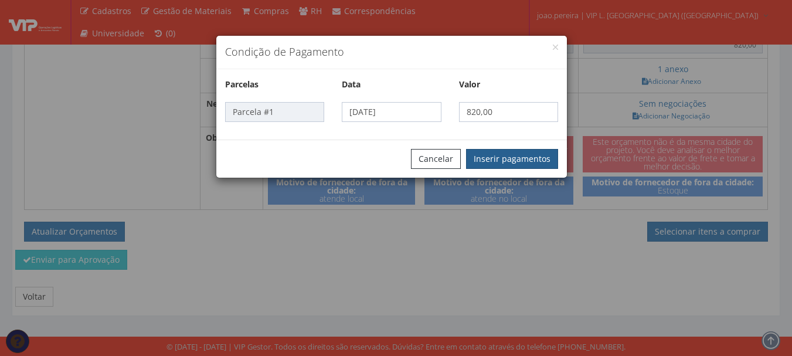
click at [537, 161] on button "Inserir pagamentos" at bounding box center [512, 159] width 92 height 20
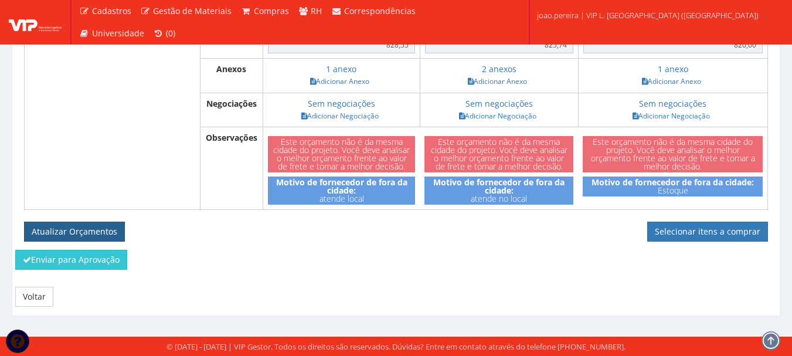
click at [66, 230] on button "Atualizar Orçamentos" at bounding box center [74, 232] width 101 height 20
click at [72, 224] on button "Atualizar Orçamentos" at bounding box center [74, 232] width 101 height 20
click at [67, 232] on button "Atualizar Orçamentos" at bounding box center [74, 232] width 101 height 20
click at [390, 253] on div "Enviar para Aprovação" at bounding box center [395, 264] width 779 height 28
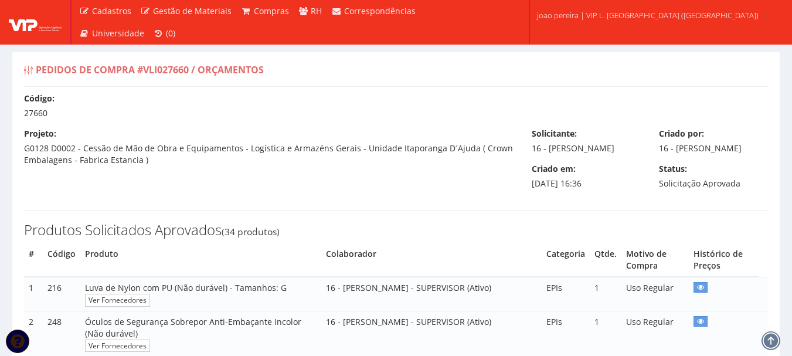
select select "0"
select select "30"
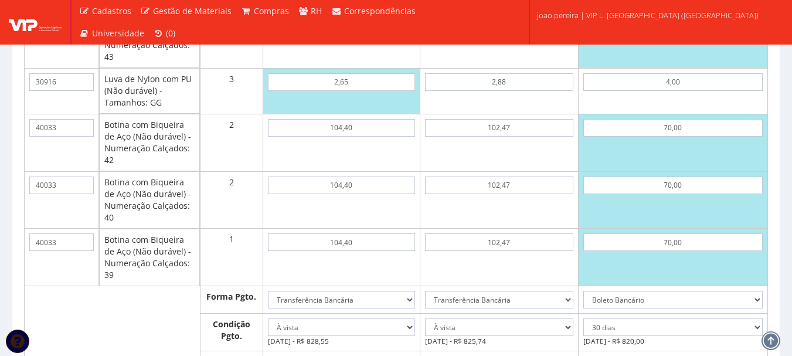
scroll to position [2169, 0]
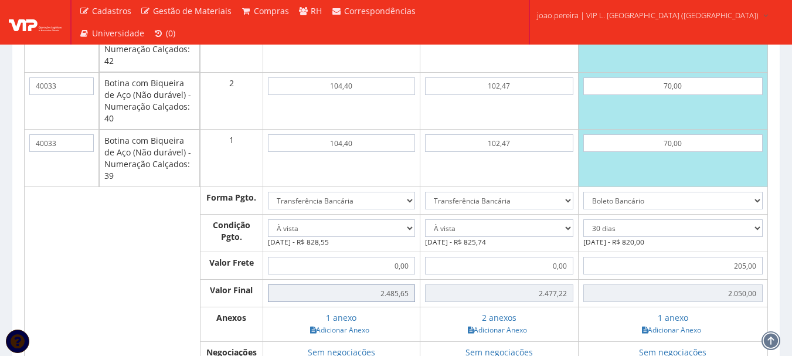
click at [385, 302] on input "2.485,65" at bounding box center [341, 293] width 147 height 18
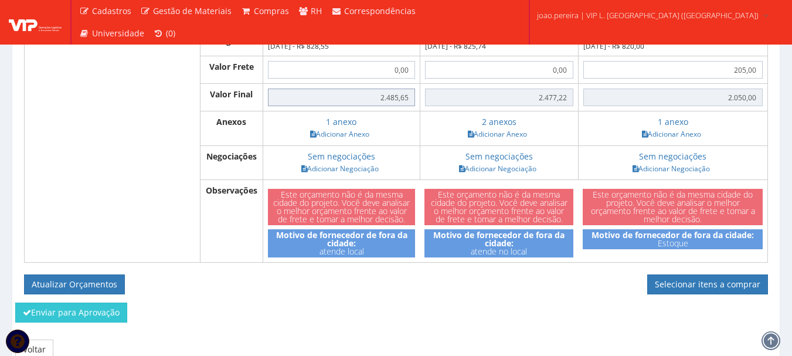
scroll to position [2404, 0]
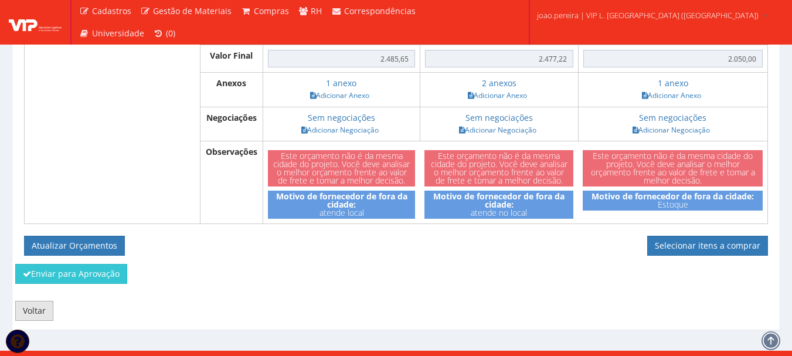
click at [36, 321] on link "Voltar" at bounding box center [34, 311] width 38 height 20
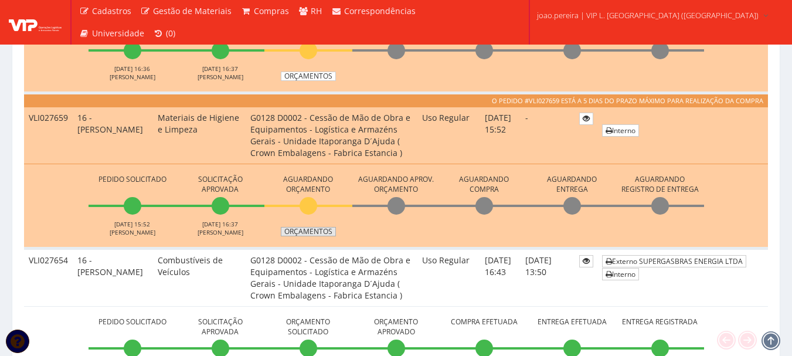
scroll to position [821, 0]
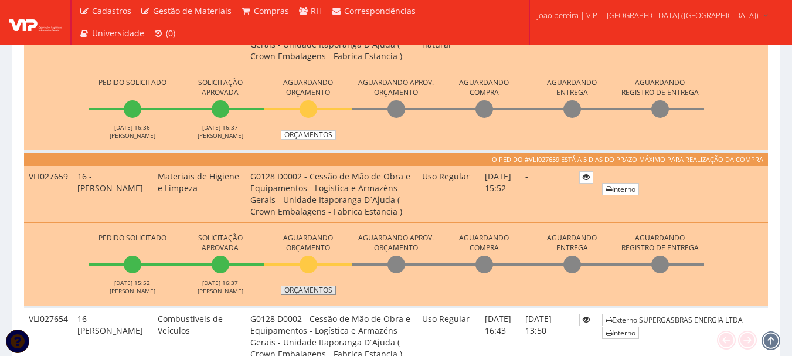
click at [320, 286] on link "Orçamentos" at bounding box center [308, 290] width 55 height 9
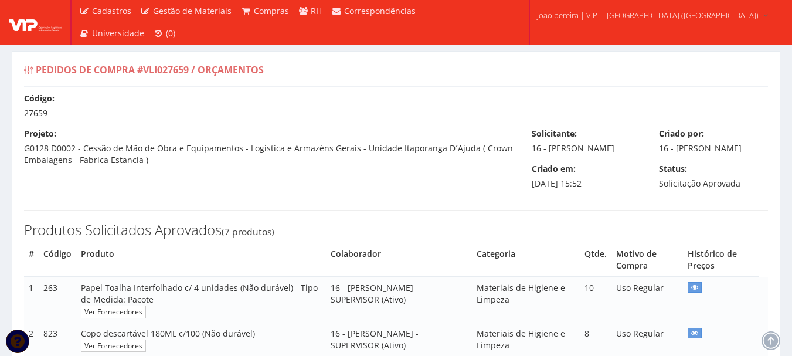
select select "30"
select select "0"
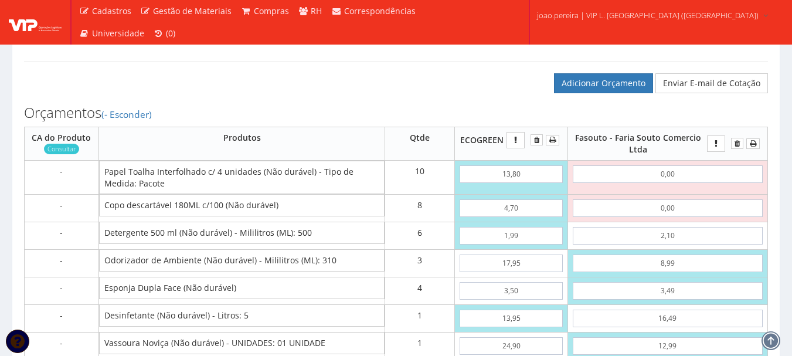
scroll to position [469, 0]
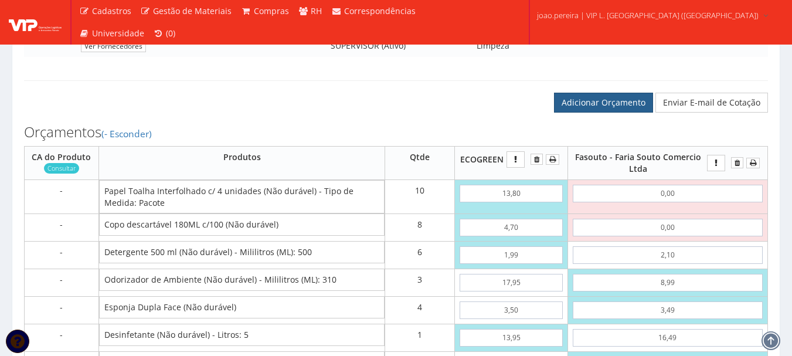
click at [609, 113] on link "Adicionar Orçamento" at bounding box center [603, 103] width 99 height 20
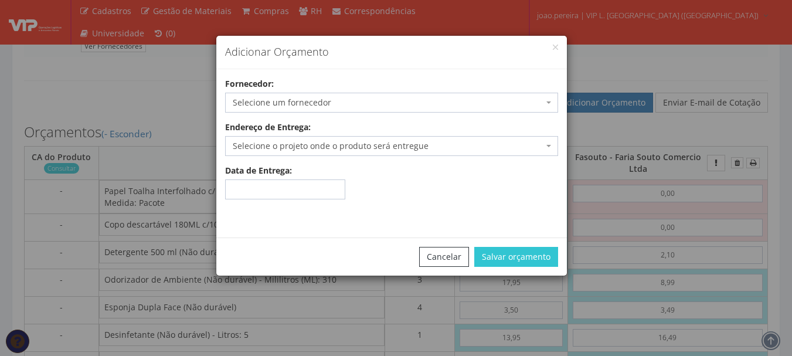
click at [327, 104] on span "Selecione um fornecedor" at bounding box center [388, 103] width 311 height 12
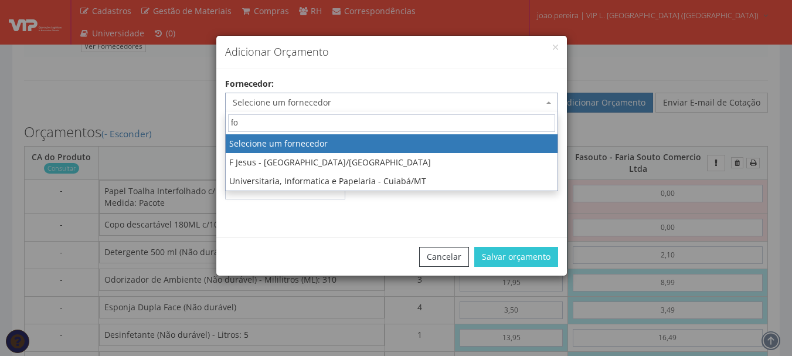
type input "f"
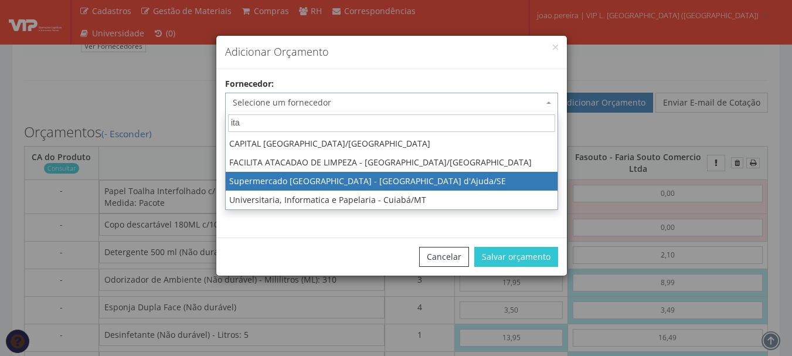
type input "ita"
select select "906"
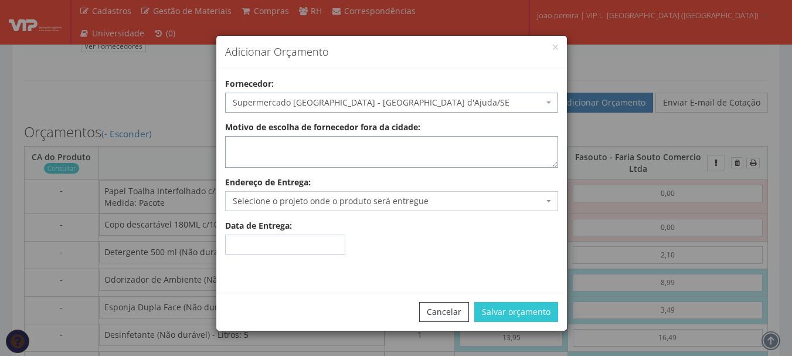
click at [376, 151] on textarea "Motivo de escolha de fornecedor fora da cidade:" at bounding box center [391, 152] width 333 height 32
type textarea "atende no local"
click at [459, 201] on span "Selecione o projeto onde o produto será entregue" at bounding box center [388, 201] width 311 height 12
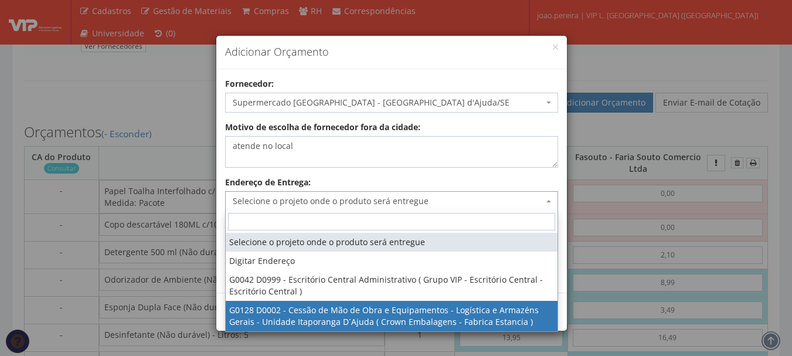
select select "128"
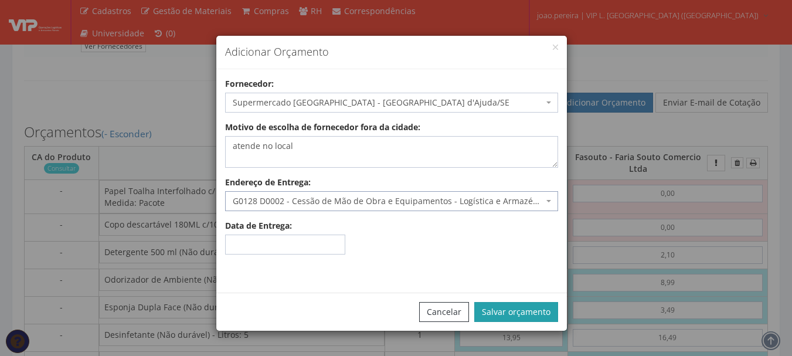
click at [508, 314] on button "Salvar orçamento" at bounding box center [516, 312] width 84 height 20
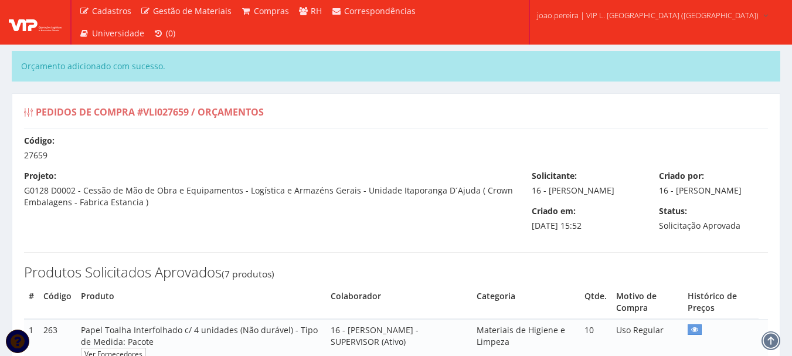
select select "30"
select select "0"
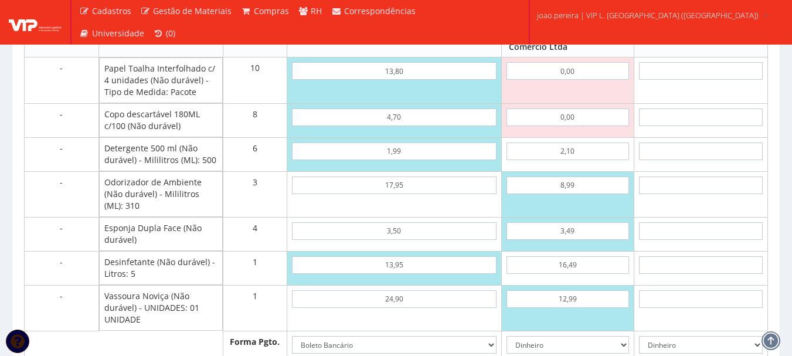
scroll to position [704, 0]
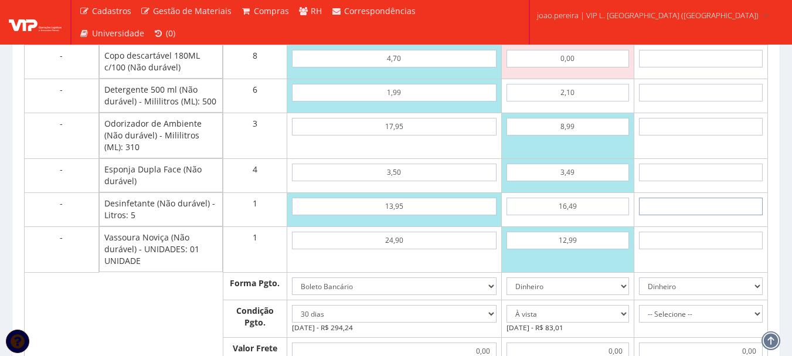
click at [726, 215] on input "text" at bounding box center [701, 207] width 124 height 18
type input "15"
type input "15,00"
type input "1,50"
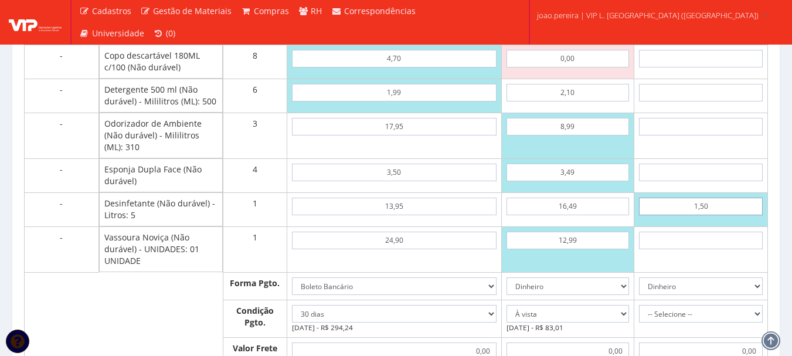
type input "1,50"
type input "15,00"
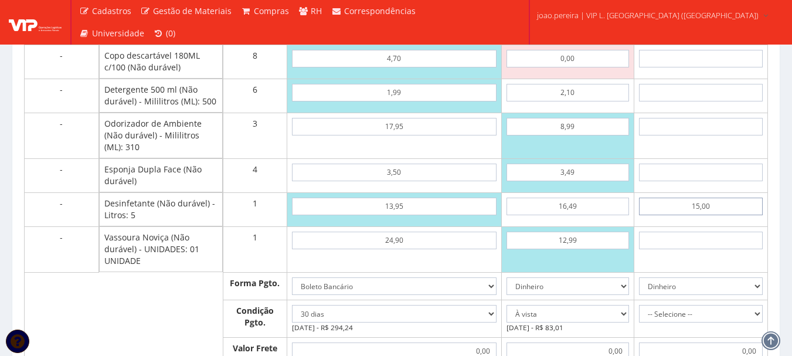
type input "15,00"
click at [721, 181] on input "text" at bounding box center [701, 173] width 124 height 18
click at [721, 249] on input "text" at bounding box center [701, 241] width 124 height 18
type input "1"
type input "16,00"
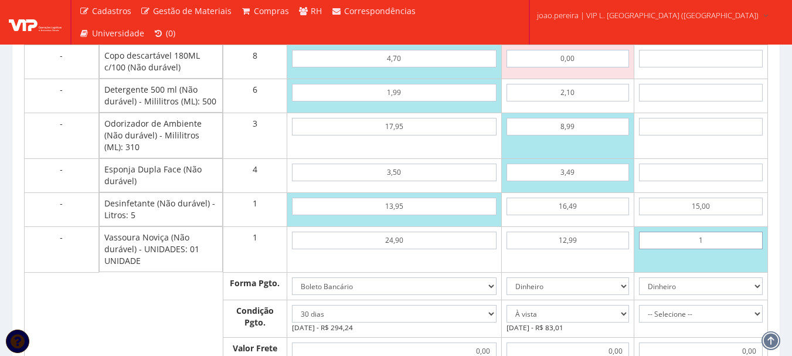
type input "12"
type input "27,00"
type input "1,20"
type input "16,20"
type input "12,00"
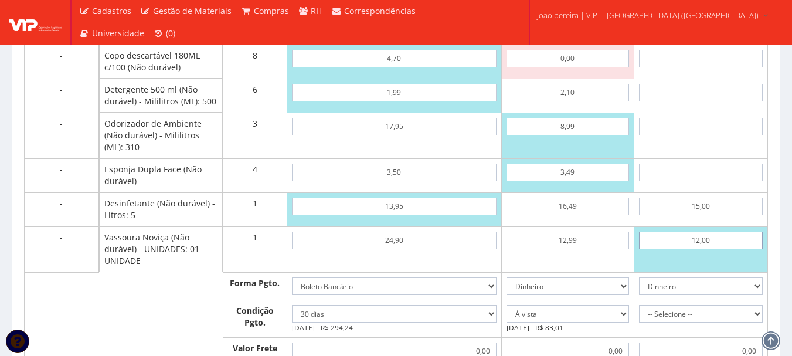
type input "27,00"
type input "12,00"
click at [722, 219] on td "15,00" at bounding box center [701, 209] width 134 height 34
click at [724, 215] on input "15,00" at bounding box center [701, 207] width 124 height 18
click at [719, 181] on input "text" at bounding box center [701, 173] width 124 height 18
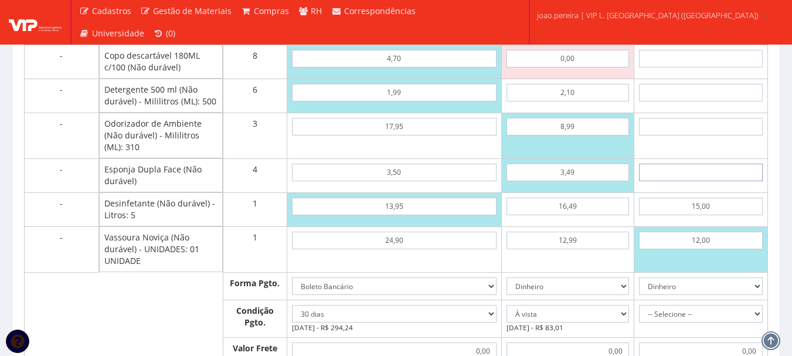
type input "4"
type input "43,00"
type input "45"
type input "207,00"
type input "4,50"
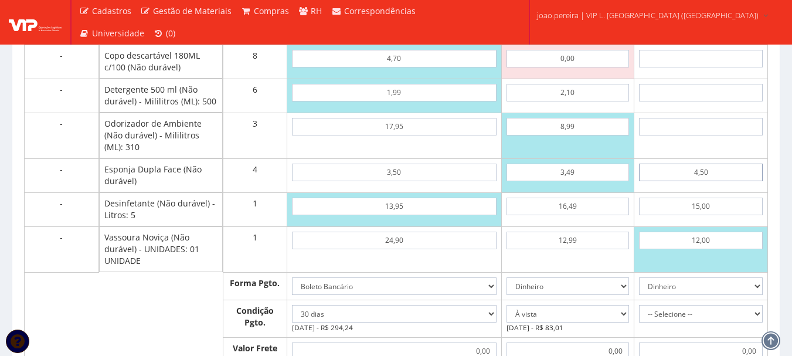
type input "45,00"
type input "4,50"
click at [713, 135] on input "text" at bounding box center [701, 127] width 124 height 18
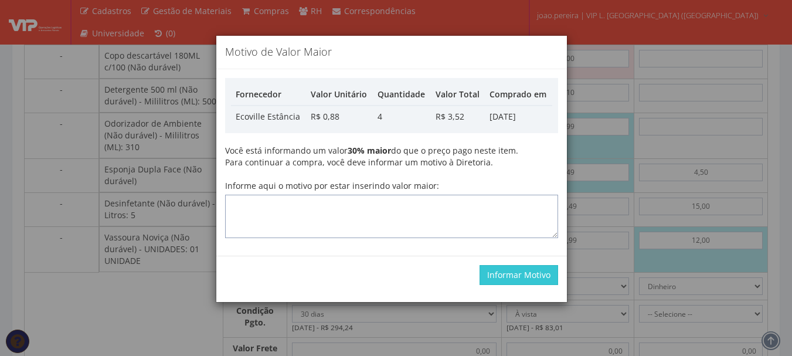
click at [324, 215] on textarea "Informe aqui o motivo por estar inserindo valor maior:" at bounding box center [391, 216] width 333 height 43
type textarea "atualizando"
click at [507, 276] on button "Informar Motivo" at bounding box center [519, 275] width 79 height 20
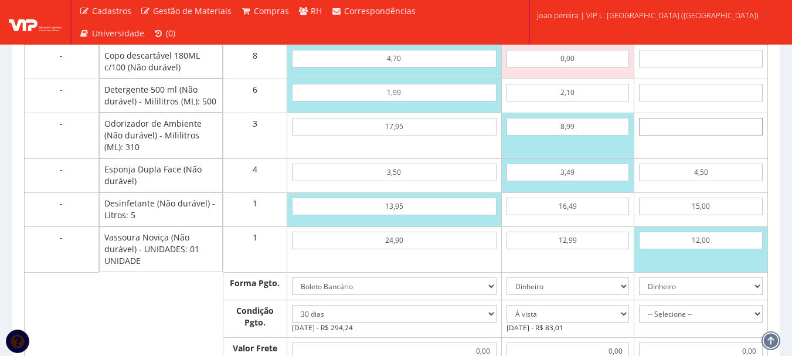
click at [706, 135] on input "text" at bounding box center [701, 127] width 124 height 18
type input "18"
type input "99,00"
type input "1,80"
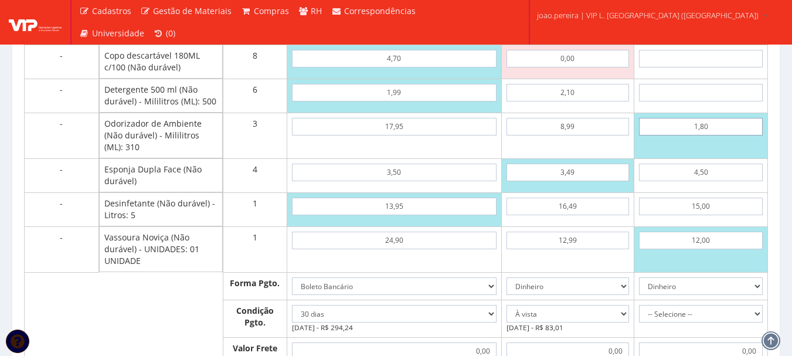
type input "50,40"
type input "18,00"
type input "99,00"
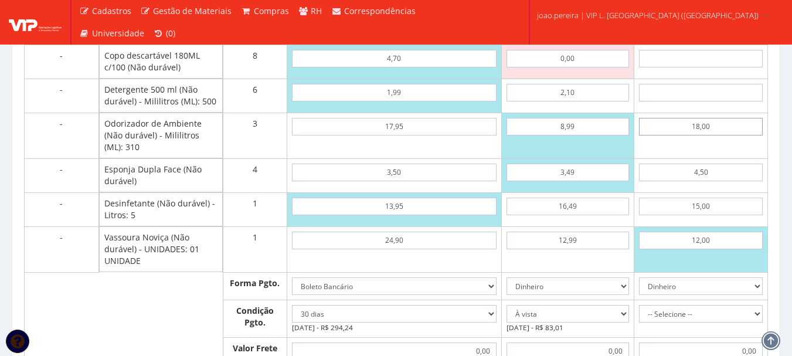
type input "18,00"
click at [711, 158] on td "18,00" at bounding box center [701, 136] width 134 height 46
click at [714, 101] on input "text" at bounding box center [701, 93] width 124 height 18
type input "3"
type input "117,00"
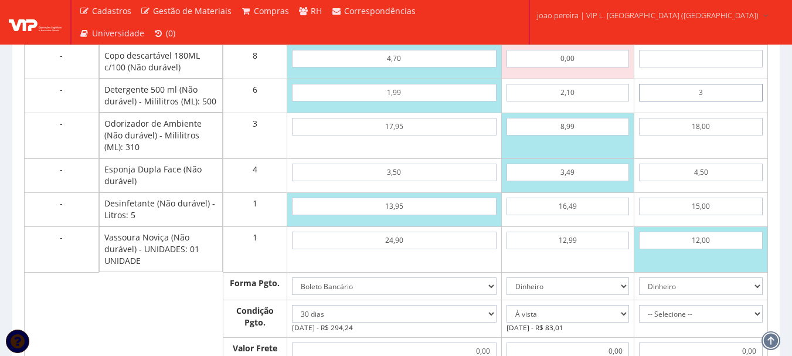
type input "35"
type input "309,00"
type input "3,50"
type input "120,00"
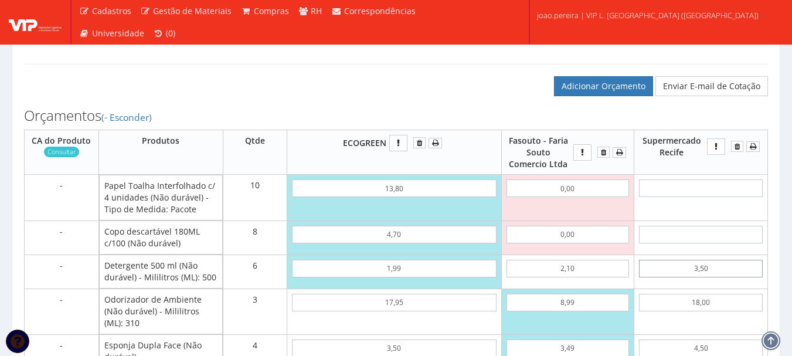
scroll to position [586, 0]
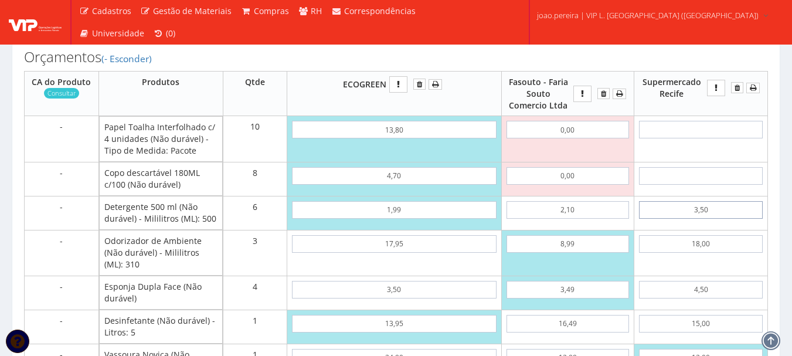
type input "3,50"
click at [719, 185] on input "text" at bounding box center [701, 176] width 124 height 18
type input "8"
type input "184,00"
type input "80"
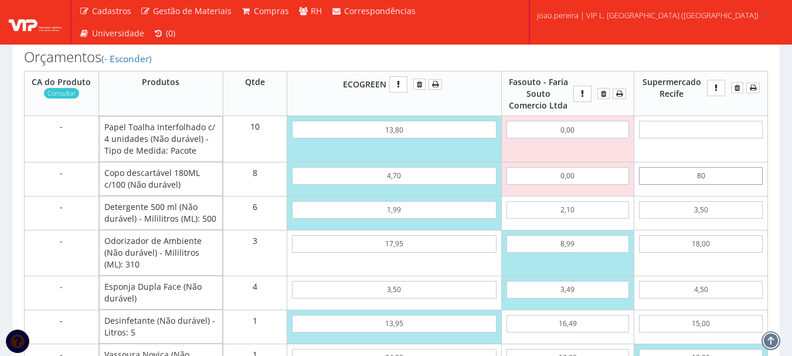
type input "760,00"
type input "8,00"
type input "184,00"
type input "8,00"
click at [706, 138] on input "text" at bounding box center [701, 130] width 124 height 18
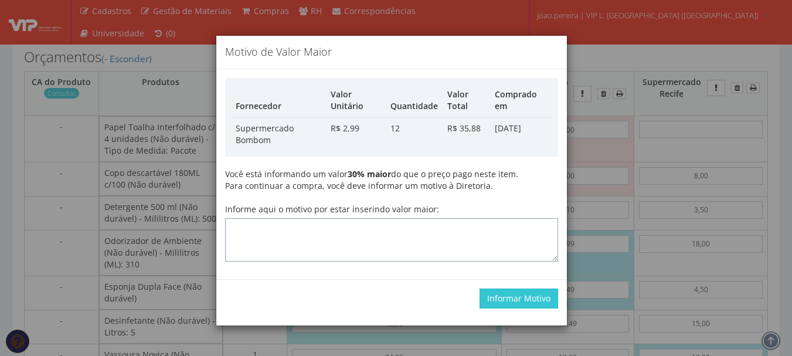
click at [409, 247] on textarea "Informe aqui o motivo por estar inserindo valor maior:" at bounding box center [391, 239] width 333 height 43
type textarea "atualizando"
click at [515, 294] on button "Informar Motivo" at bounding box center [519, 298] width 79 height 20
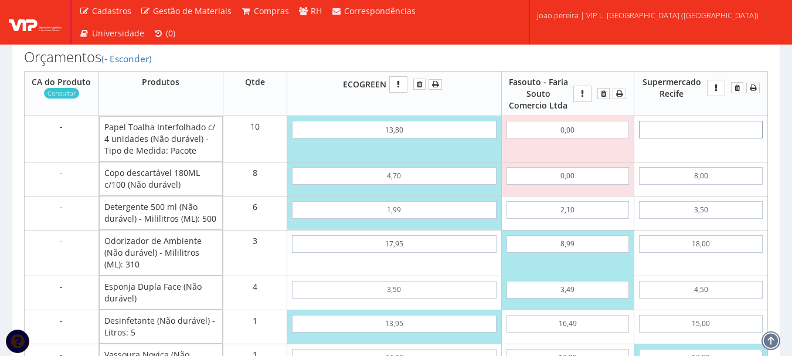
click at [715, 138] on input "text" at bounding box center [701, 130] width 124 height 18
click at [705, 162] on td at bounding box center [701, 139] width 134 height 46
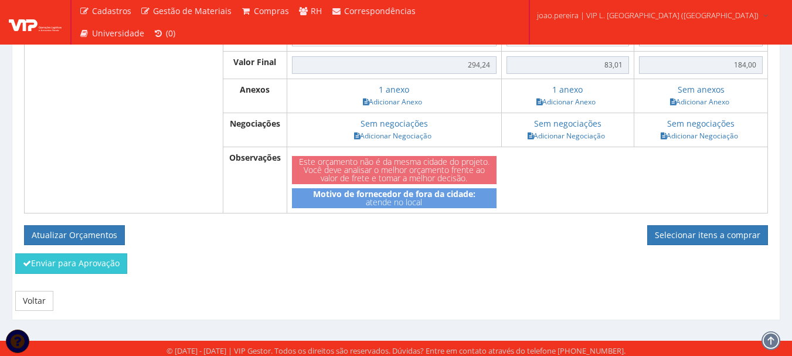
scroll to position [1045, 0]
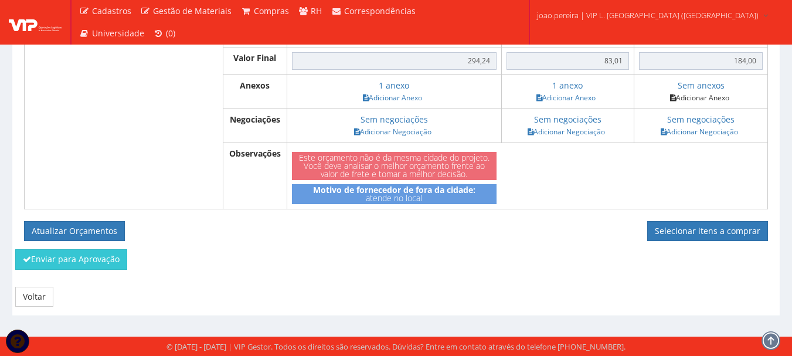
click at [707, 94] on link "Adicionar Anexo" at bounding box center [700, 97] width 66 height 12
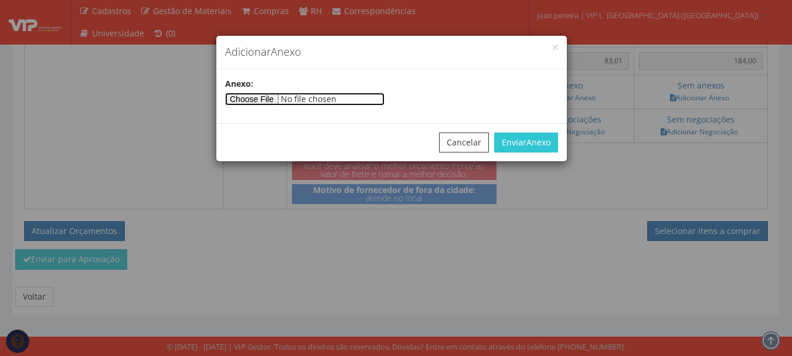
click at [247, 97] on input"] "file" at bounding box center [304, 99] width 159 height 13
type input"] "C:\fakepath\orçamento itaporanga.jpg"
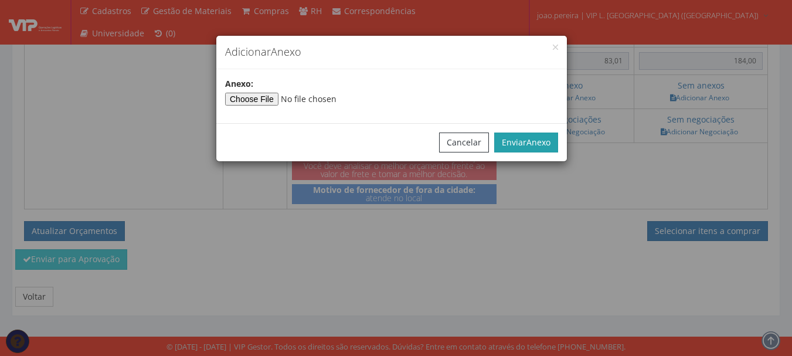
click at [529, 134] on button "Enviar Anexo" at bounding box center [526, 143] width 64 height 20
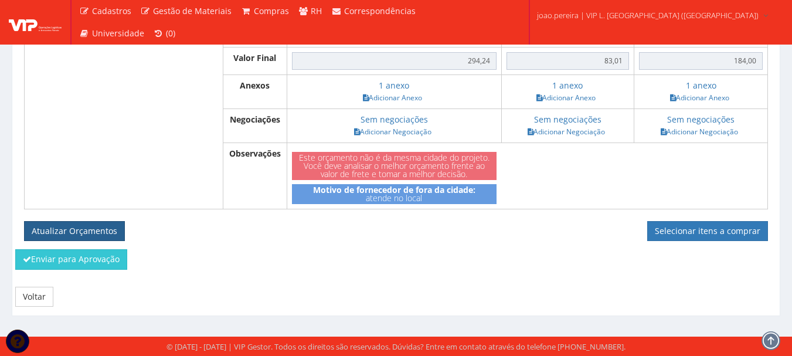
click at [82, 230] on button "Atualizar Orçamentos" at bounding box center [74, 231] width 101 height 20
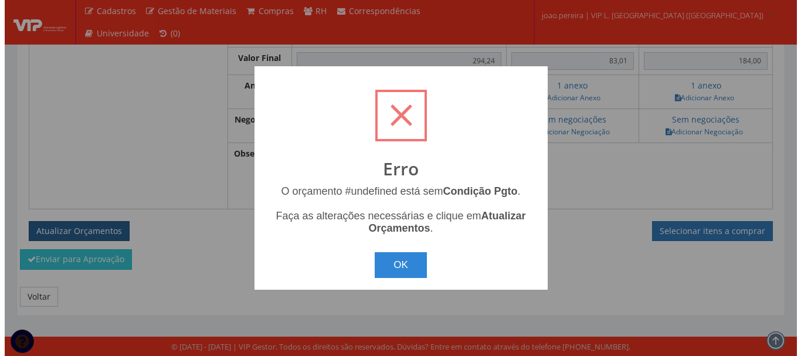
scroll to position [1033, 0]
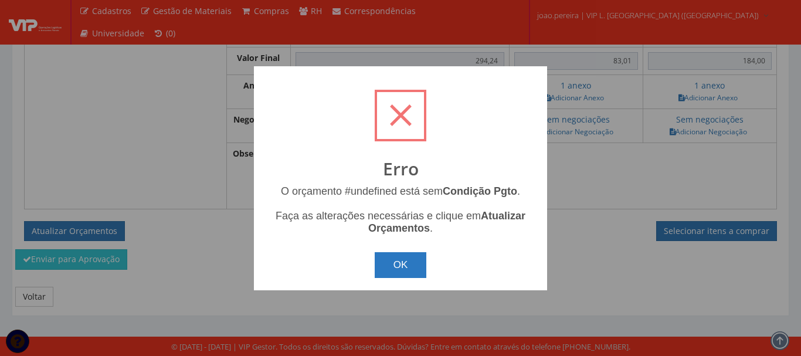
click at [400, 269] on button "OK" at bounding box center [401, 265] width 52 height 26
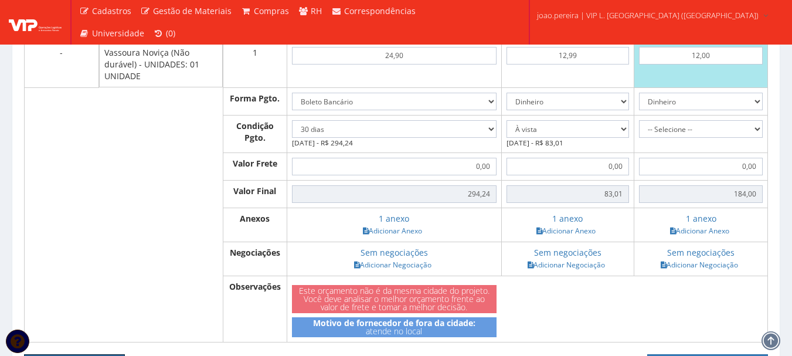
scroll to position [869, 0]
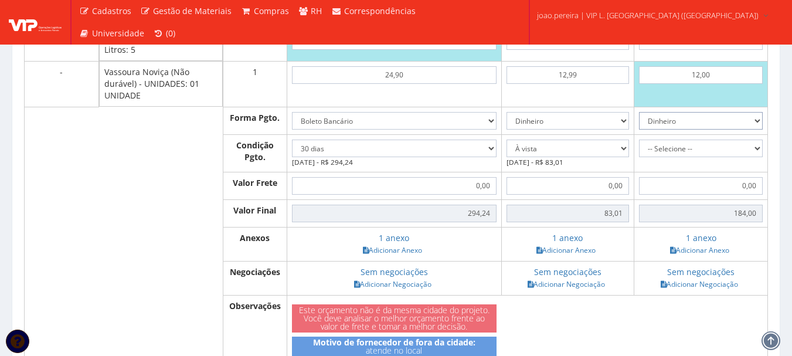
click at [756, 130] on select "Dinheiro Boleto Bancário Depósito Transferência Bancária Cartão de Crédito Cart…" at bounding box center [701, 121] width 124 height 18
click at [639, 130] on select "Dinheiro Boleto Bancário Depósito Transferência Bancária Cartão de Crédito Cart…" at bounding box center [701, 121] width 124 height 18
click at [755, 130] on select "Dinheiro Boleto Bancário Depósito Transferência Bancária Cartão de Crédito Cart…" at bounding box center [701, 121] width 124 height 18
select select "0"
click at [639, 130] on select "Dinheiro Boleto Bancário Depósito Transferência Bancária Cartão de Crédito Cart…" at bounding box center [701, 121] width 124 height 18
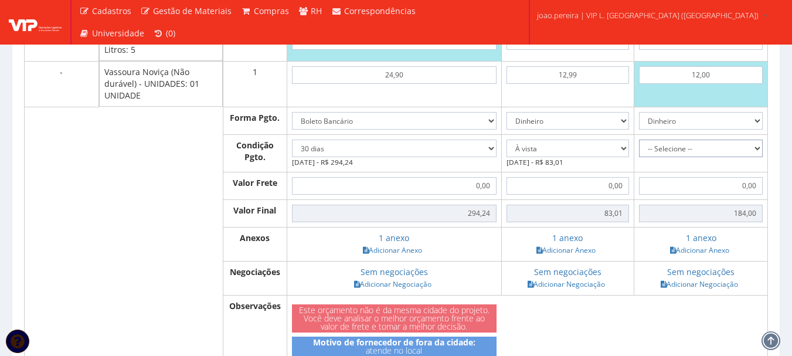
drag, startPoint x: 762, startPoint y: 171, endPoint x: 755, endPoint y: 174, distance: 7.1
click at [762, 157] on select "-- Selecione -- À vista 7 dias 10 dias" at bounding box center [701, 149] width 124 height 18
select select "0"
click at [639, 157] on select "-- Selecione -- À vista 7 dias 10 dias" at bounding box center [701, 149] width 124 height 18
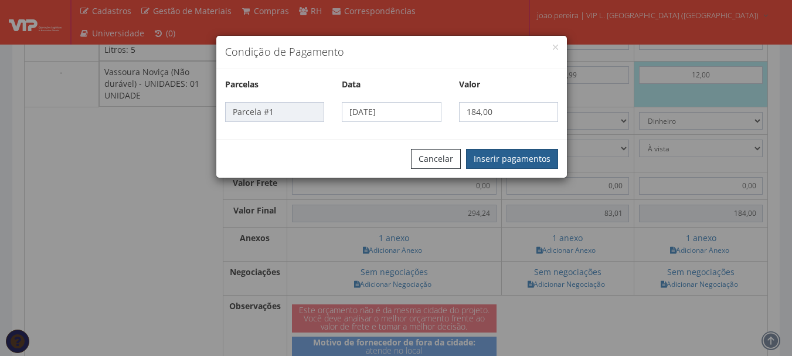
click at [529, 155] on button "Inserir pagamentos" at bounding box center [512, 159] width 92 height 20
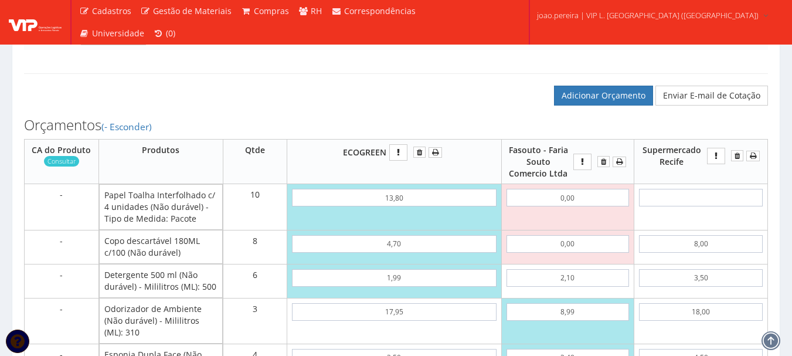
scroll to position [517, 0]
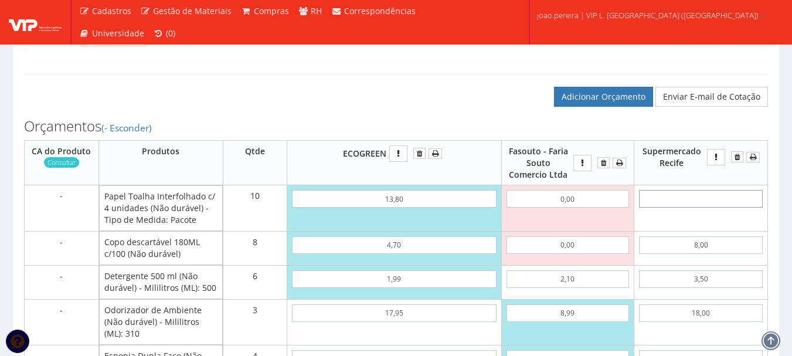
click at [719, 208] on input "text" at bounding box center [701, 199] width 124 height 18
type input "15"
type input "334,00"
type input "1,50"
type input "199,00"
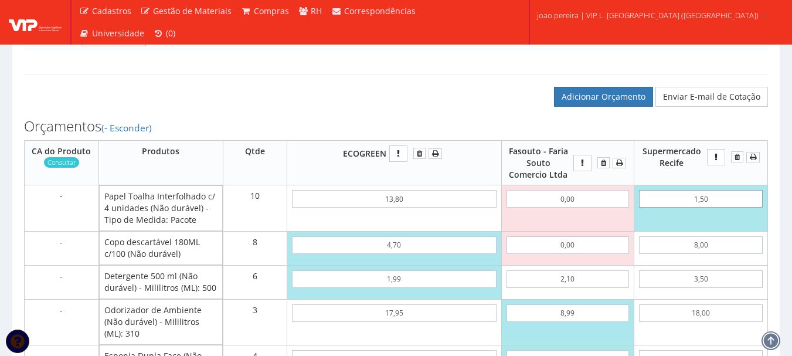
type input "15,00"
type input "334,00"
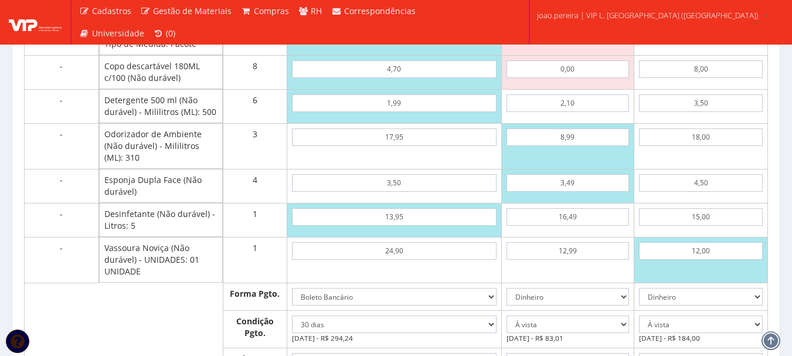
scroll to position [869, 0]
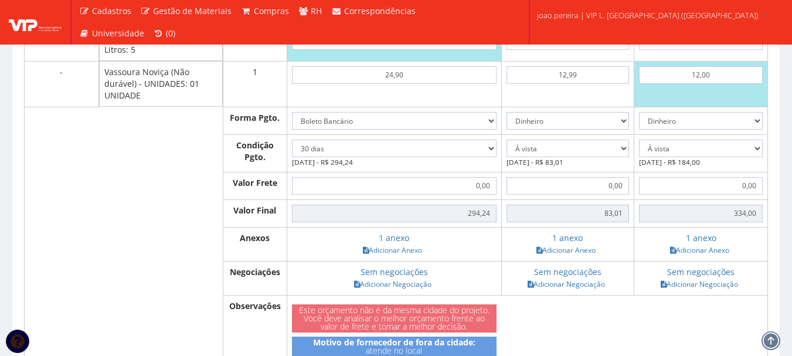
type input "15,00"
select select
click at [759, 157] on select "-- Selecione -- À vista 7 dias 10 dias" at bounding box center [701, 149] width 124 height 18
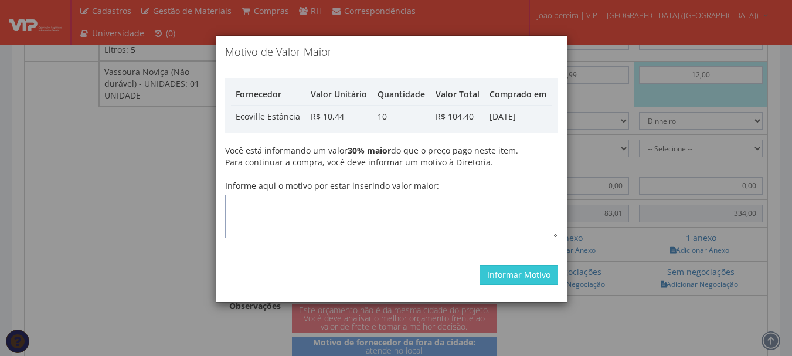
click at [417, 202] on textarea "Informe aqui o motivo por estar inserindo valor maior:" at bounding box center [391, 216] width 333 height 43
type textarea "atualização"
click at [518, 276] on button "Informar Motivo" at bounding box center [519, 275] width 79 height 20
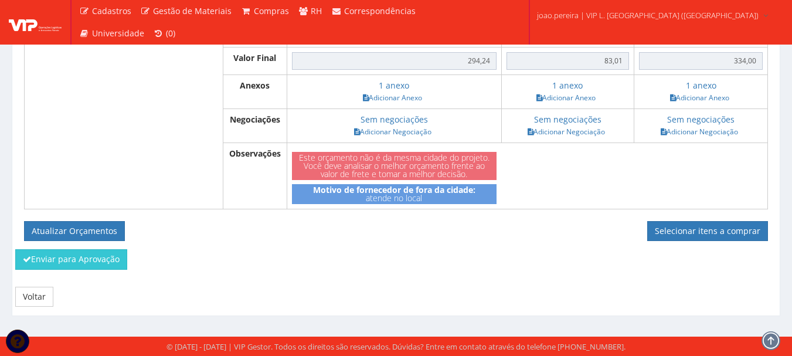
scroll to position [928, 0]
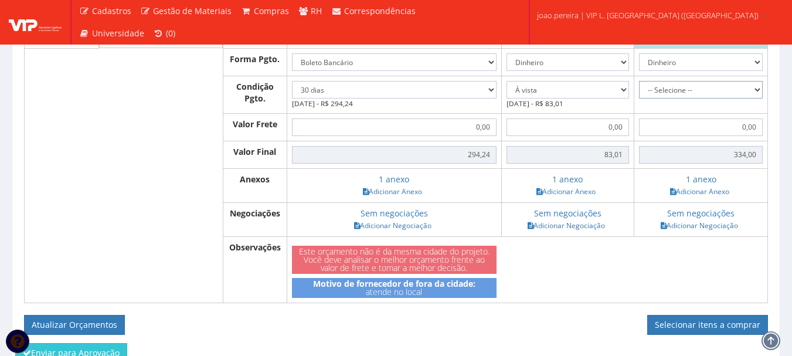
drag, startPoint x: 758, startPoint y: 110, endPoint x: 748, endPoint y: 119, distance: 14.1
click at [758, 99] on select "-- Selecione -- À vista 7 dias 10 dias" at bounding box center [701, 90] width 124 height 18
select select "0"
click at [639, 99] on select "-- Selecione -- À vista 7 dias 10 dias" at bounding box center [701, 90] width 124 height 18
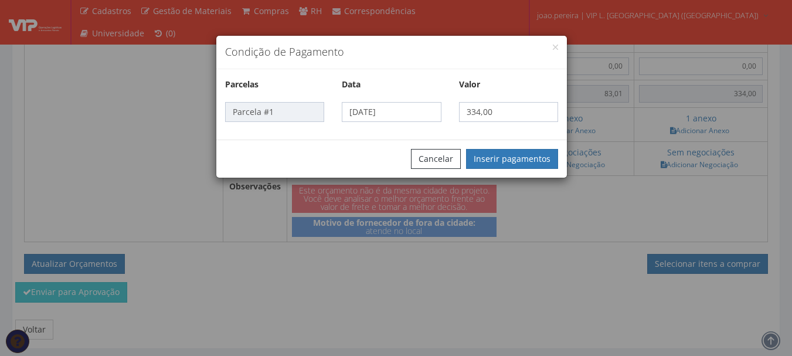
scroll to position [1045, 0]
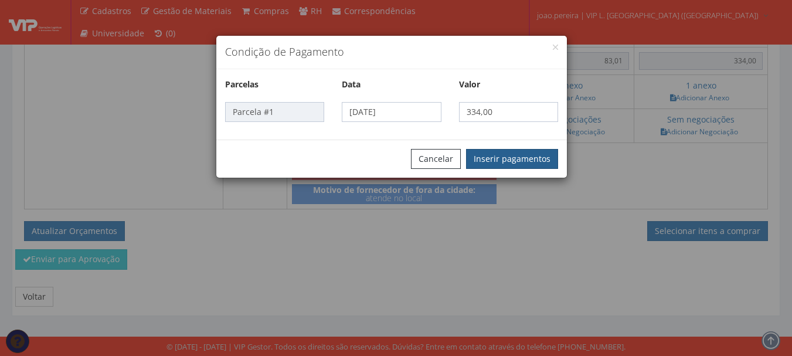
click at [508, 153] on button "Inserir pagamentos" at bounding box center [512, 159] width 92 height 20
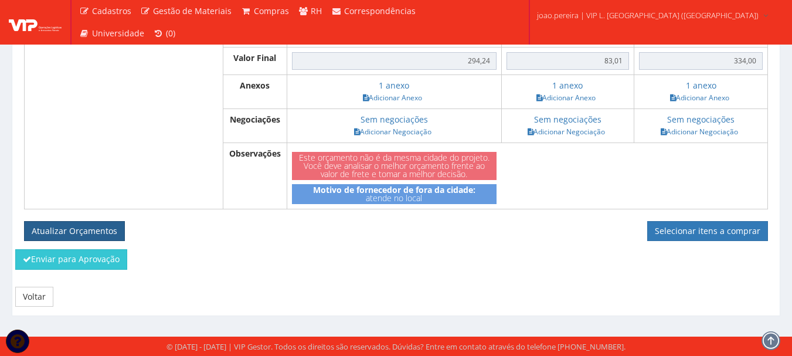
click at [75, 224] on button "Atualizar Orçamentos" at bounding box center [74, 231] width 101 height 20
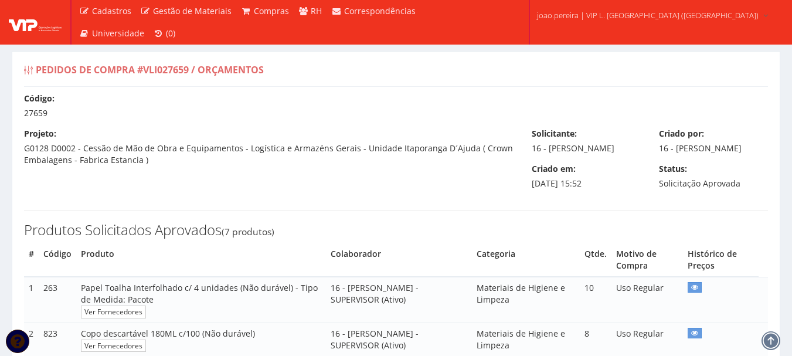
select select "30"
select select "0"
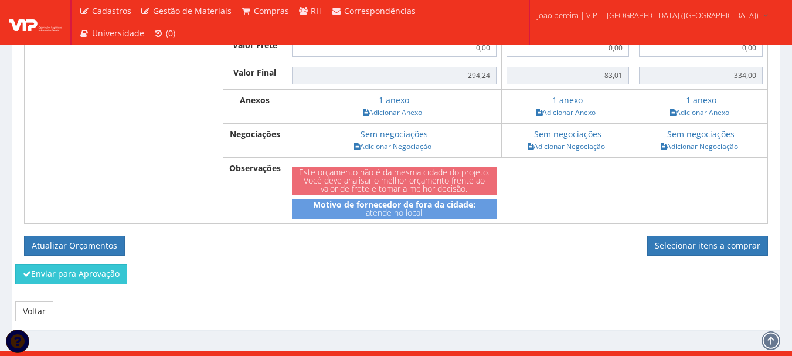
scroll to position [944, 0]
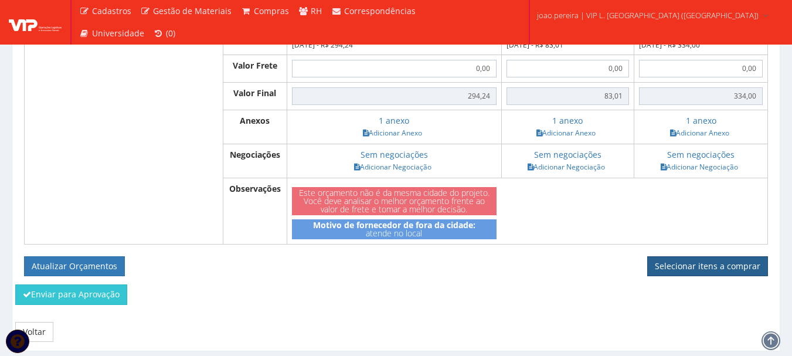
click at [713, 276] on link "Selecionar itens a comprar" at bounding box center [707, 266] width 121 height 20
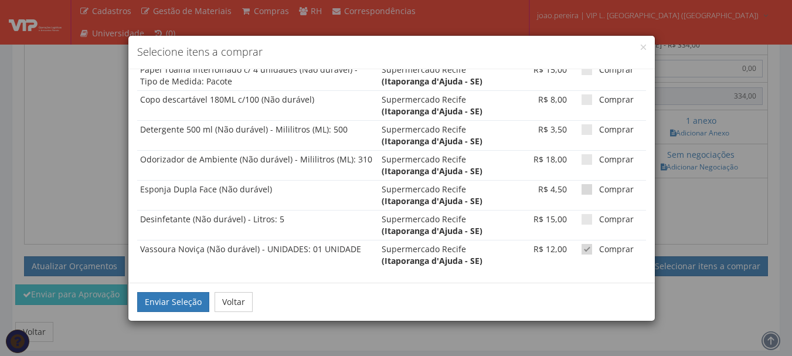
scroll to position [544, 0]
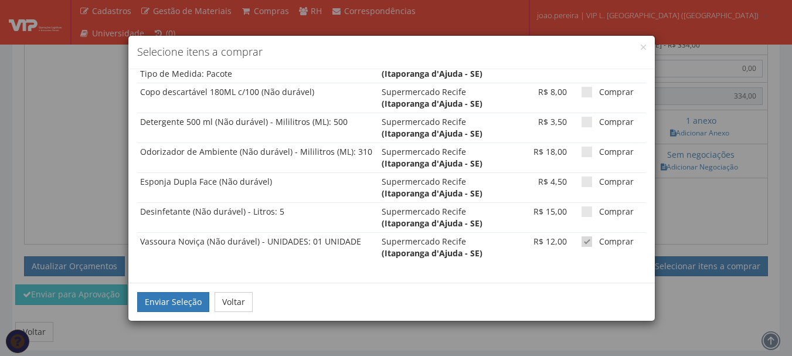
click at [582, 244] on span at bounding box center [587, 241] width 11 height 11
click at [599, 244] on input "Comprar" at bounding box center [603, 242] width 8 height 8
checkbox input "false"
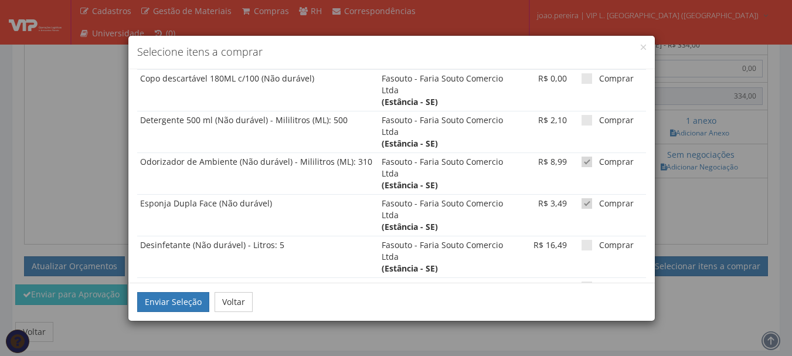
scroll to position [250, 0]
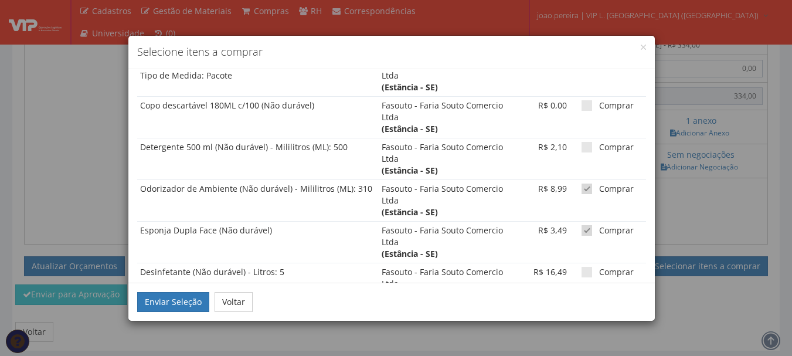
click at [586, 239] on td "Comprar" at bounding box center [608, 243] width 76 height 42
click at [583, 232] on span at bounding box center [587, 230] width 11 height 11
click at [599, 232] on input "Comprar" at bounding box center [603, 231] width 8 height 8
checkbox input "false"
click at [582, 192] on span at bounding box center [587, 189] width 11 height 11
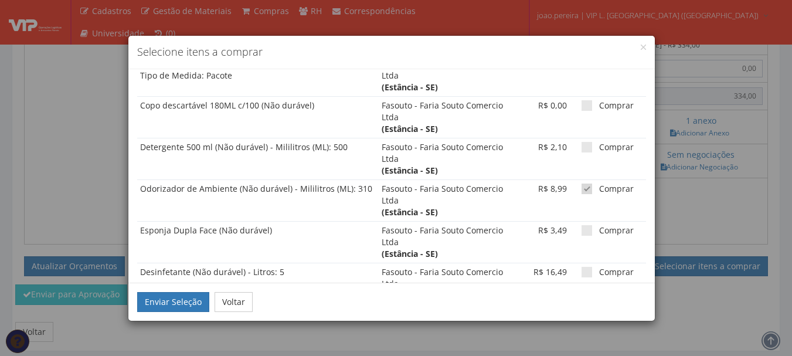
click at [599, 192] on input "Comprar" at bounding box center [603, 189] width 8 height 8
checkbox input "false"
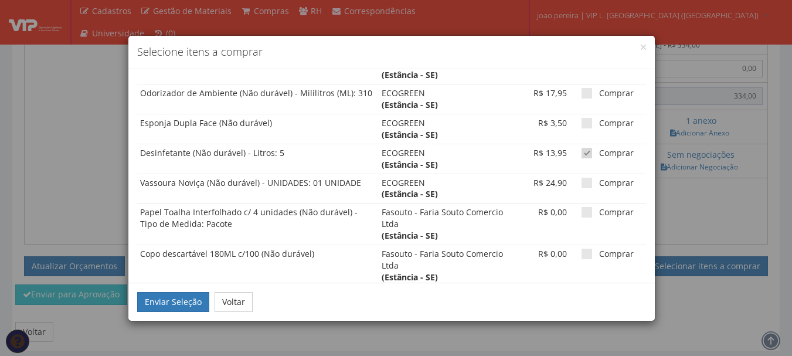
scroll to position [74, 0]
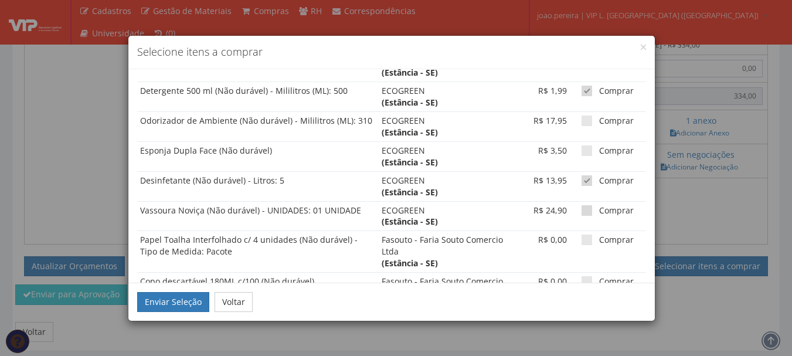
click at [582, 209] on span at bounding box center [587, 210] width 11 height 11
click at [599, 209] on input "Comprar" at bounding box center [603, 211] width 8 height 8
checkbox input "true"
click at [582, 147] on span at bounding box center [587, 150] width 11 height 11
click at [599, 147] on input "Comprar" at bounding box center [603, 151] width 8 height 8
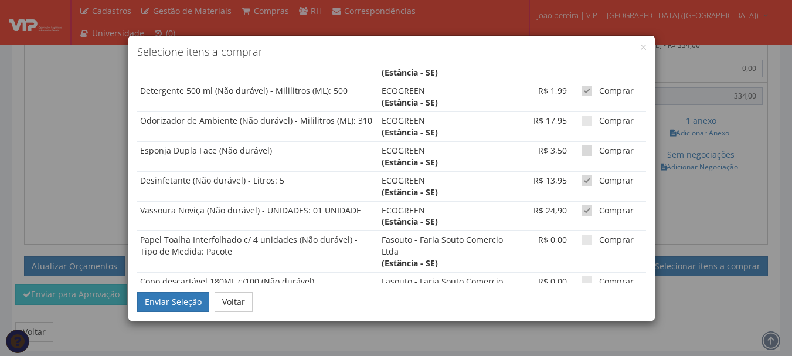
checkbox input "true"
click at [582, 123] on span at bounding box center [587, 121] width 11 height 11
click at [599, 123] on input "Comprar" at bounding box center [603, 121] width 8 height 8
checkbox input "true"
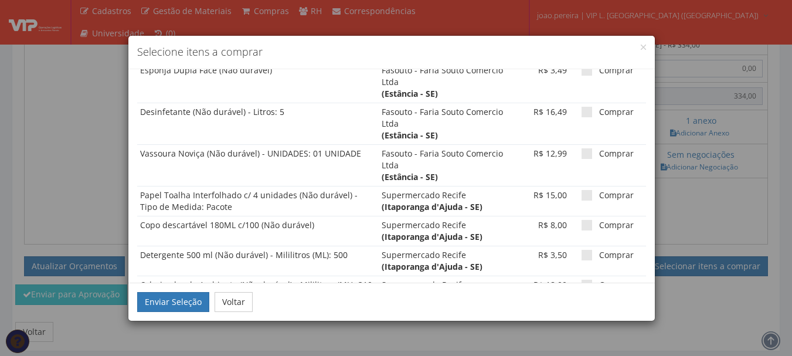
scroll to position [1003, 0]
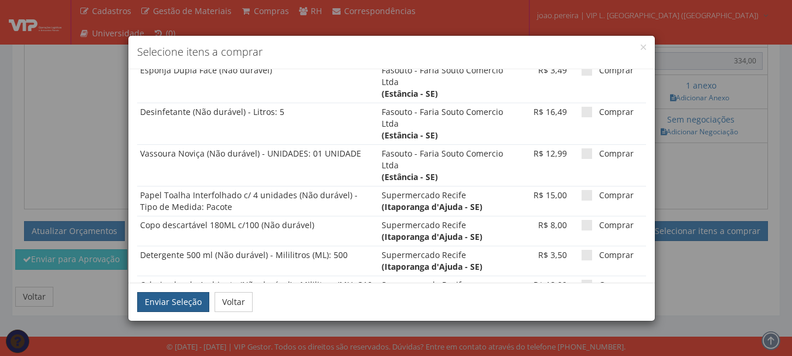
click at [152, 300] on button "Enviar Seleção" at bounding box center [173, 302] width 72 height 20
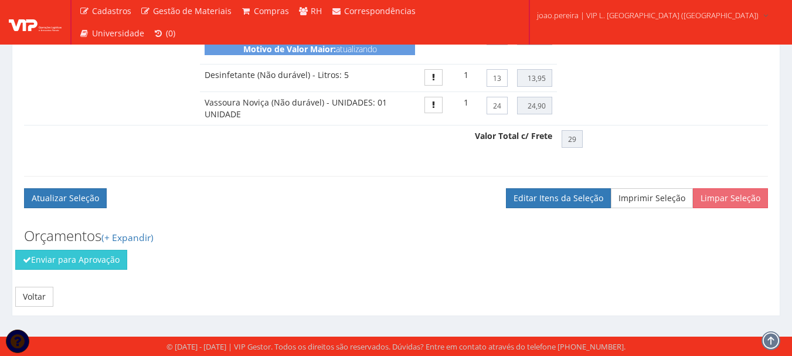
scroll to position [803, 0]
click at [63, 260] on button "Enviar para Aprovação" at bounding box center [71, 260] width 112 height 20
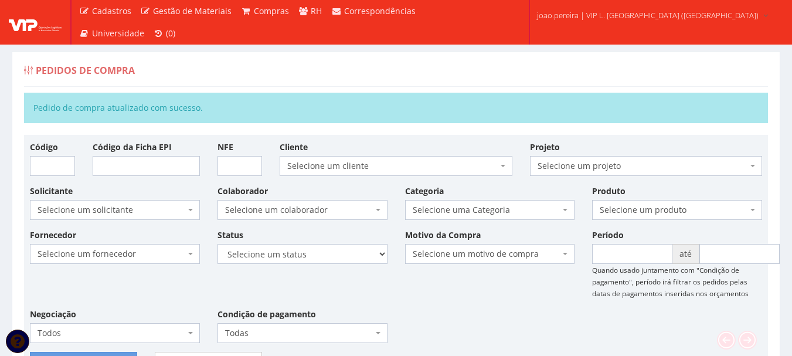
click at [432, 62] on div "Pedidos de Compra" at bounding box center [396, 73] width 744 height 28
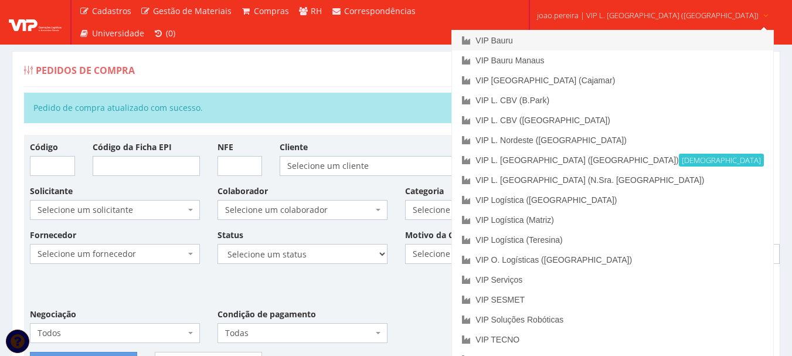
click at [586, 43] on link "VIP Bauru" at bounding box center [612, 40] width 321 height 20
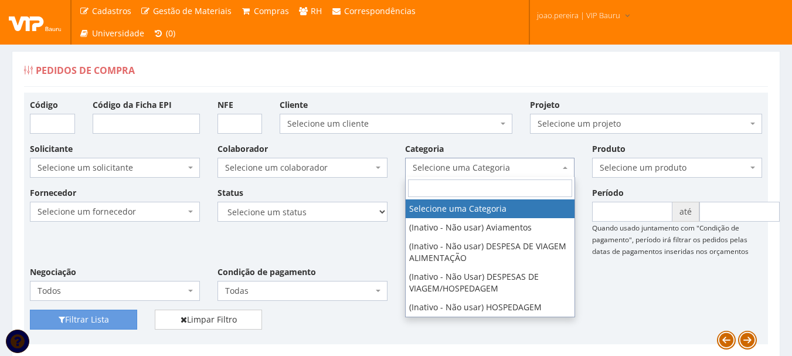
click at [567, 167] on b at bounding box center [565, 168] width 5 height 2
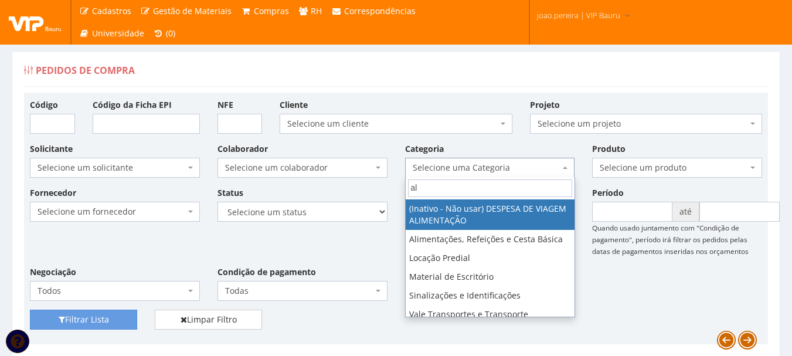
type input "ali"
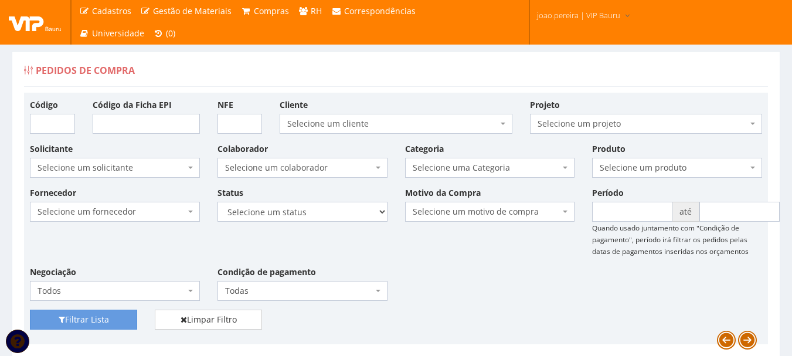
click at [562, 299] on div "Fornecedor Selecione um fornecedor ******** ******** 1000 MARCAS BRASIL 123 MIL…" at bounding box center [396, 247] width 750 height 123
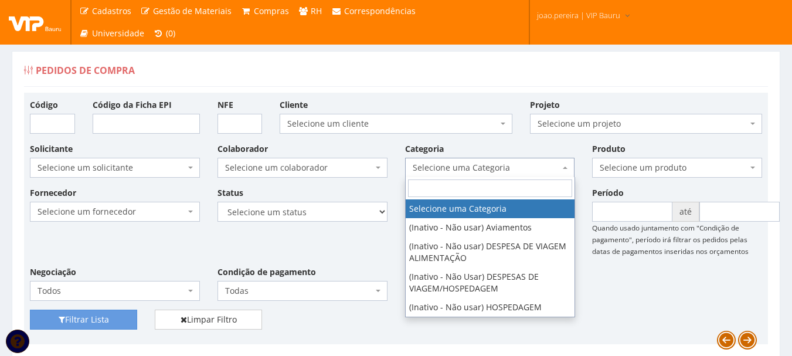
click at [559, 163] on span "Selecione uma Categoria" at bounding box center [487, 168] width 148 height 12
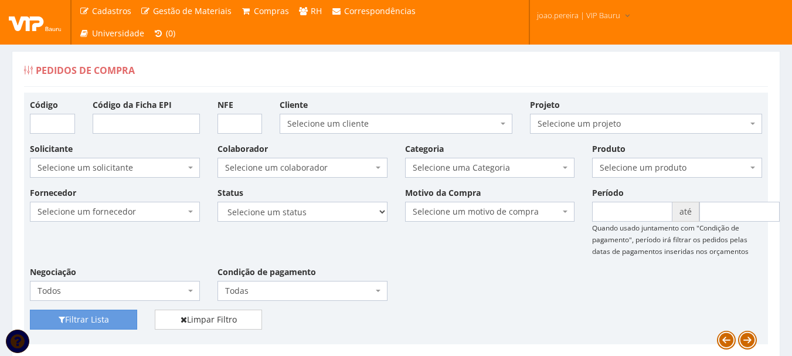
click at [654, 307] on div "Fornecedor Selecione um fornecedor ******** ******** 1000 MARCAS BRASIL 123 MIL…" at bounding box center [396, 247] width 750 height 123
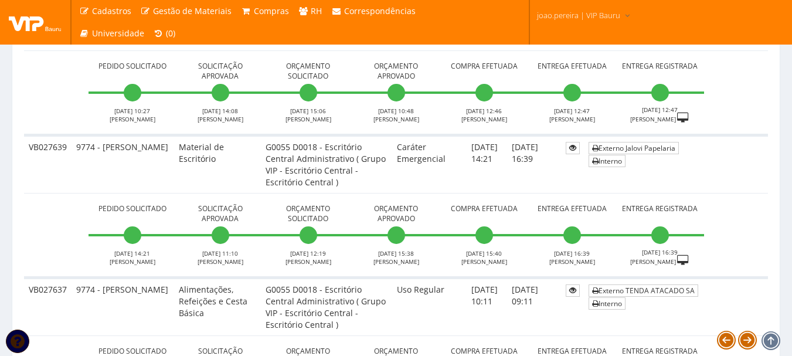
scroll to position [1466, 0]
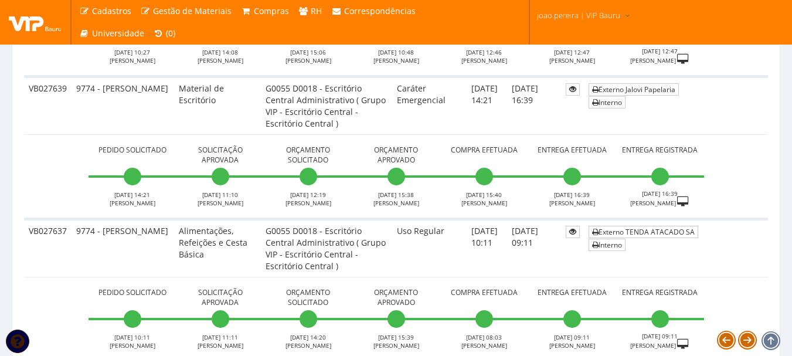
drag, startPoint x: 780, startPoint y: 132, endPoint x: 783, endPoint y: 120, distance: 12.2
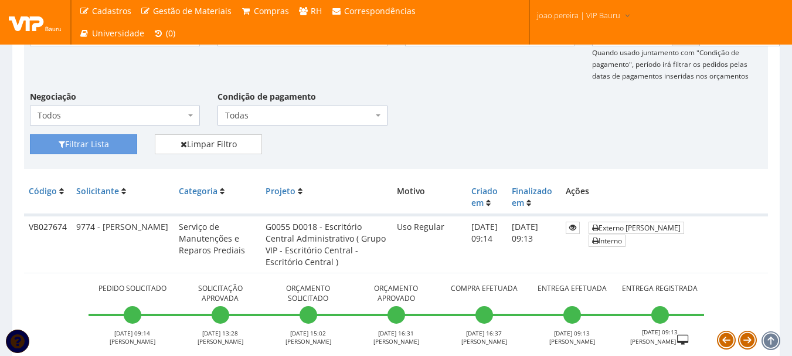
scroll to position [0, 0]
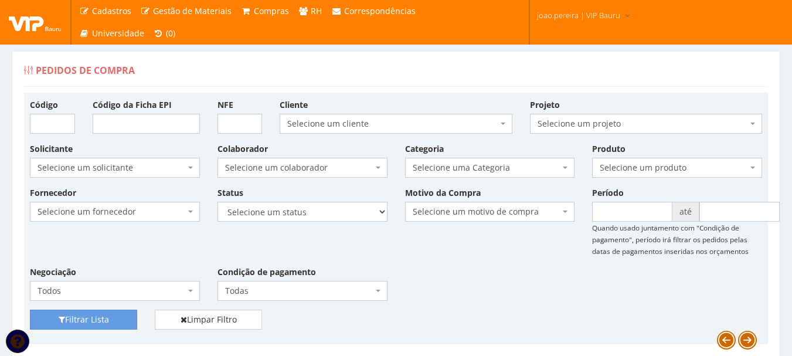
click at [553, 166] on span "Selecione uma Categoria" at bounding box center [487, 168] width 148 height 12
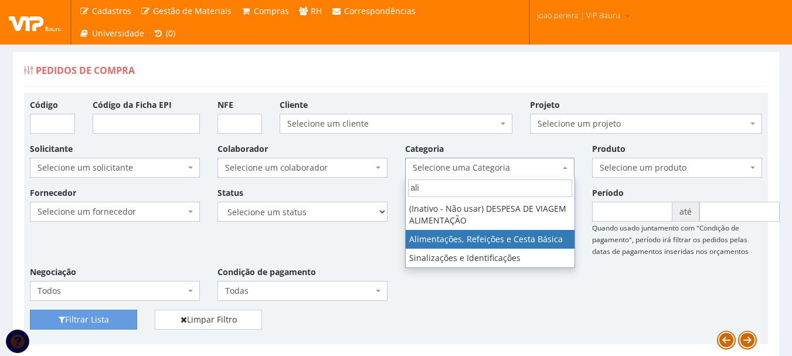
type input "ali"
select select "8"
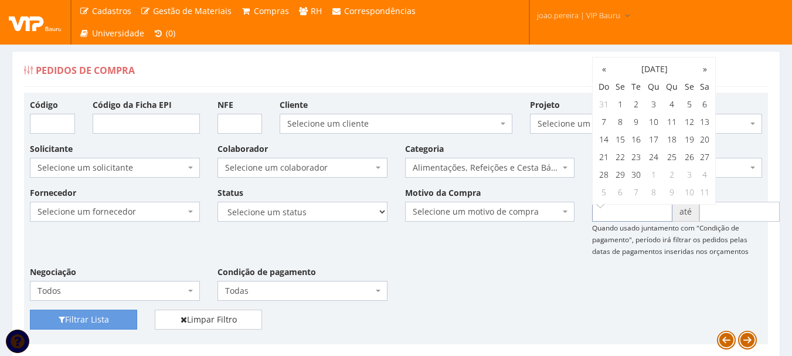
click at [647, 212] on input "text" at bounding box center [632, 212] width 80 height 20
type input "[DATE]"
click at [743, 211] on input "text" at bounding box center [740, 212] width 80 height 20
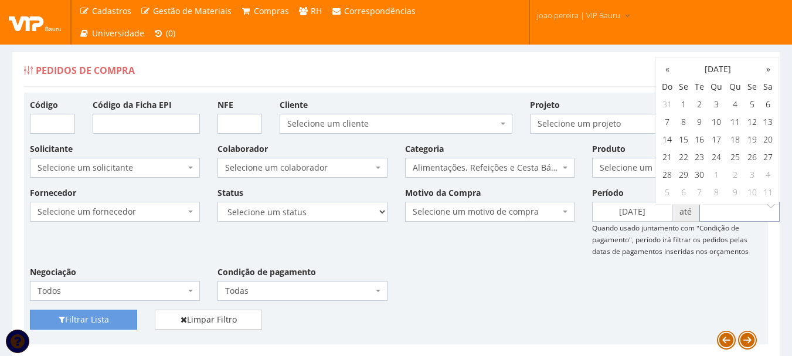
type input "31/08/2024"
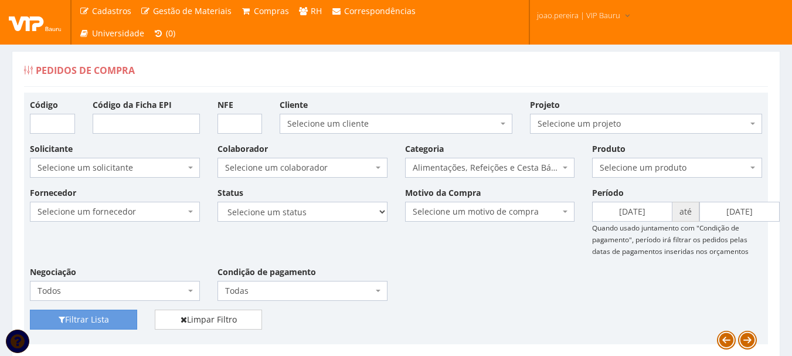
click at [760, 260] on div "Fornecedor Selecione um fornecedor ******** ******** 1000 MARCAS BRASIL 123 MIL…" at bounding box center [396, 247] width 750 height 123
click at [59, 313] on button "Filtrar Lista" at bounding box center [83, 320] width 107 height 20
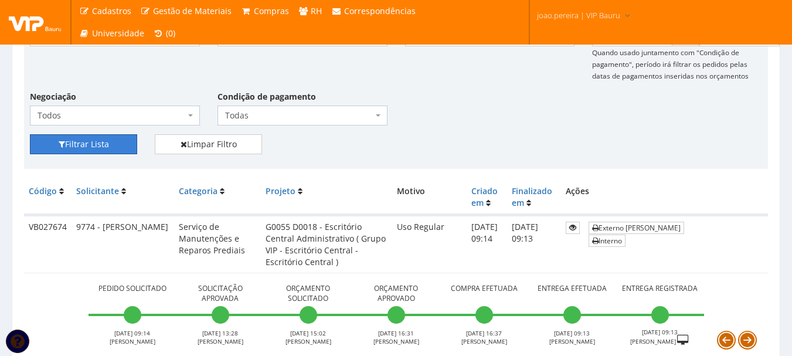
scroll to position [176, 0]
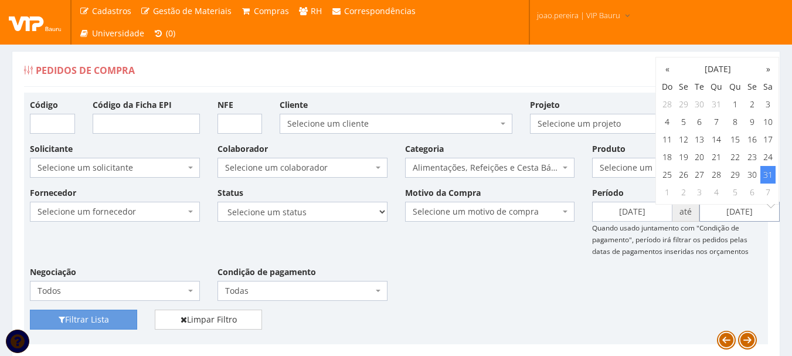
click at [753, 209] on input "[DATE]" at bounding box center [740, 212] width 80 height 20
click at [728, 67] on th "[DATE]" at bounding box center [717, 69] width 85 height 18
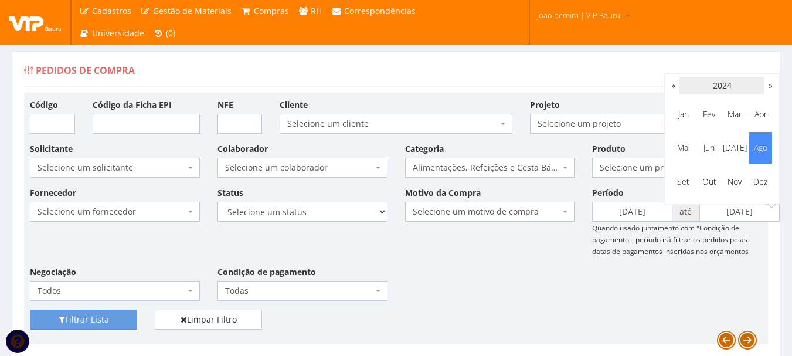
click at [738, 84] on th "2024" at bounding box center [722, 86] width 85 height 18
click at [677, 84] on th "«" at bounding box center [674, 86] width 12 height 18
click at [772, 84] on th "»" at bounding box center [771, 86] width 12 height 18
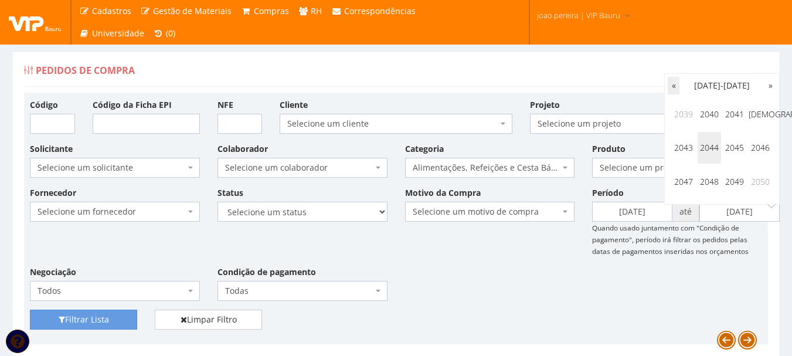
click at [671, 84] on th "«" at bounding box center [674, 86] width 12 height 18
click at [738, 144] on span "2025" at bounding box center [734, 148] width 23 height 32
click at [748, 293] on div "Fornecedor Selecione um fornecedor ******** ******** 1000 MARCAS BRASIL 123 MIL…" at bounding box center [396, 247] width 750 height 123
click at [753, 211] on input "[DATE]" at bounding box center [740, 212] width 80 height 20
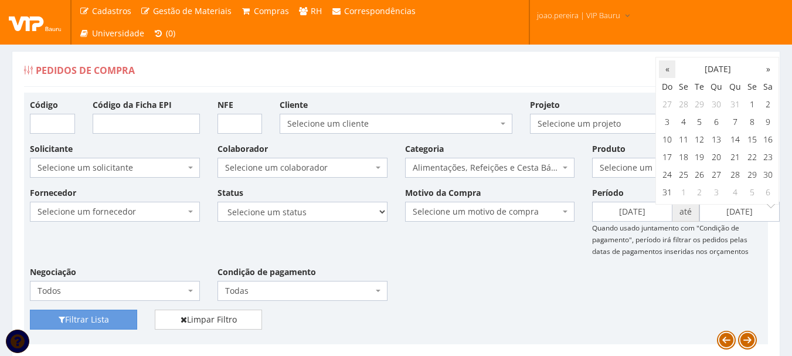
click at [673, 68] on th "«" at bounding box center [667, 69] width 16 height 18
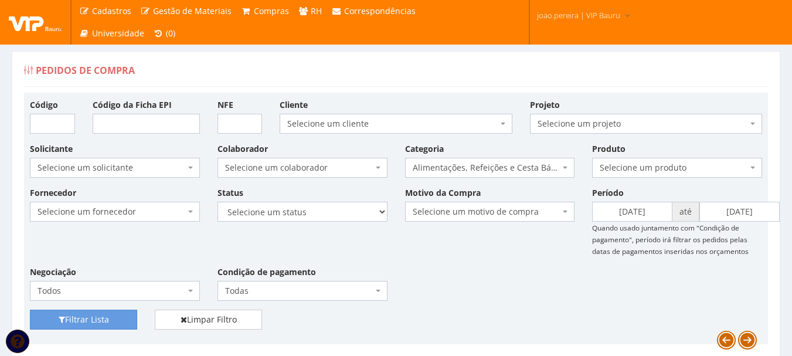
drag, startPoint x: 755, startPoint y: 292, endPoint x: 758, endPoint y: 273, distance: 19.7
click at [755, 292] on div "Fornecedor Selecione um fornecedor ******** ******** 1000 MARCAS BRASIL 123 MIL…" at bounding box center [396, 247] width 750 height 123
click at [232, 320] on link "Limpar Filtro" at bounding box center [208, 320] width 107 height 20
click at [650, 214] on input "text" at bounding box center [632, 212] width 80 height 20
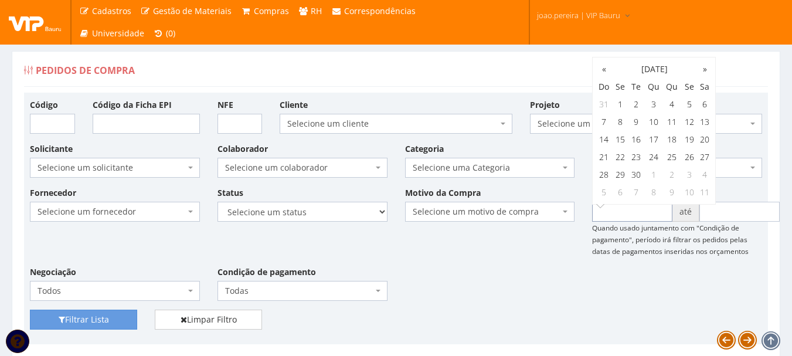
type input "[DATE]"
click at [714, 205] on input "text" at bounding box center [740, 212] width 80 height 20
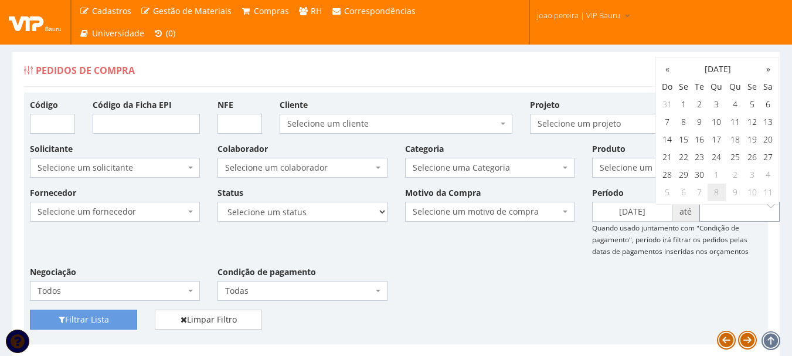
type input "[DATE]"
drag, startPoint x: 571, startPoint y: 289, endPoint x: 543, endPoint y: 284, distance: 28.5
click at [564, 289] on div "Fornecedor Selecione um fornecedor ******** ******** 1000 MARCAS BRASIL 123 MIL…" at bounding box center [396, 247] width 750 height 123
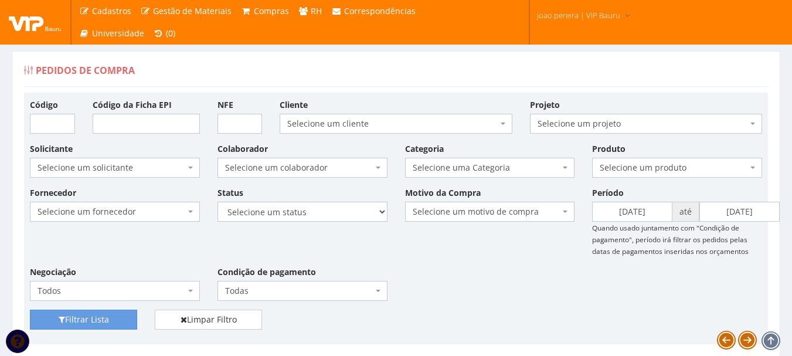
click at [528, 162] on span "Selecione uma Categoria" at bounding box center [487, 168] width 148 height 12
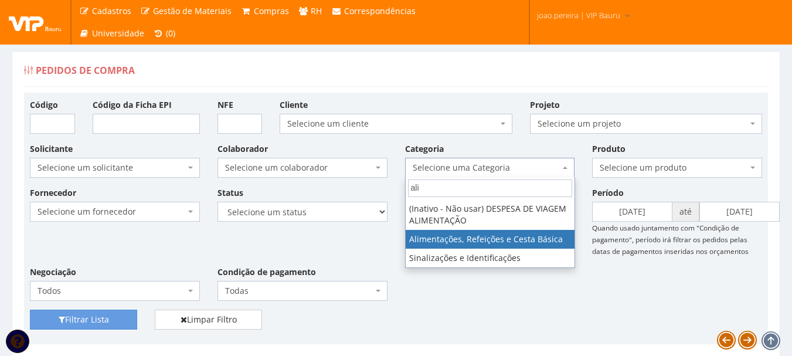
type input "ali"
select select "8"
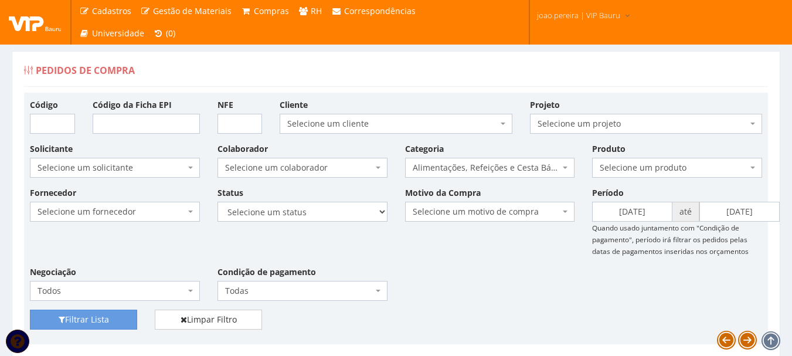
click at [533, 291] on div "Fornecedor Selecione um fornecedor ******** ******** 1000 MARCAS BRASIL 123 MIL…" at bounding box center [396, 247] width 750 height 123
click at [83, 315] on button "Filtrar Lista" at bounding box center [83, 320] width 107 height 20
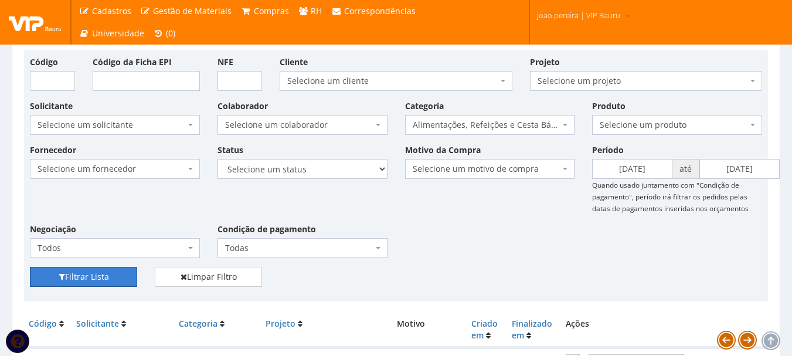
scroll to position [176, 0]
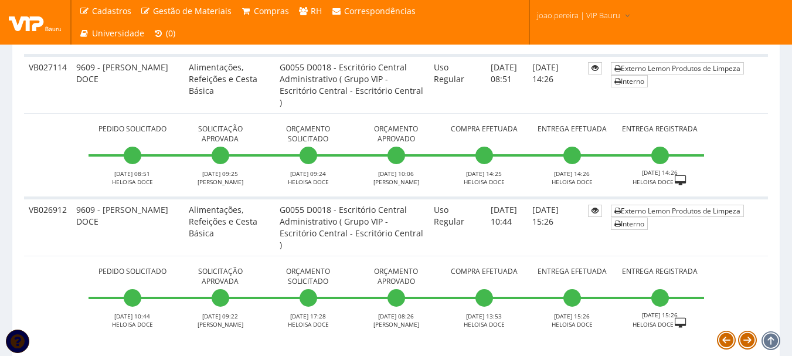
scroll to position [3323, 0]
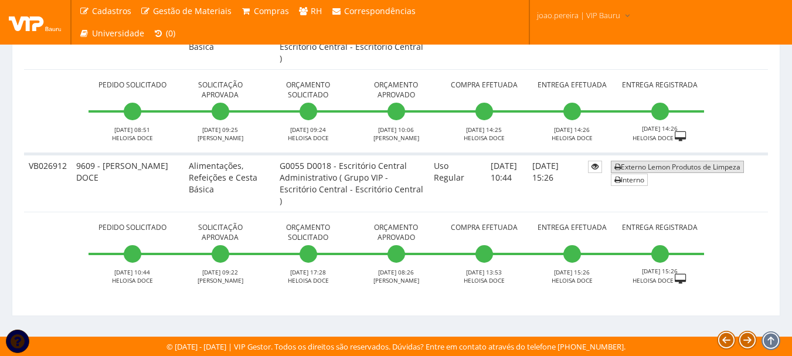
click at [641, 166] on link "Externo Lemon Produtos de Limpeza" at bounding box center [677, 167] width 133 height 12
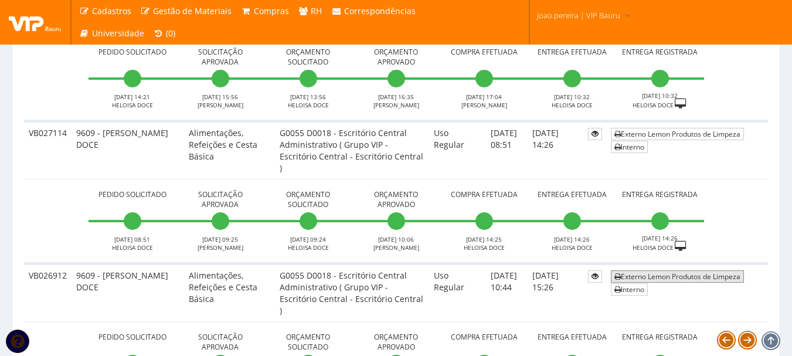
scroll to position [3206, 0]
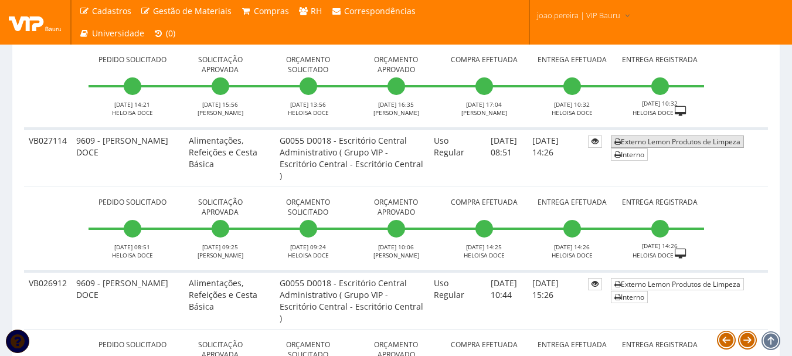
click at [686, 147] on link "Externo Lemon Produtos de Limpeza" at bounding box center [677, 141] width 133 height 12
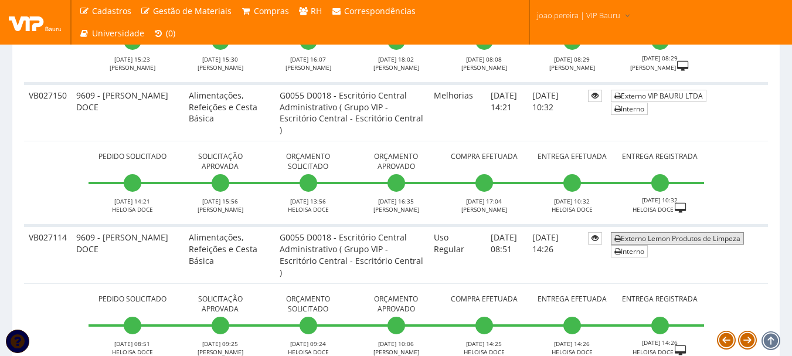
scroll to position [3088, 0]
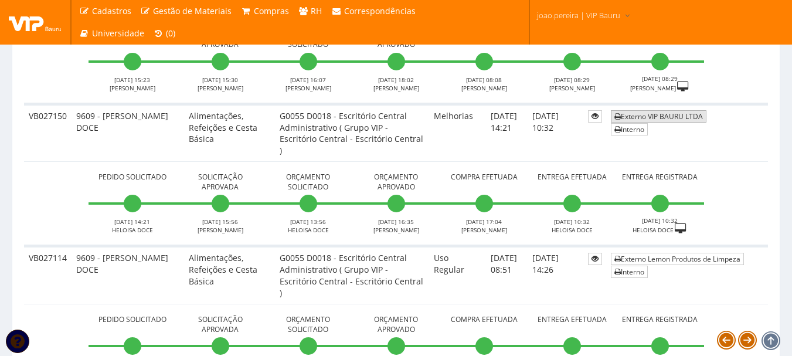
click at [666, 118] on link "Externo VIP BAURU LTDA" at bounding box center [659, 116] width 96 height 12
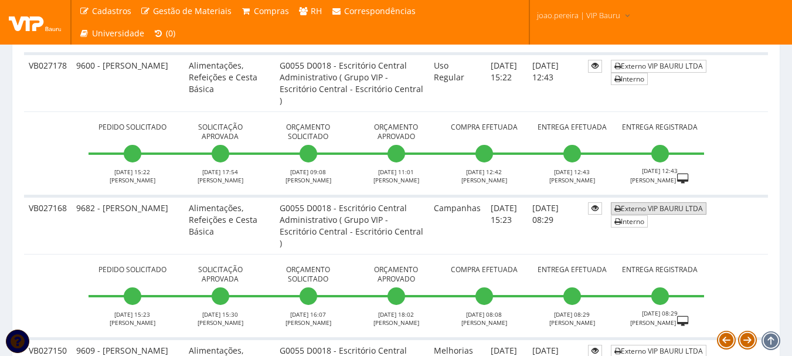
click at [669, 202] on link "Externo VIP BAURU LTDA" at bounding box center [659, 208] width 96 height 12
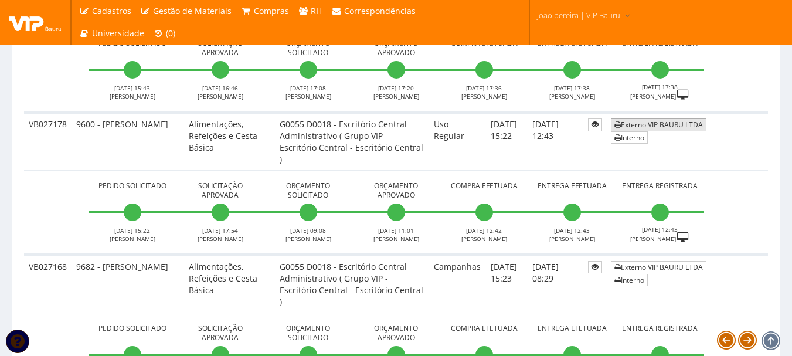
click at [659, 120] on link "Externo VIP BAURU LTDA" at bounding box center [659, 124] width 96 height 12
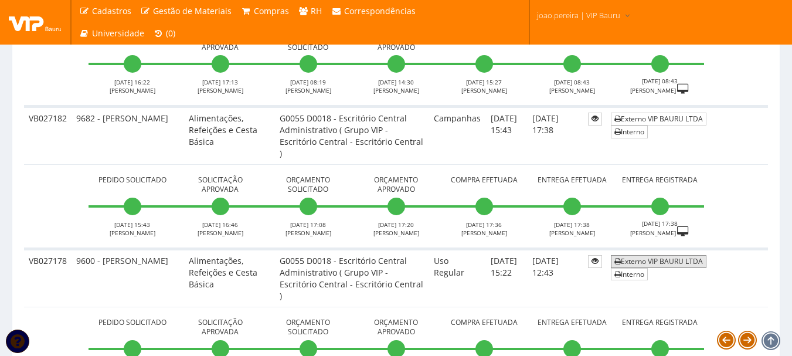
scroll to position [2678, 0]
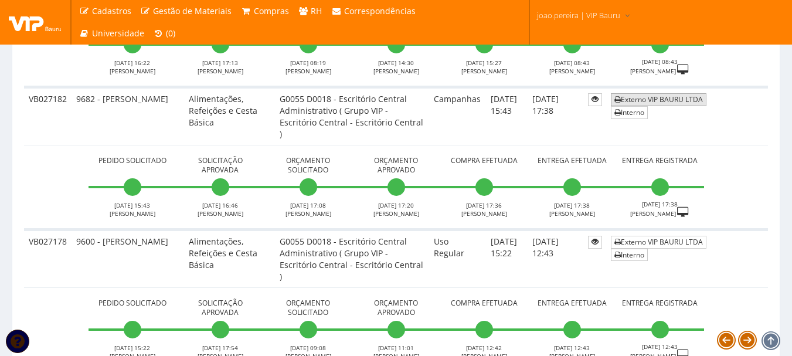
click at [656, 100] on link "Externo VIP BAURU LTDA" at bounding box center [659, 99] width 96 height 12
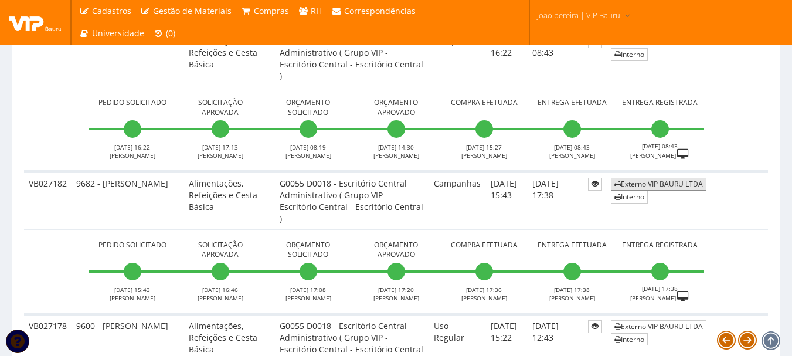
scroll to position [2561, 0]
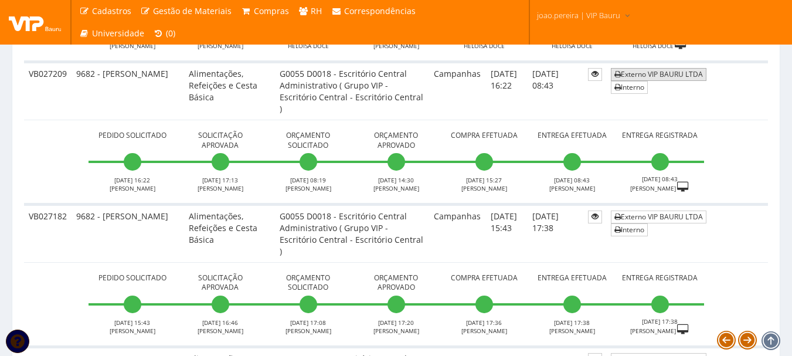
click at [659, 72] on link "Externo VIP BAURU LTDA" at bounding box center [659, 74] width 96 height 12
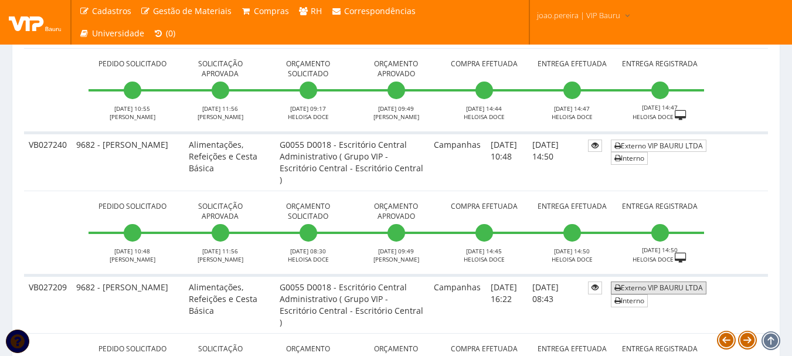
scroll to position [2326, 0]
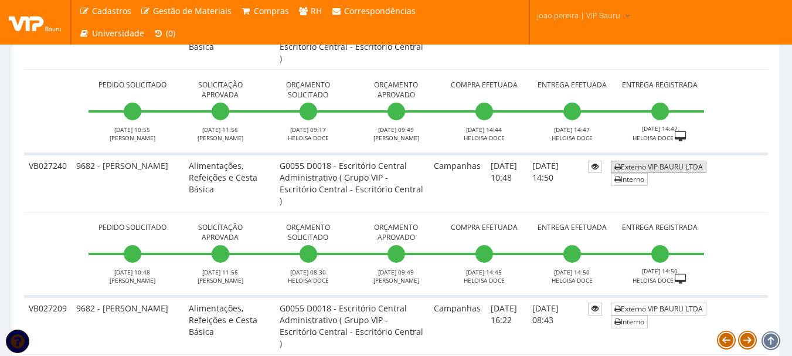
click at [651, 162] on link "Externo VIP BAURU LTDA" at bounding box center [659, 167] width 96 height 12
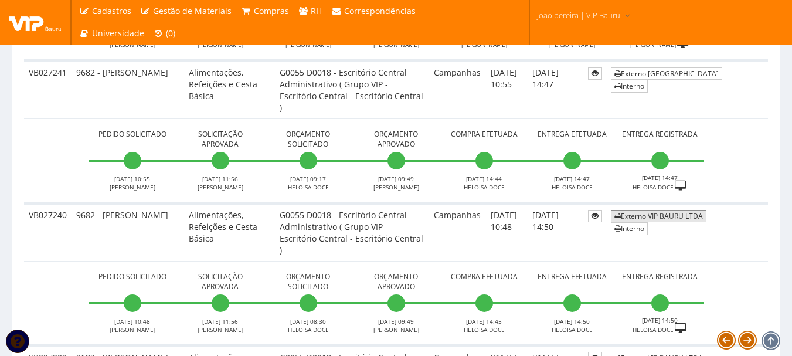
scroll to position [2209, 0]
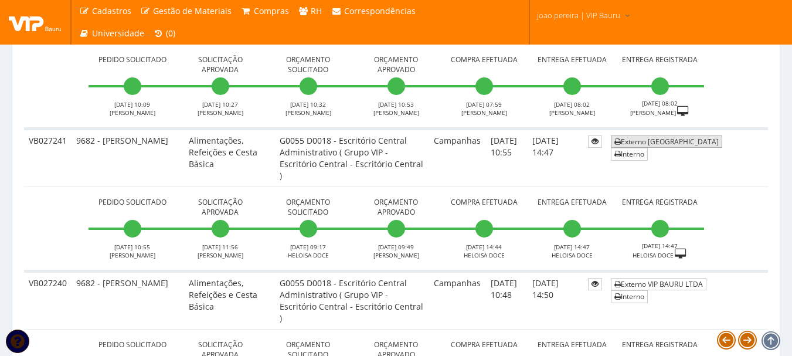
click at [677, 140] on link "Externo [GEOGRAPHIC_DATA]" at bounding box center [666, 141] width 111 height 12
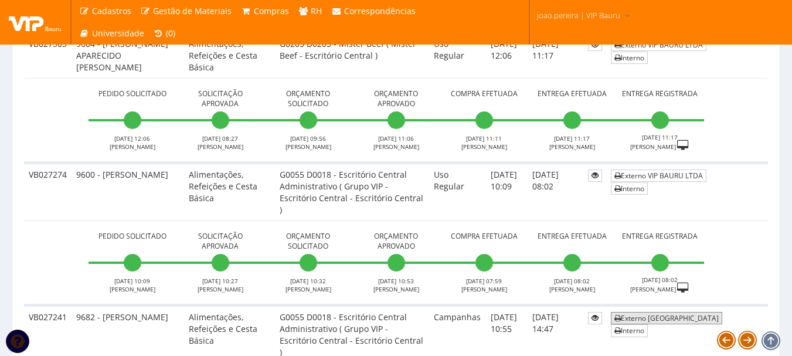
scroll to position [2033, 0]
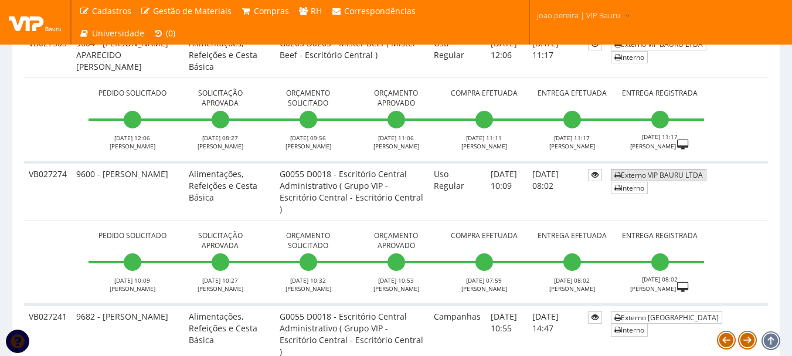
click at [687, 172] on link "Externo VIP BAURU LTDA" at bounding box center [659, 175] width 96 height 12
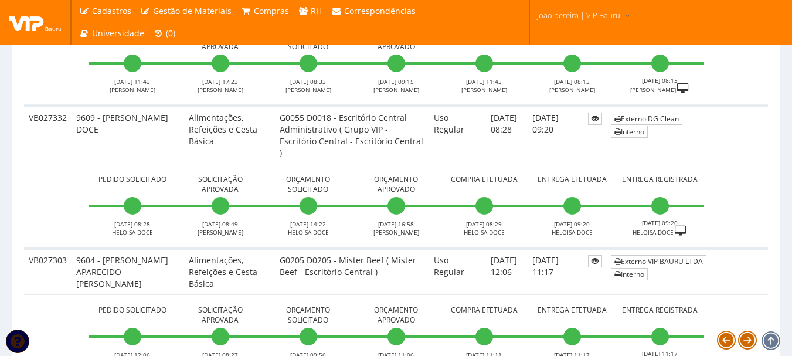
scroll to position [1798, 0]
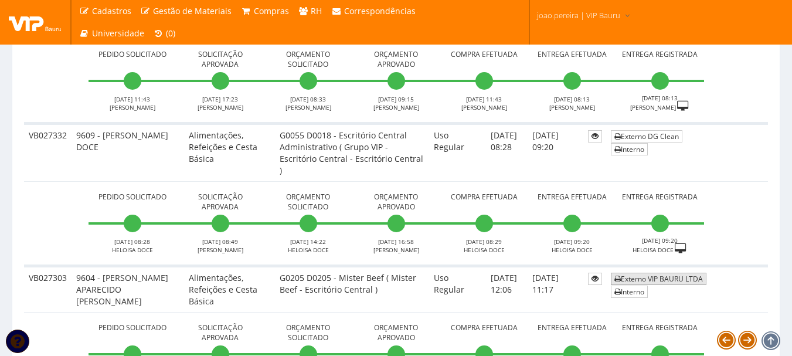
click at [673, 276] on link "Externo VIP BAURU LTDA" at bounding box center [659, 279] width 96 height 12
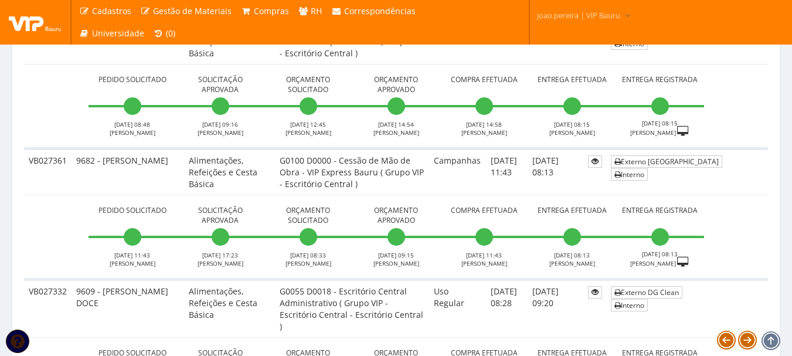
scroll to position [1622, 0]
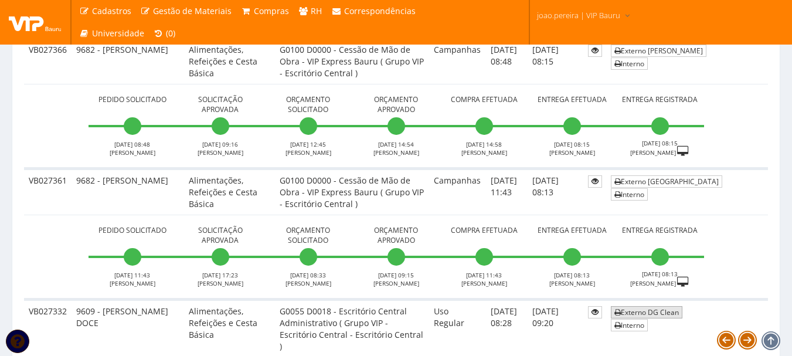
click at [665, 315] on link "Externo DG Clean" at bounding box center [647, 312] width 72 height 12
click at [702, 182] on link "Externo [GEOGRAPHIC_DATA]" at bounding box center [666, 181] width 111 height 12
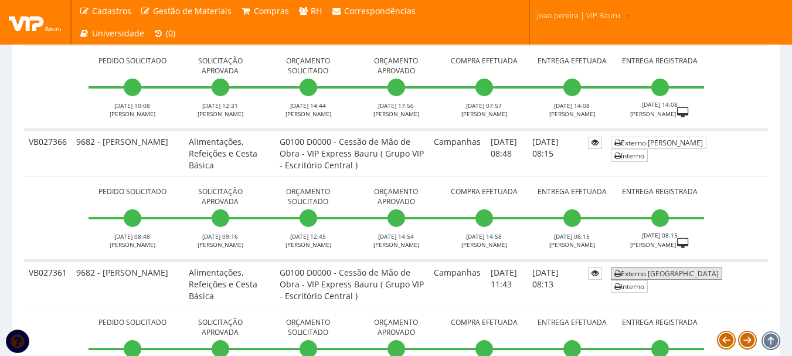
scroll to position [1505, 0]
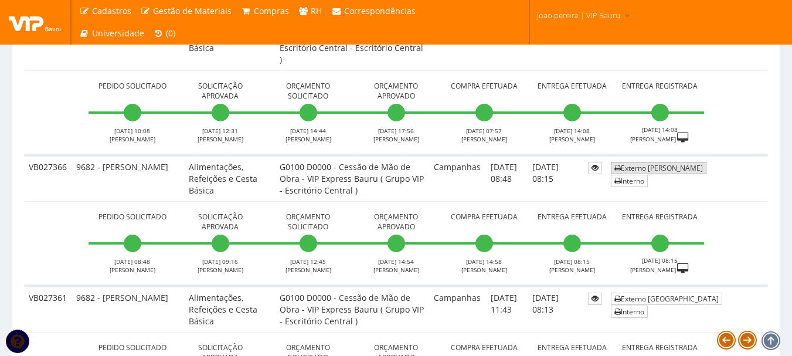
click at [672, 168] on link "Externo [PERSON_NAME]" at bounding box center [659, 168] width 96 height 12
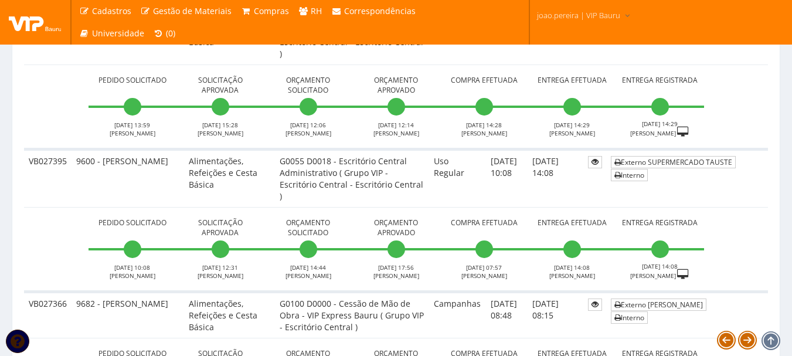
scroll to position [1349, 0]
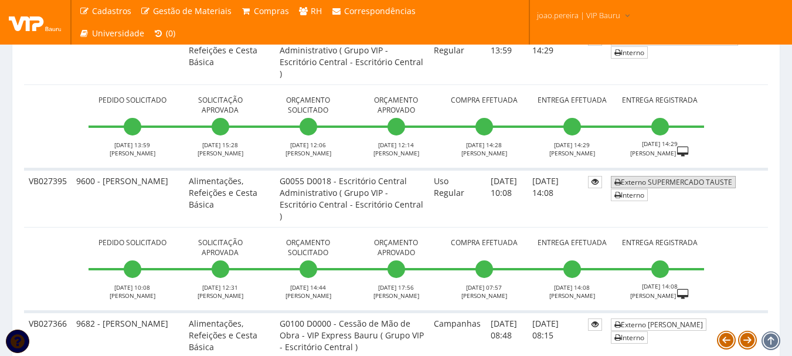
click at [679, 184] on link "Externo SUPERMERCADO TAUSTE" at bounding box center [673, 182] width 125 height 12
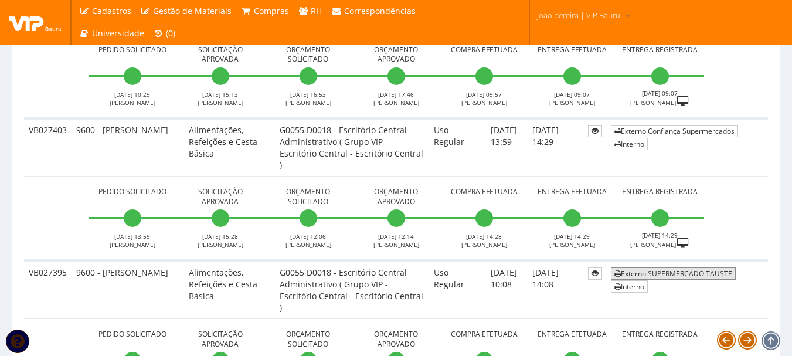
scroll to position [1231, 0]
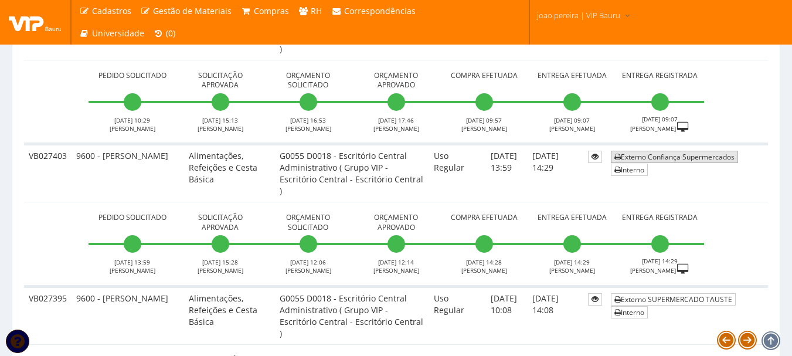
click at [691, 162] on link "Externo Confiança Supermercados" at bounding box center [674, 157] width 127 height 12
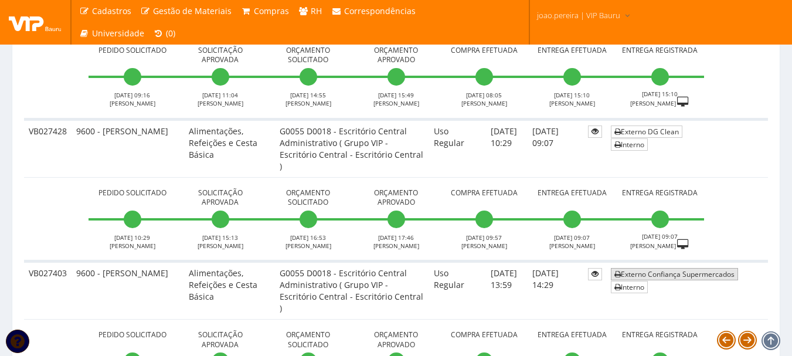
scroll to position [997, 0]
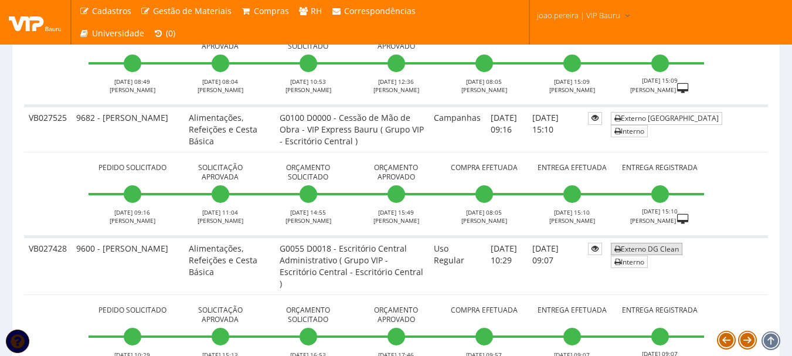
click at [658, 248] on link "Externo DG Clean" at bounding box center [647, 249] width 72 height 12
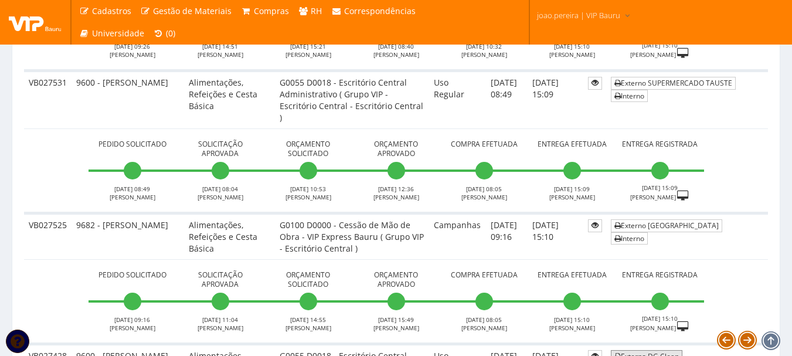
scroll to position [880, 0]
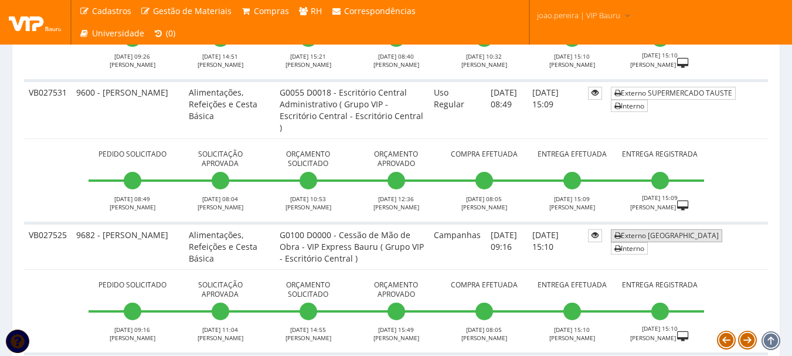
click at [665, 240] on link "Externo [GEOGRAPHIC_DATA]" at bounding box center [666, 235] width 111 height 12
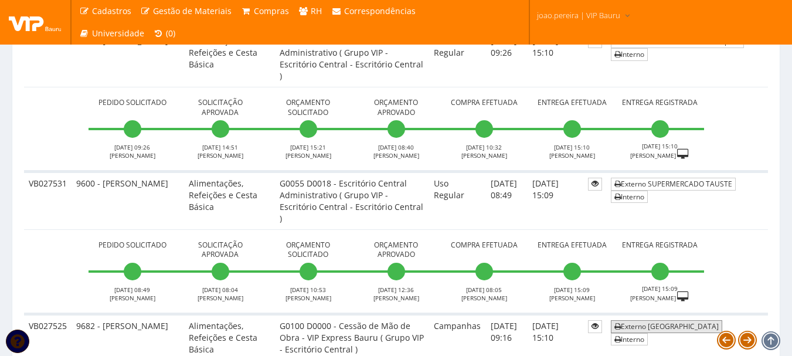
scroll to position [762, 0]
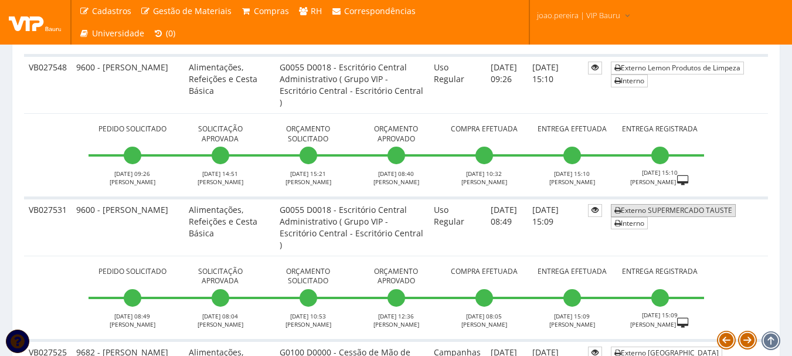
click at [688, 210] on link "Externo SUPERMERCADO TAUSTE" at bounding box center [673, 210] width 125 height 12
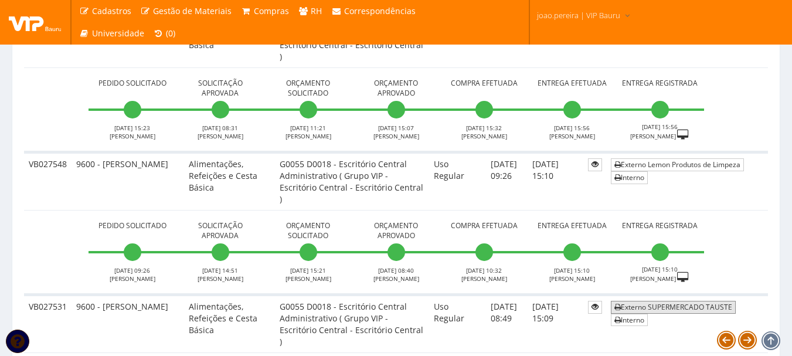
scroll to position [645, 0]
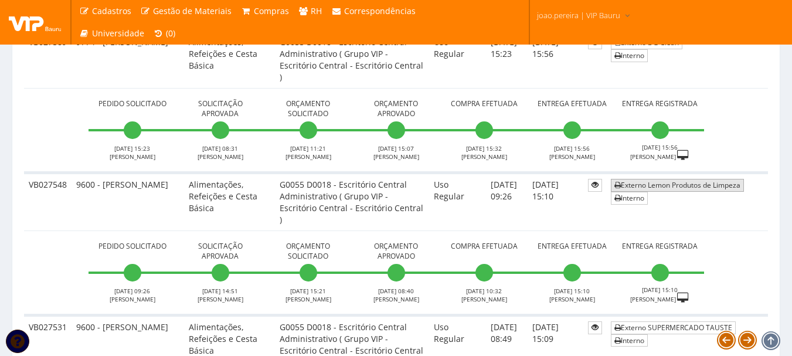
click at [677, 182] on link "Externo Lemon Produtos de Limpeza" at bounding box center [677, 185] width 133 height 12
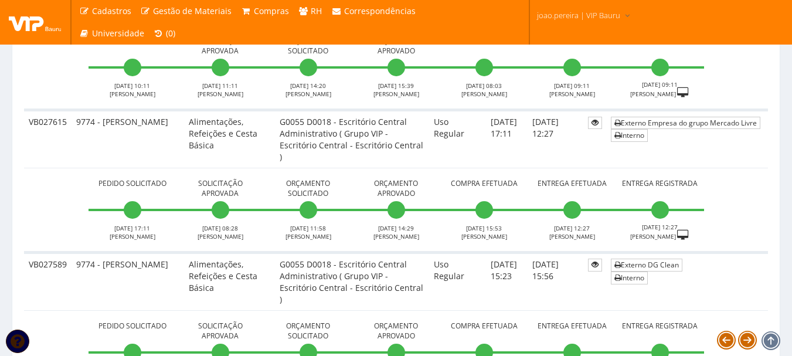
scroll to position [410, 0]
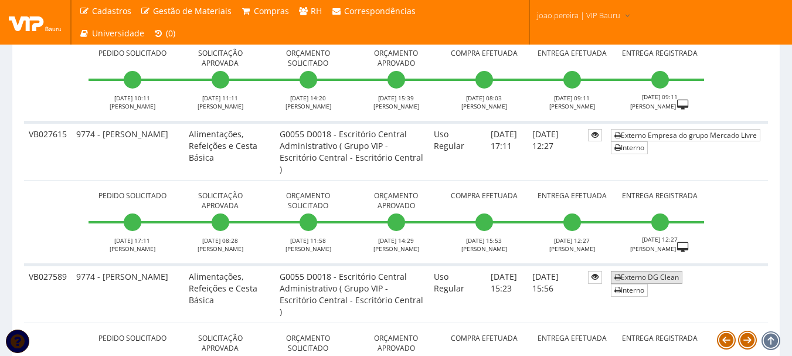
click at [661, 271] on link "Externo DG Clean" at bounding box center [647, 277] width 72 height 12
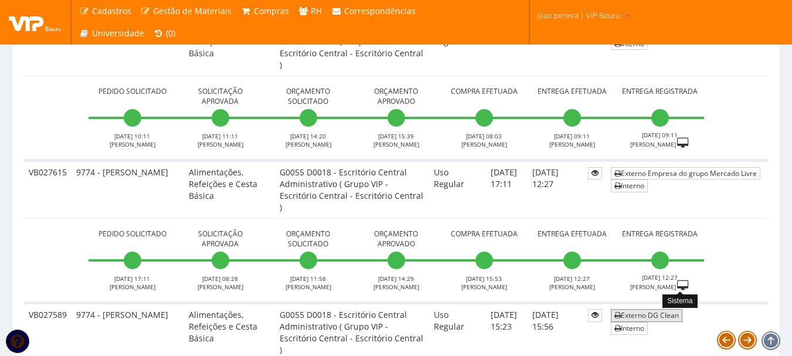
scroll to position [352, 0]
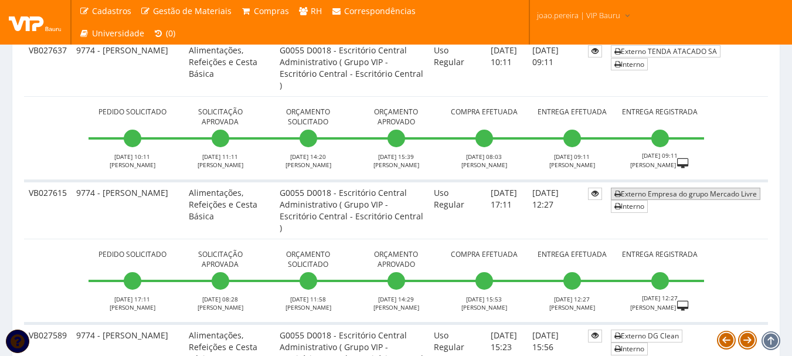
click at [678, 195] on link "Externo Empresa do grupo Mercado Livre" at bounding box center [686, 194] width 150 height 12
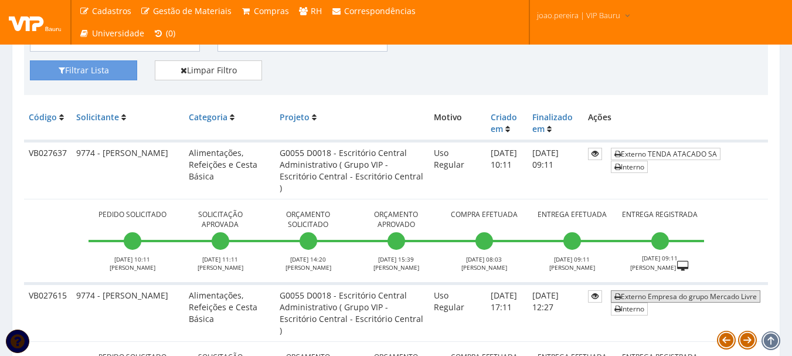
scroll to position [235, 0]
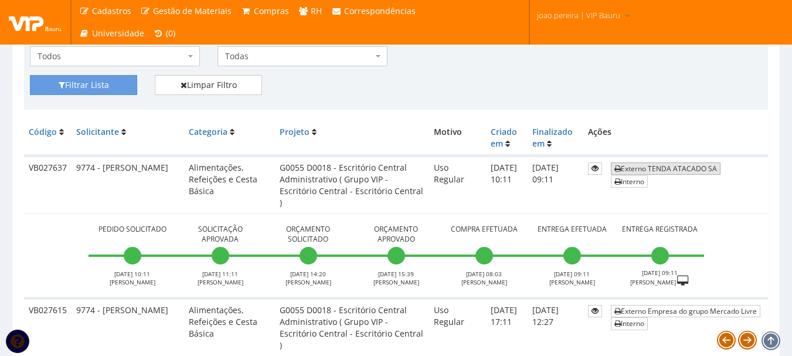
click at [669, 164] on link "Externo TENDA ATACADO SA" at bounding box center [666, 168] width 110 height 12
